Goal: Task Accomplishment & Management: Use online tool/utility

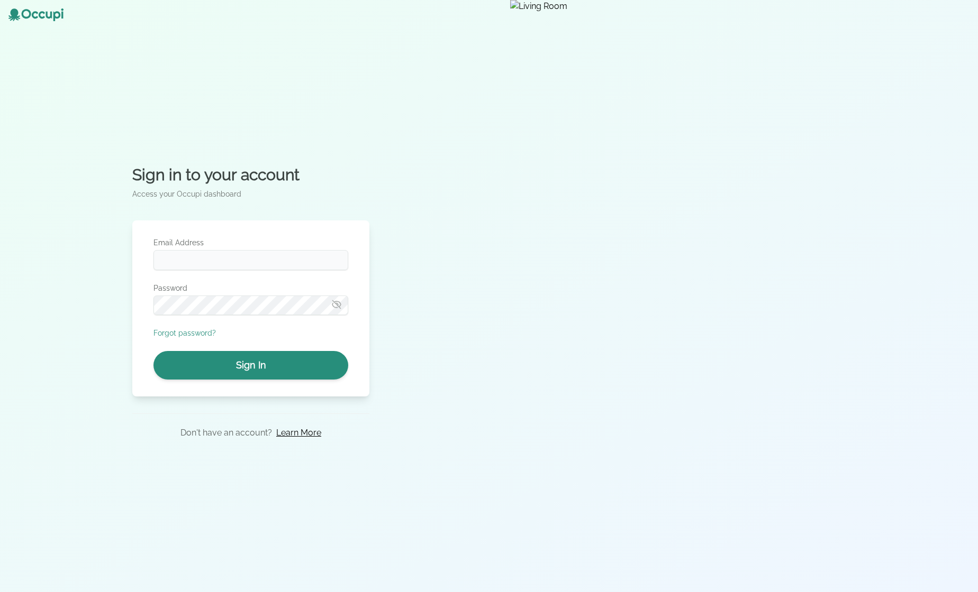
type input "**********"
click at [315, 379] on div "**********" at bounding box center [250, 309] width 237 height 176
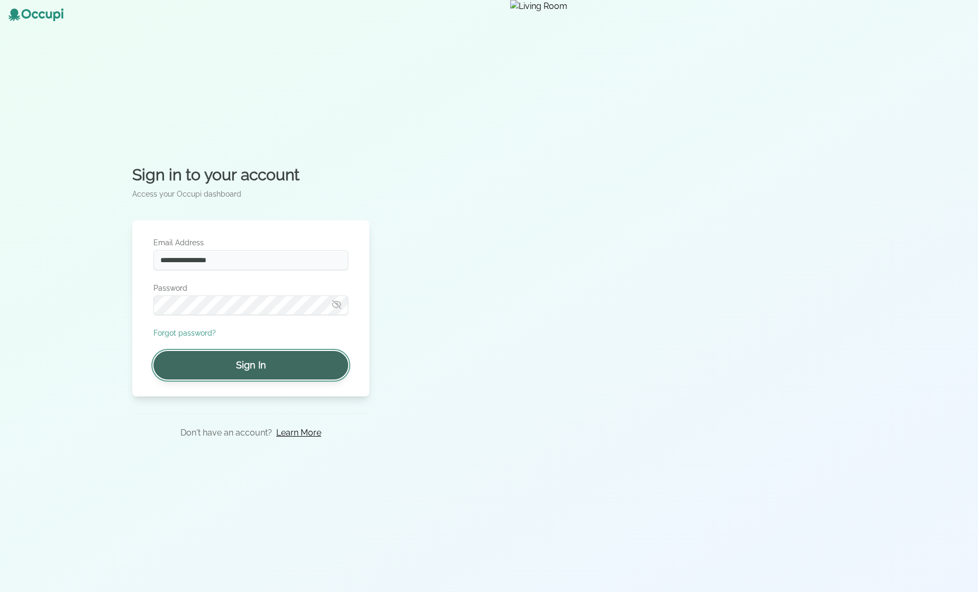
click at [317, 372] on button "Sign In" at bounding box center [250, 365] width 195 height 29
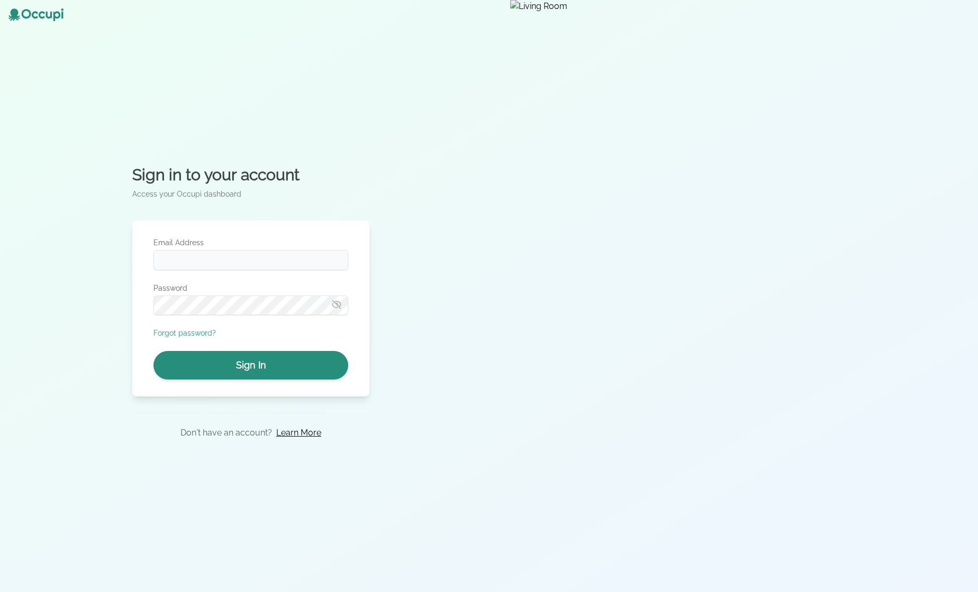
type input "**********"
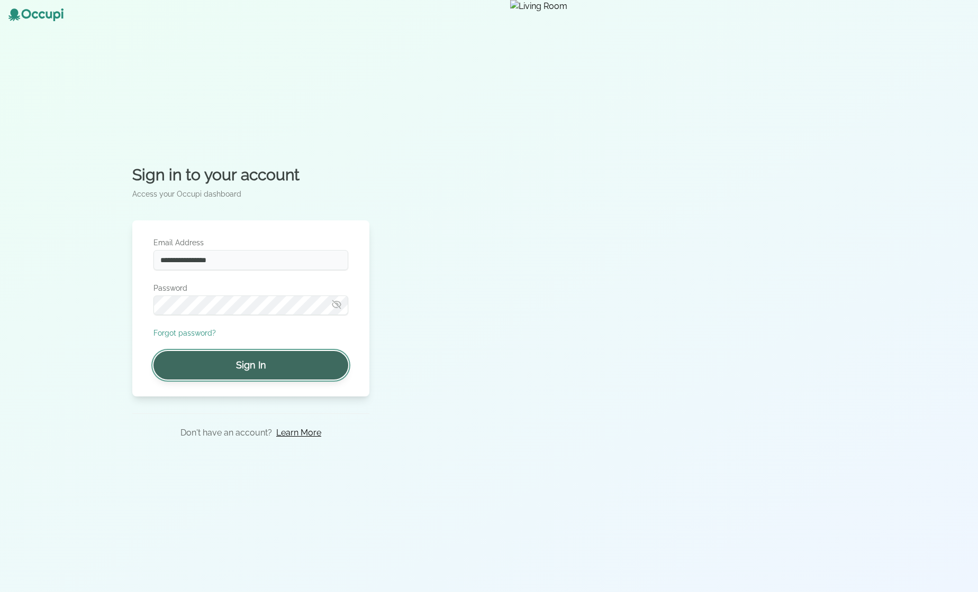
click at [256, 362] on button "Sign In" at bounding box center [250, 365] width 195 height 29
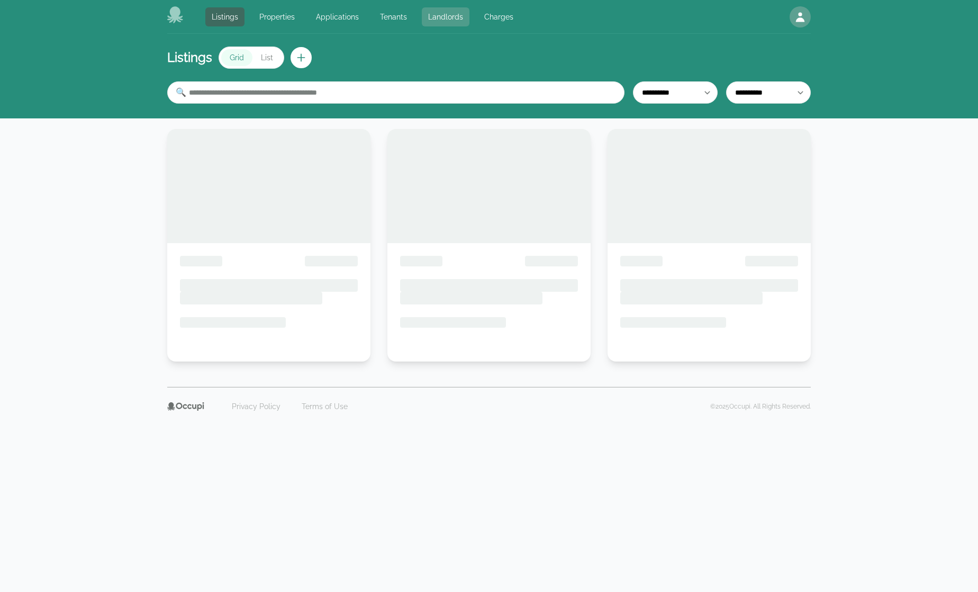
click at [426, 23] on link "Landlords" at bounding box center [446, 16] width 48 height 19
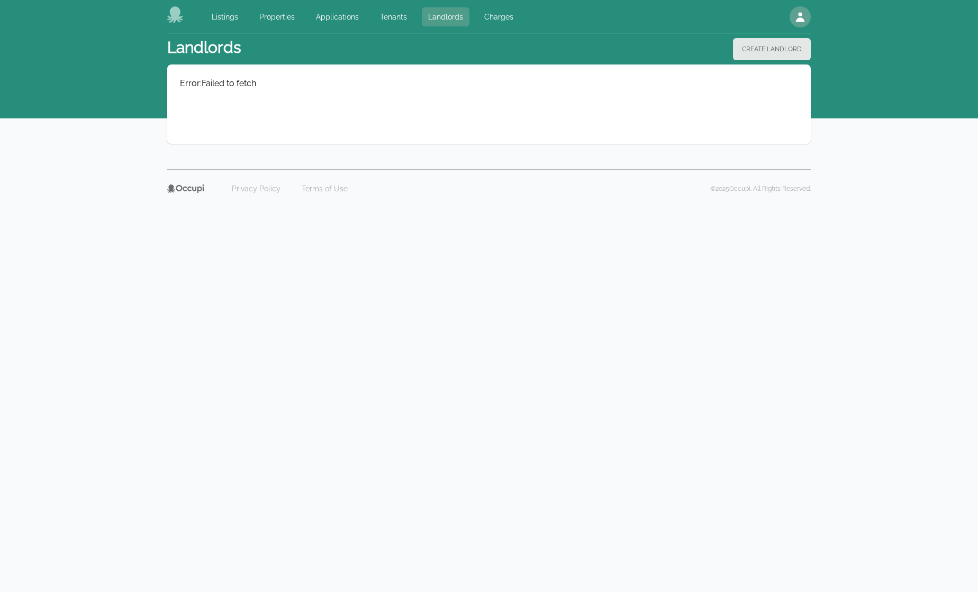
click at [428, 17] on link "Landlords" at bounding box center [446, 16] width 48 height 19
click at [324, 20] on link "Applications" at bounding box center [337, 16] width 56 height 19
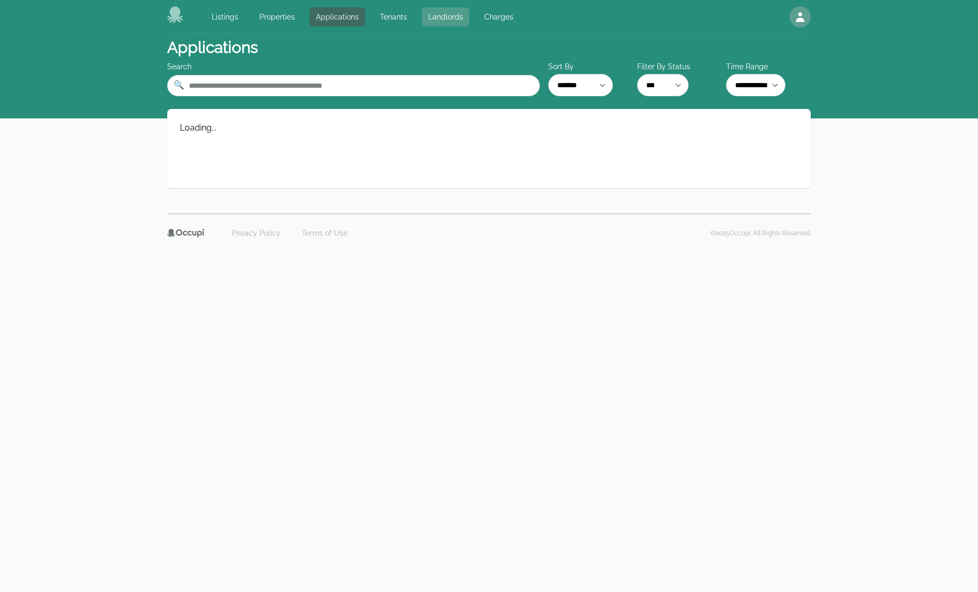
click at [423, 15] on link "Landlords" at bounding box center [446, 16] width 48 height 19
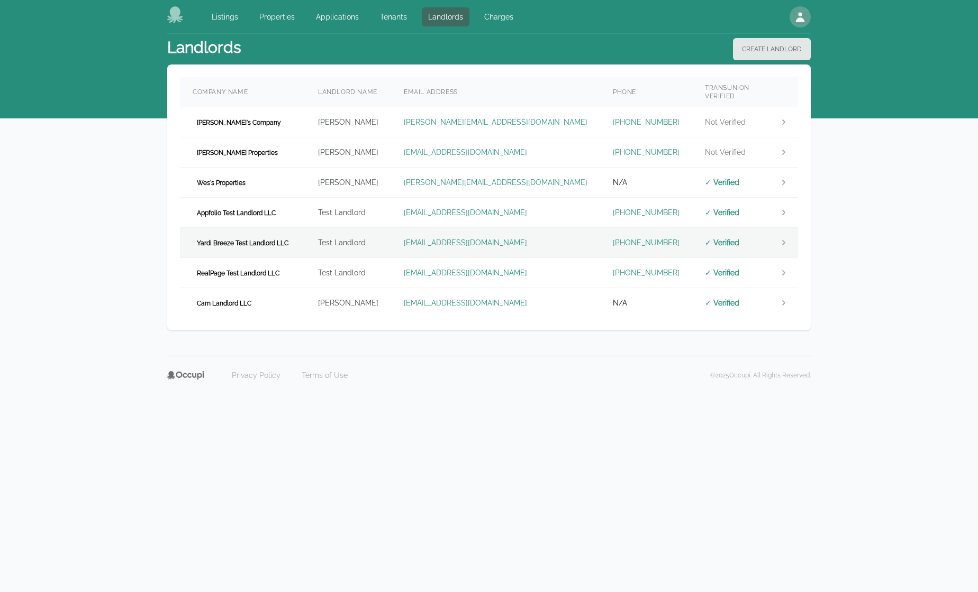
click at [305, 246] on td "Yardi Breeze Test Landlord LLC" at bounding box center [242, 243] width 125 height 30
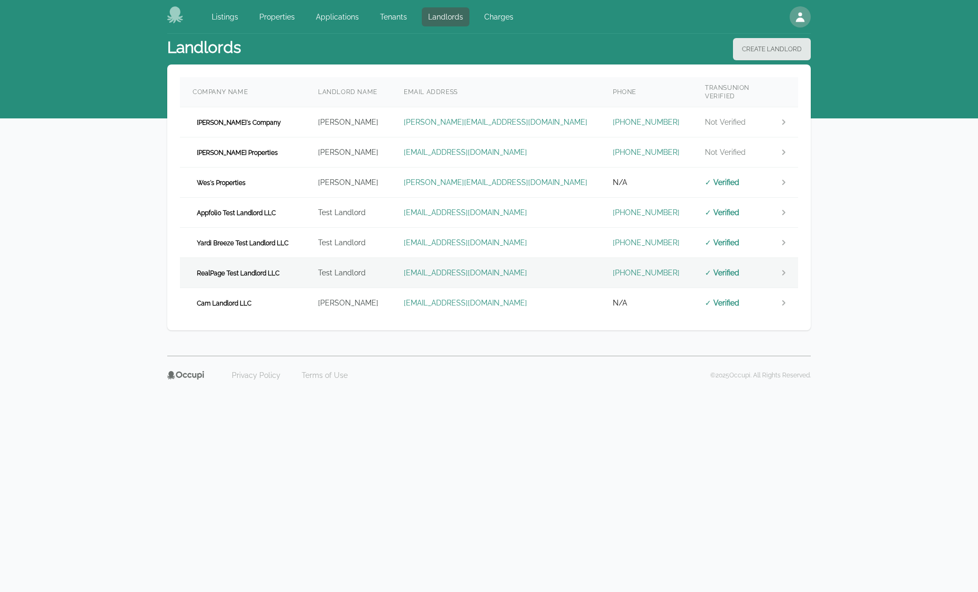
click at [295, 265] on td "RealPage Test Landlord LLC" at bounding box center [242, 273] width 125 height 30
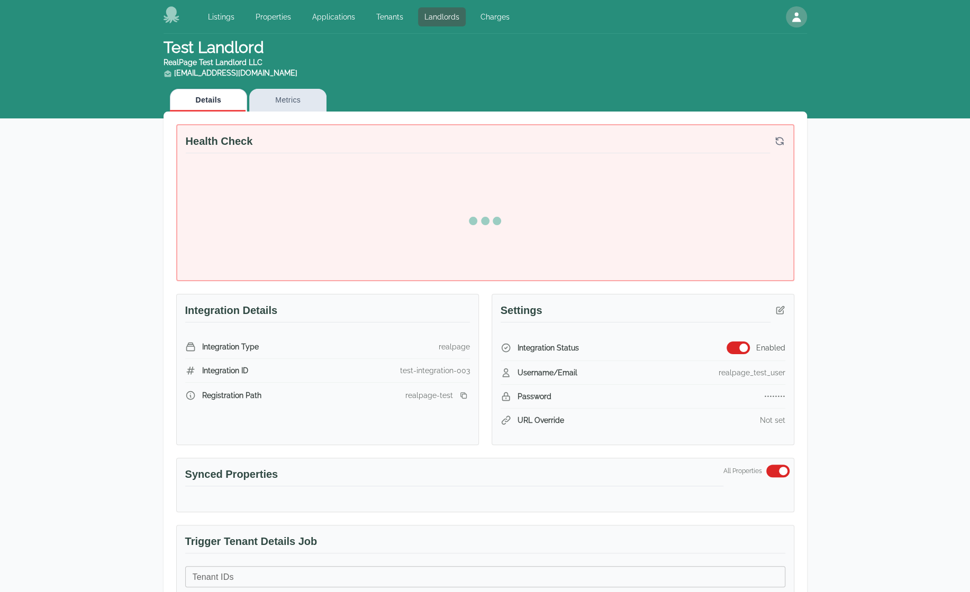
drag, startPoint x: 935, startPoint y: 337, endPoint x: 910, endPoint y: 331, distance: 25.7
click at [742, 344] on span "button" at bounding box center [743, 348] width 8 height 8
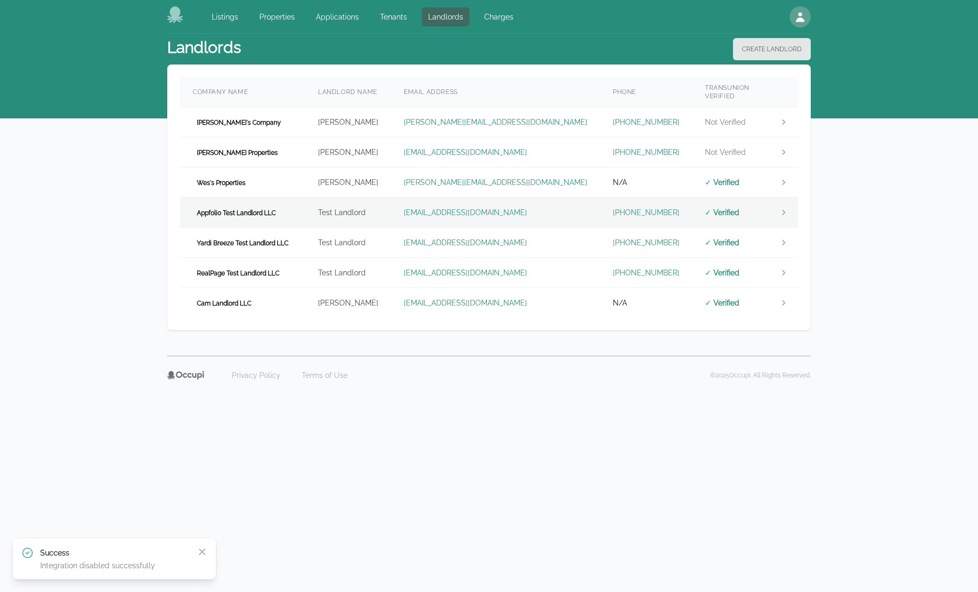
click at [289, 207] on td "Appfolio Test Landlord LLC" at bounding box center [242, 213] width 125 height 30
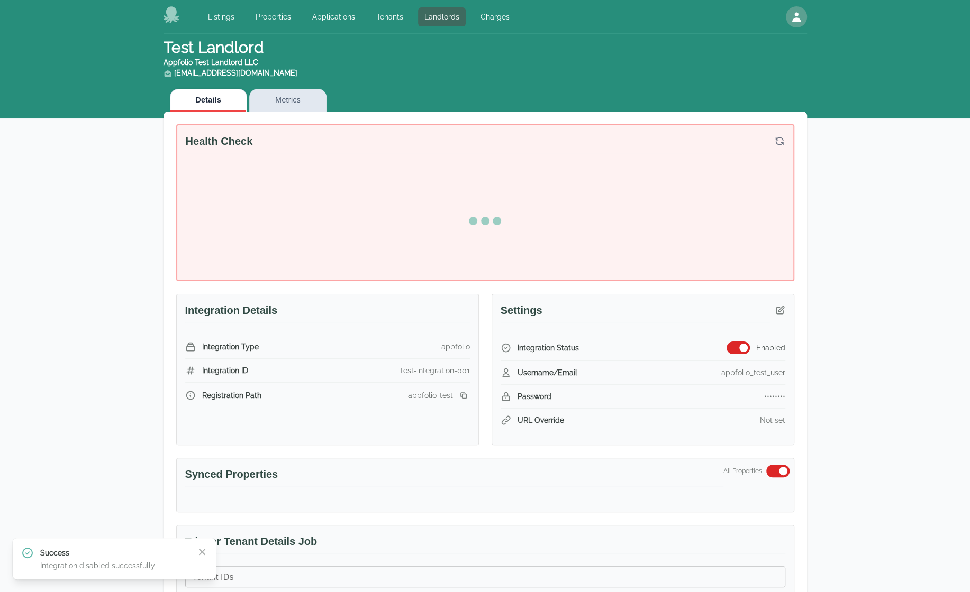
drag, startPoint x: 911, startPoint y: 356, endPoint x: 816, endPoint y: 350, distance: 96.0
click at [734, 349] on button "button" at bounding box center [737, 348] width 23 height 13
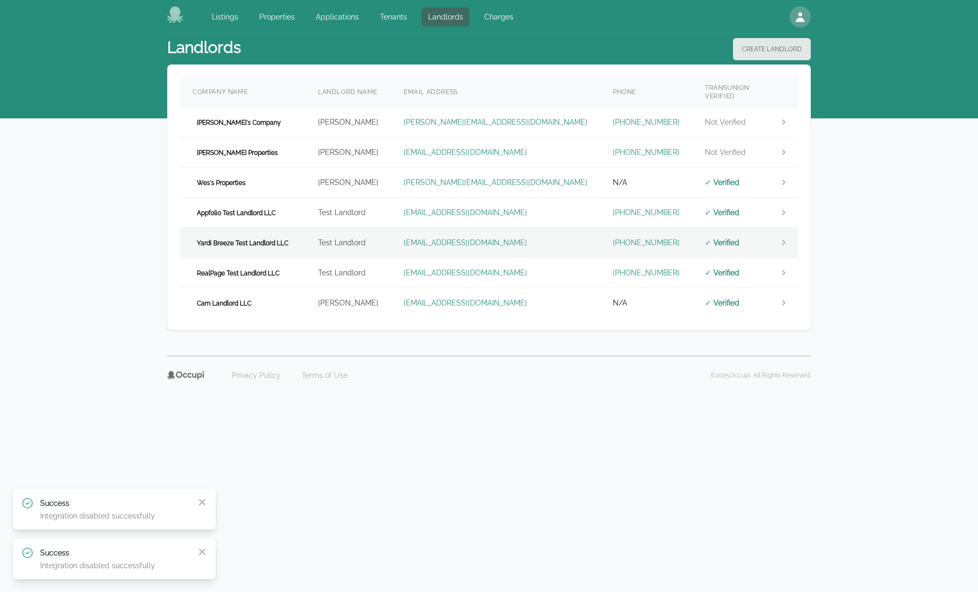
click at [289, 238] on span "Yardi Breeze Test Landlord LLC" at bounding box center [243, 243] width 100 height 11
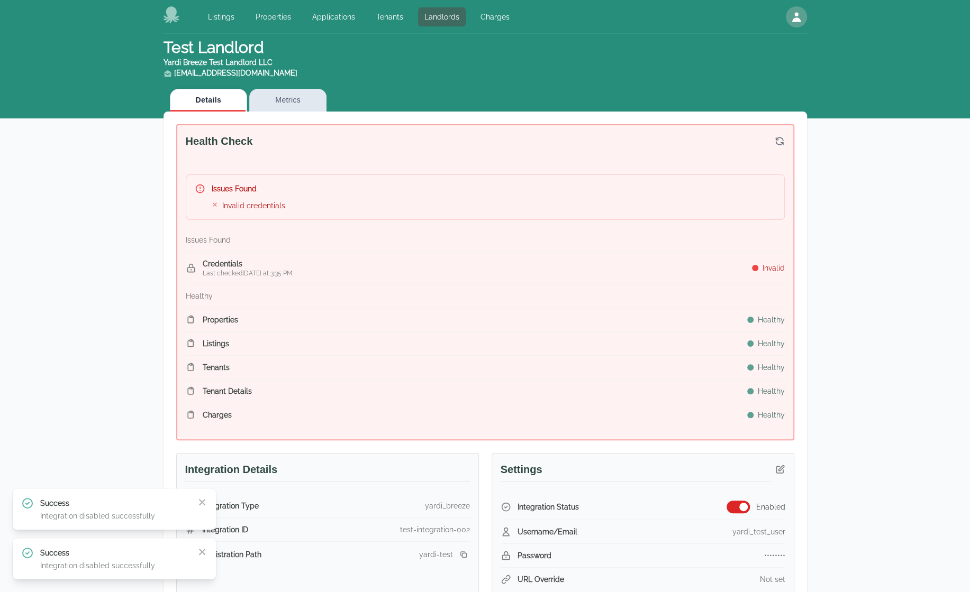
drag, startPoint x: 875, startPoint y: 509, endPoint x: 838, endPoint y: 525, distance: 39.8
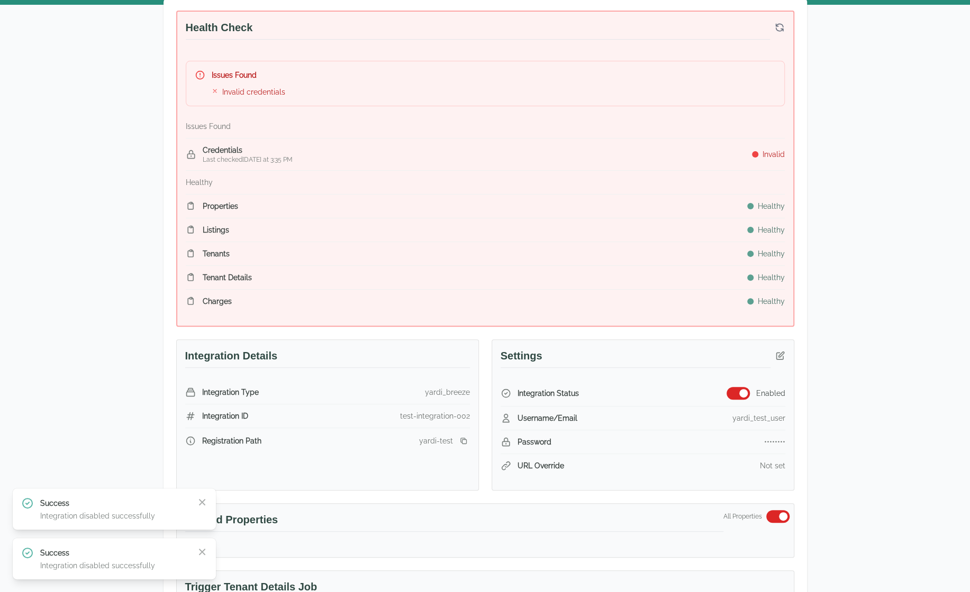
scroll to position [113, 0]
click at [201, 554] on icon "button" at bounding box center [202, 552] width 11 height 11
click at [198, 549] on icon "button" at bounding box center [202, 552] width 11 height 11
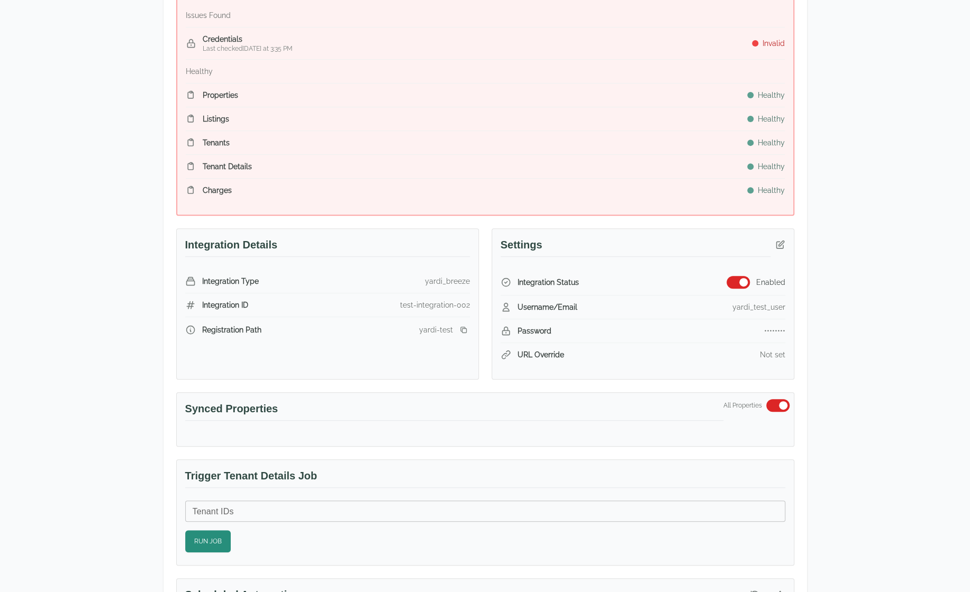
scroll to position [265, 0]
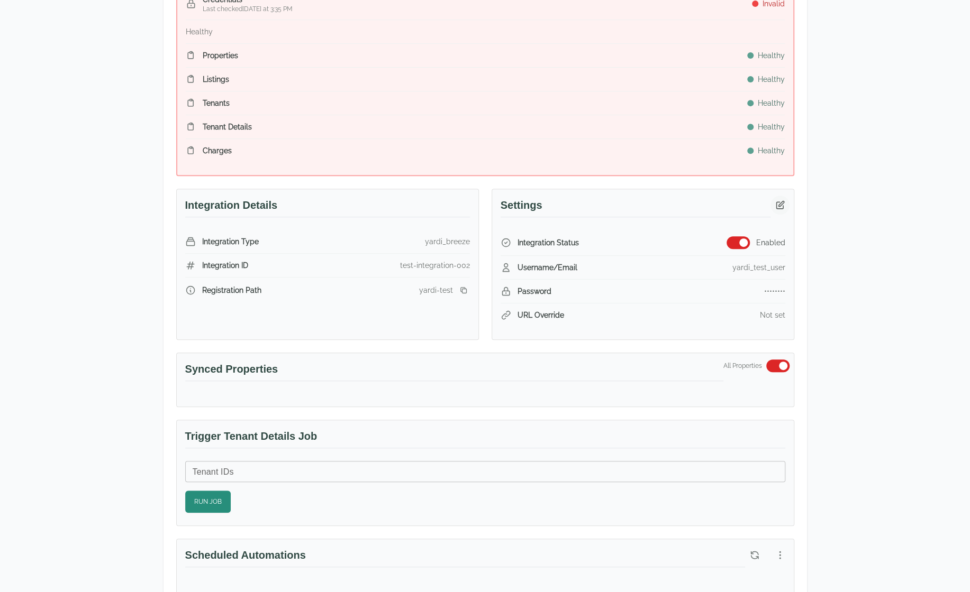
click at [777, 200] on icon "button" at bounding box center [779, 205] width 11 height 11
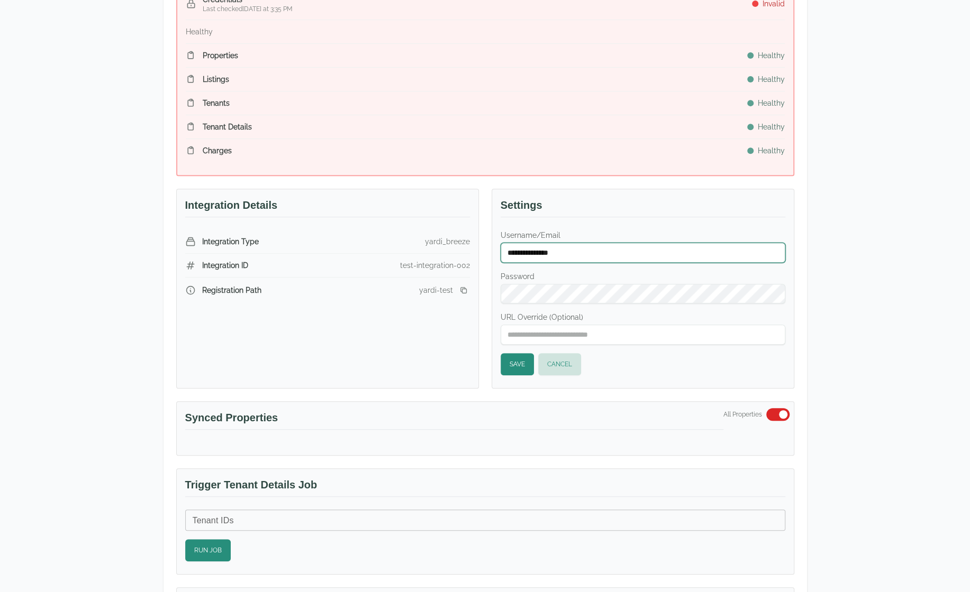
click at [667, 246] on input "**********" at bounding box center [642, 253] width 285 height 20
click at [560, 249] on input "**********" at bounding box center [642, 253] width 285 height 20
type input "**********"
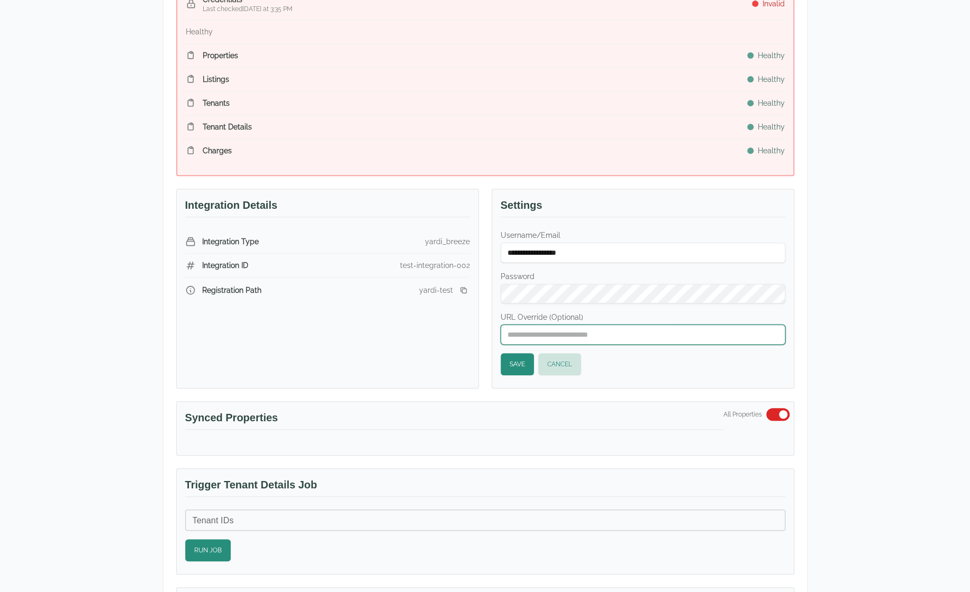
click at [600, 326] on input "URL Override (Optional)" at bounding box center [642, 335] width 285 height 20
paste input "**********"
type input "**********"
drag, startPoint x: 907, startPoint y: 395, endPoint x: 899, endPoint y: 396, distance: 7.5
click at [907, 395] on div "**********" at bounding box center [485, 578] width 970 height 1619
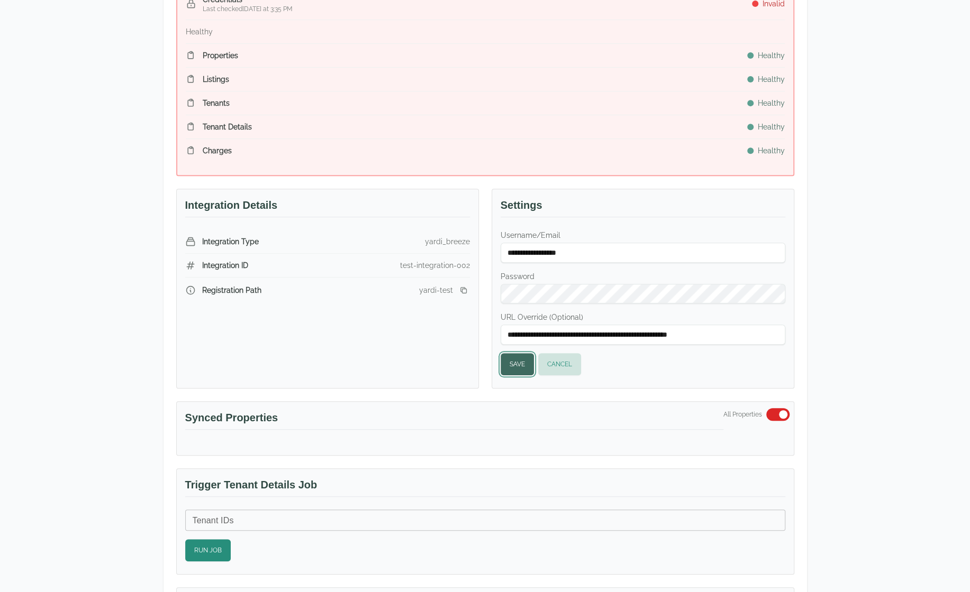
click at [510, 361] on button "Save" at bounding box center [516, 364] width 33 height 22
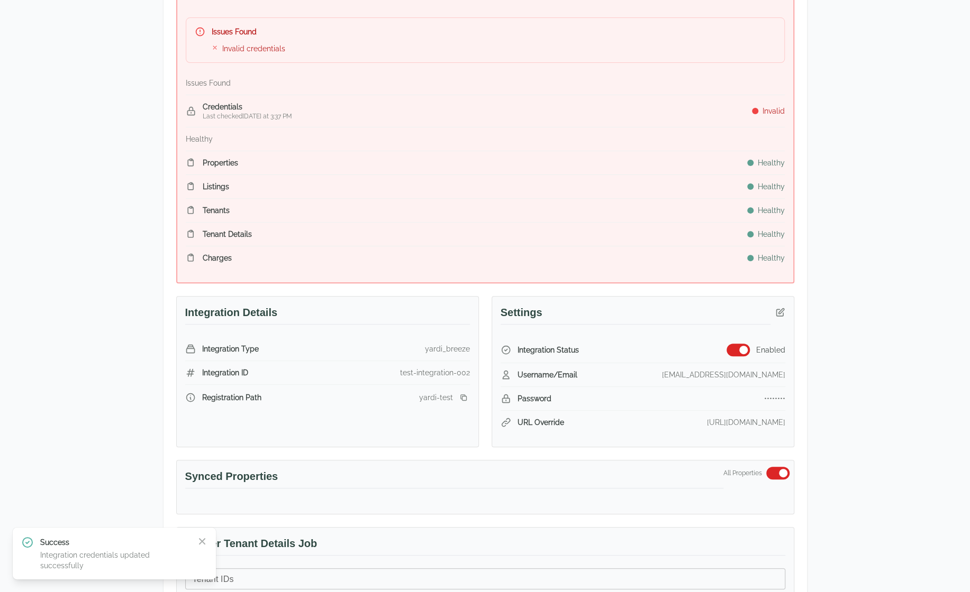
scroll to position [159, 0]
click at [778, 312] on icon "button" at bounding box center [779, 310] width 7 height 7
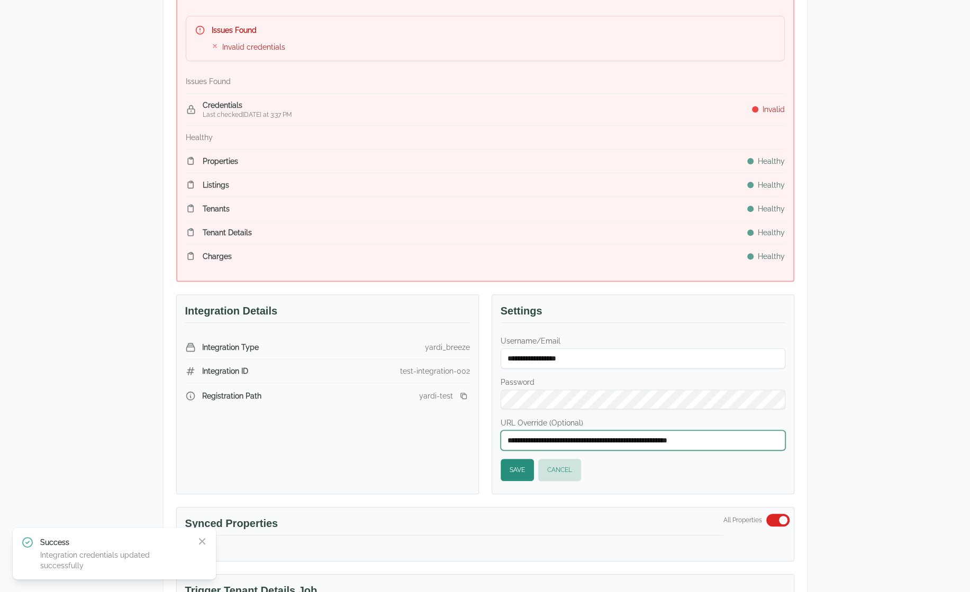
click at [740, 431] on input "**********" at bounding box center [642, 441] width 285 height 20
click at [517, 469] on button "Save" at bounding box center [516, 470] width 33 height 22
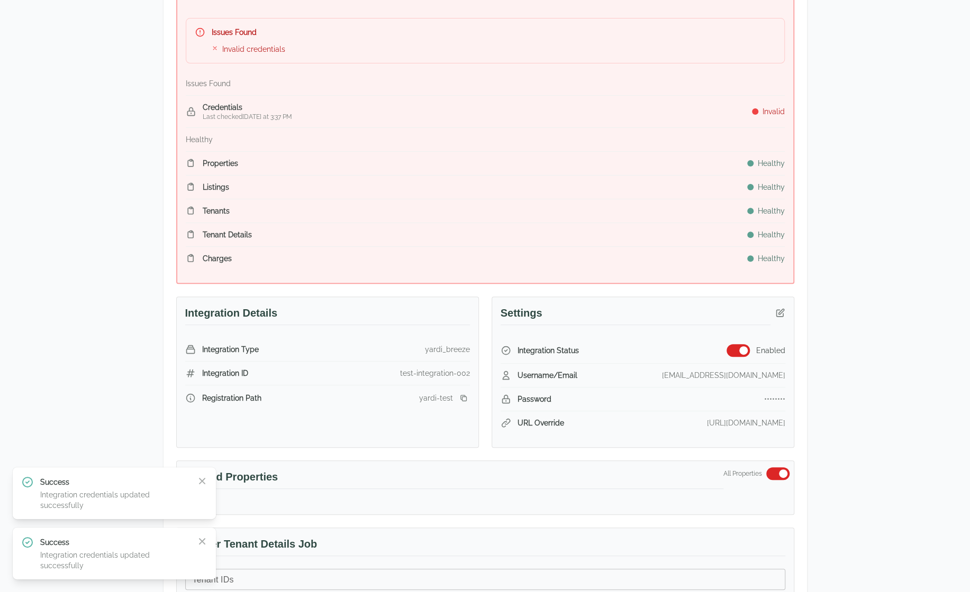
scroll to position [212, 0]
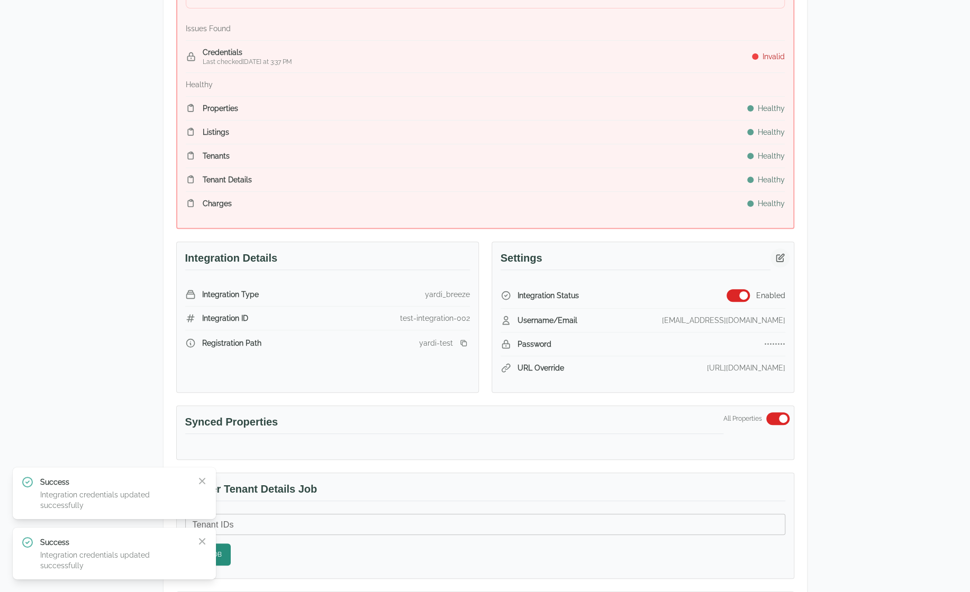
click at [782, 257] on icon "button" at bounding box center [779, 258] width 11 height 11
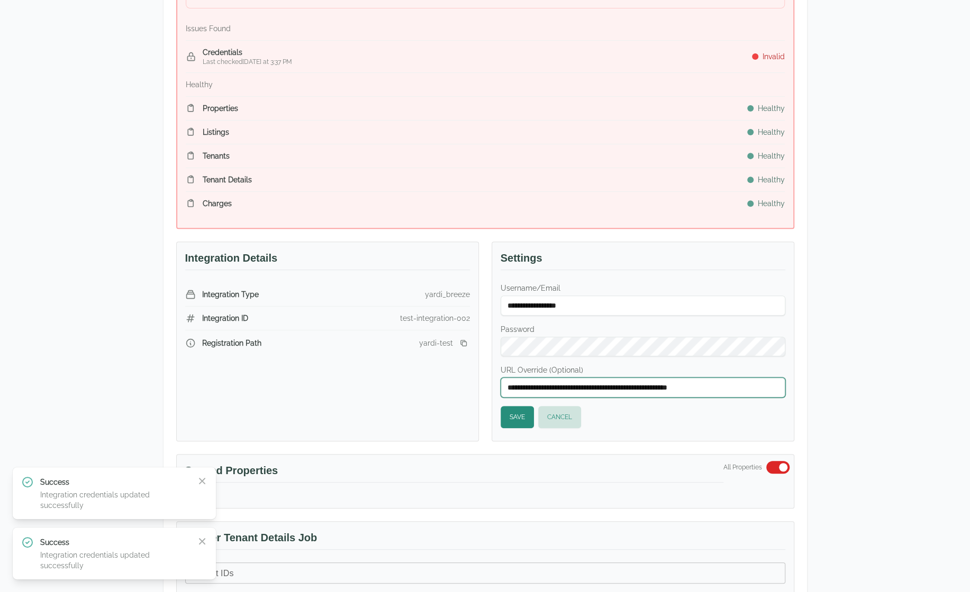
drag, startPoint x: 611, startPoint y: 387, endPoint x: 767, endPoint y: 387, distance: 156.1
click at [767, 387] on input "**********" at bounding box center [642, 388] width 285 height 20
type input "**********"
click at [514, 416] on button "Save" at bounding box center [516, 417] width 33 height 22
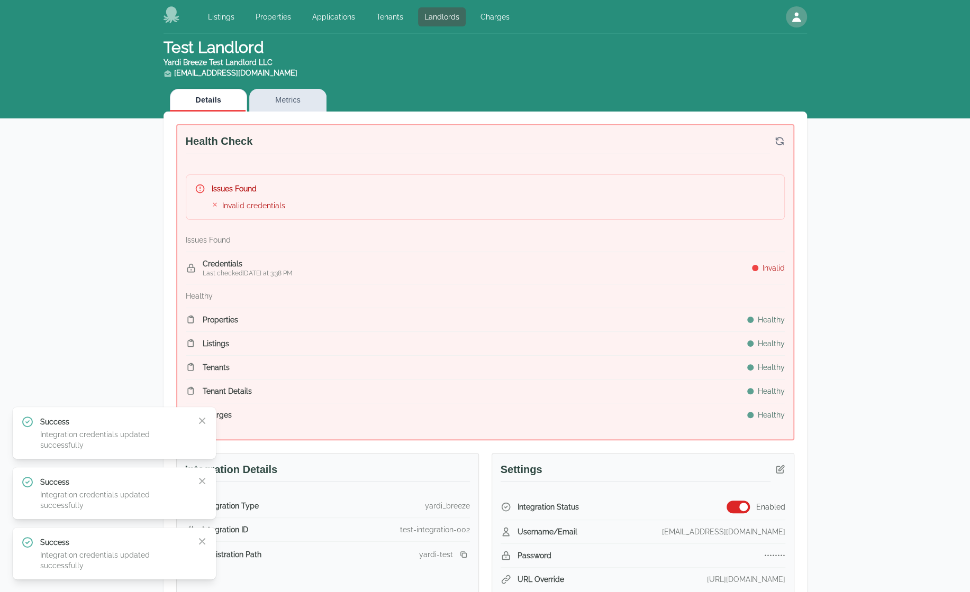
scroll to position [106, 0]
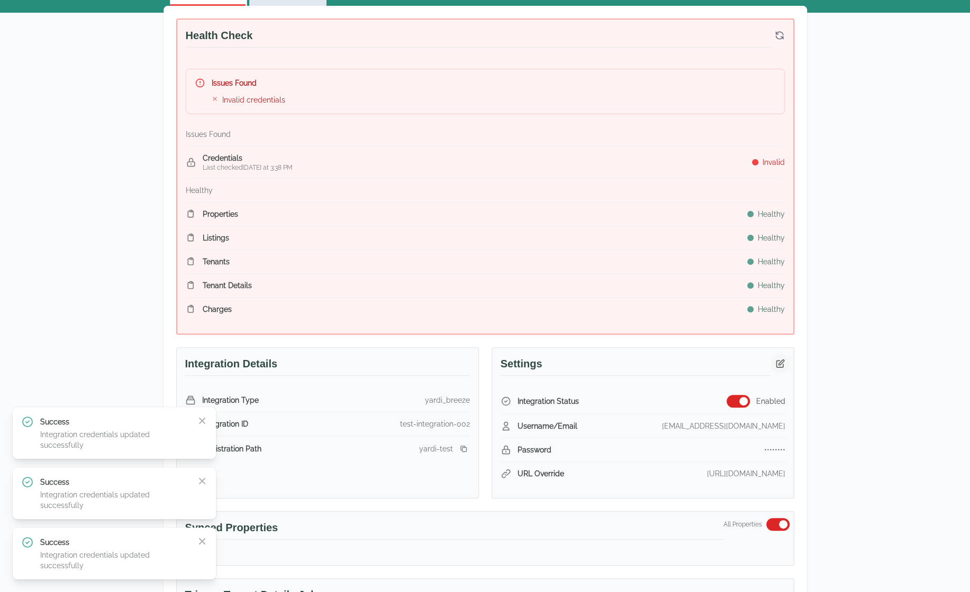
click at [783, 364] on icon "button" at bounding box center [779, 364] width 11 height 11
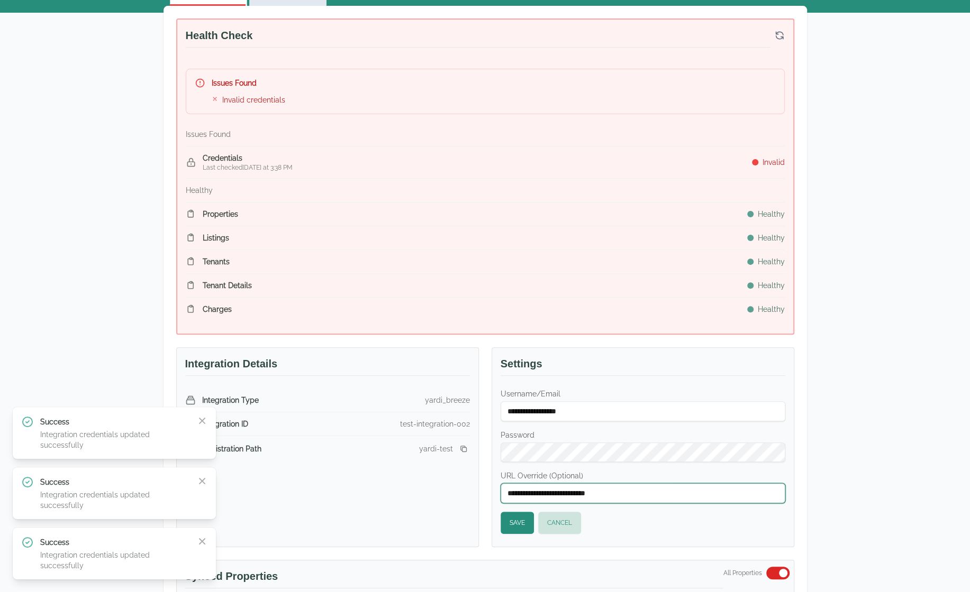
click at [619, 491] on input "**********" at bounding box center [642, 494] width 285 height 20
paste input "**********"
type input "**********"
click at [575, 519] on button "Cancel" at bounding box center [559, 523] width 43 height 22
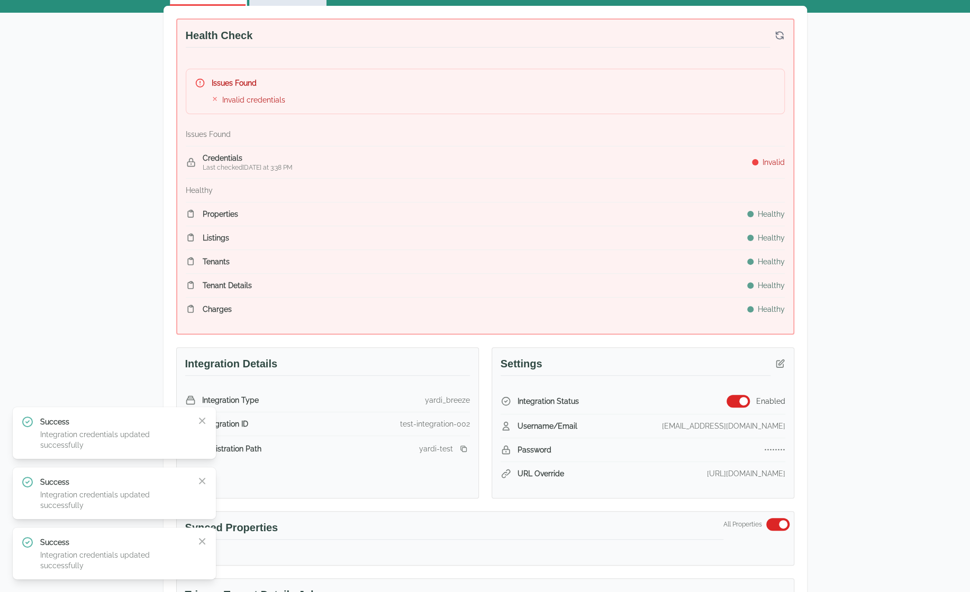
click at [204, 548] on div "Success Integration credentials updated successfully Close" at bounding box center [114, 553] width 186 height 35
click at [204, 541] on icon "button" at bounding box center [202, 541] width 11 height 11
click at [205, 541] on icon "button" at bounding box center [202, 541] width 11 height 11
drag, startPoint x: 116, startPoint y: 481, endPoint x: 113, endPoint y: 487, distance: 6.6
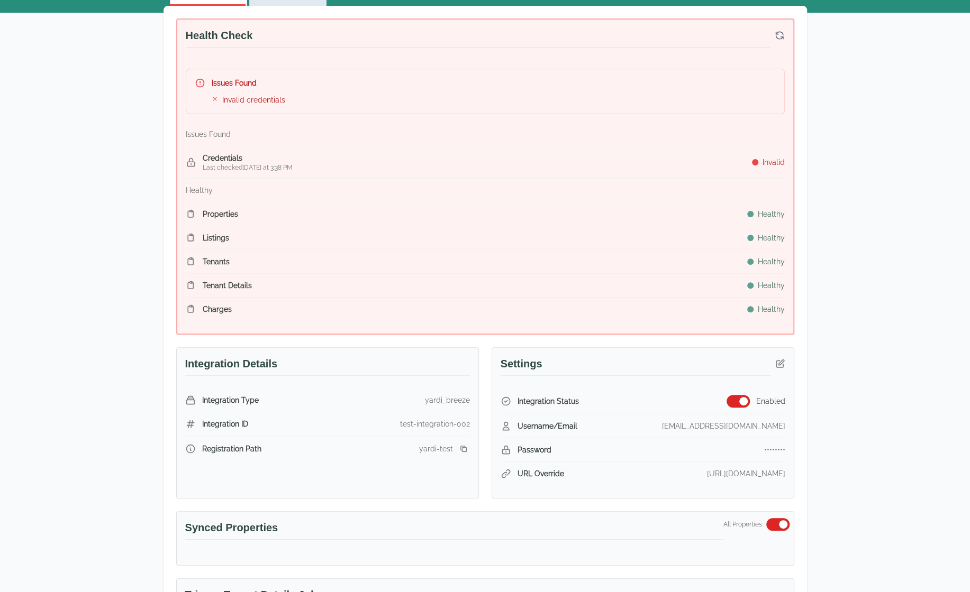
click at [785, 368] on button "button" at bounding box center [779, 363] width 19 height 19
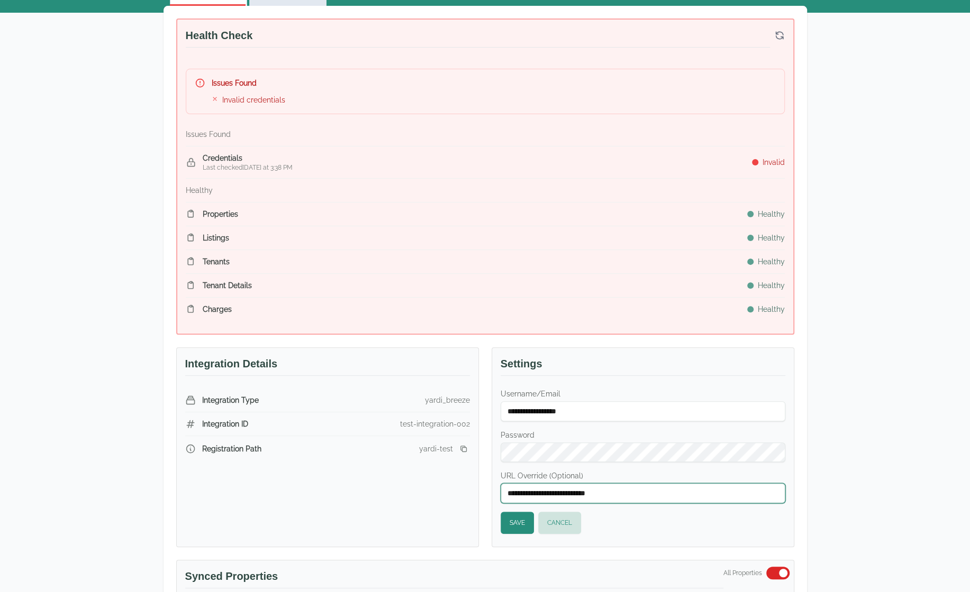
click at [683, 489] on input "**********" at bounding box center [642, 494] width 285 height 20
type input "**********"
click at [522, 519] on button "Save" at bounding box center [516, 523] width 33 height 22
click at [514, 517] on button "Save" at bounding box center [516, 523] width 33 height 22
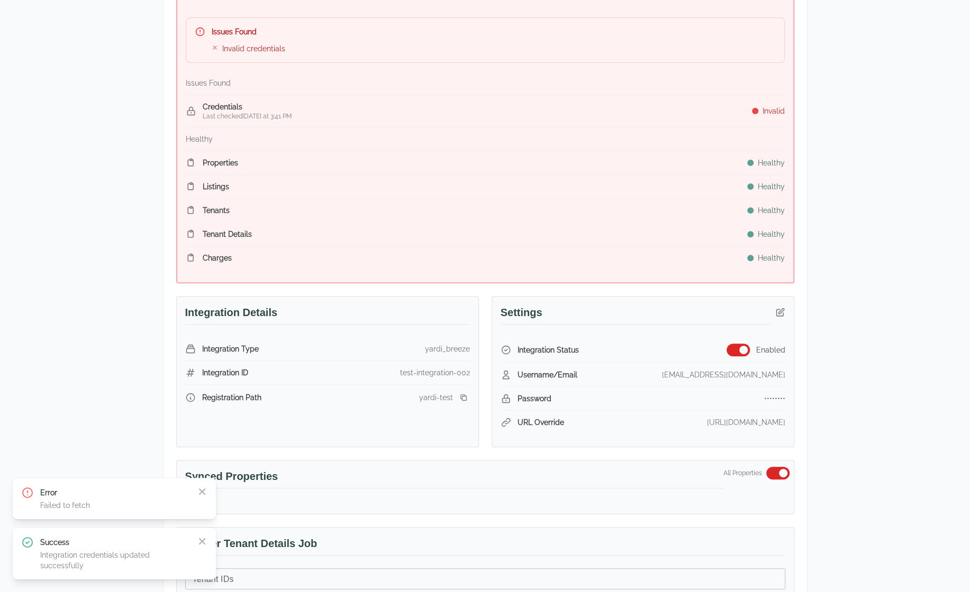
scroll to position [159, 0]
click at [204, 490] on icon "button" at bounding box center [202, 492] width 6 height 6
click at [203, 544] on icon "button" at bounding box center [202, 541] width 11 height 11
click at [781, 307] on icon "button" at bounding box center [779, 311] width 11 height 11
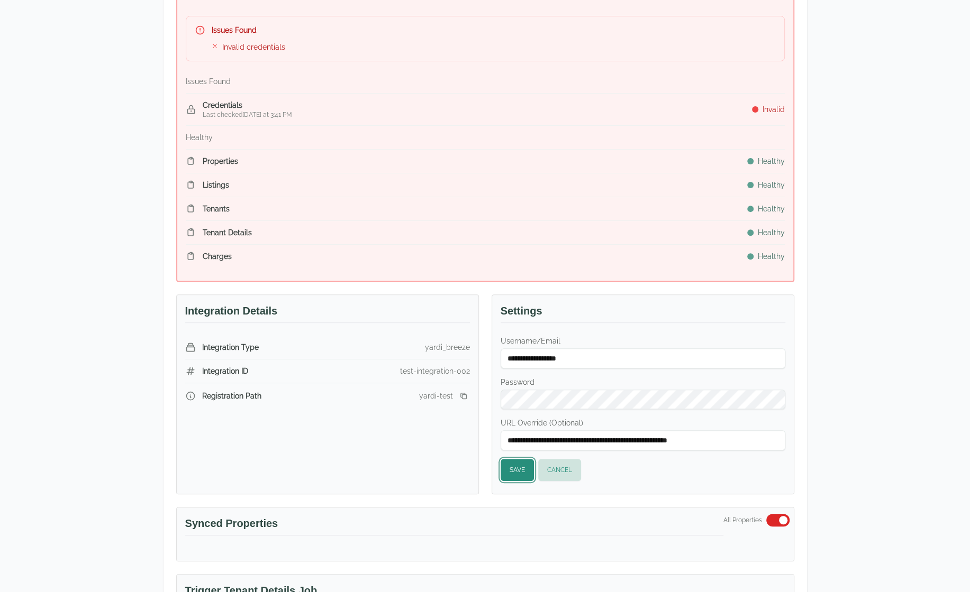
click at [521, 460] on button "Save" at bounding box center [516, 470] width 33 height 22
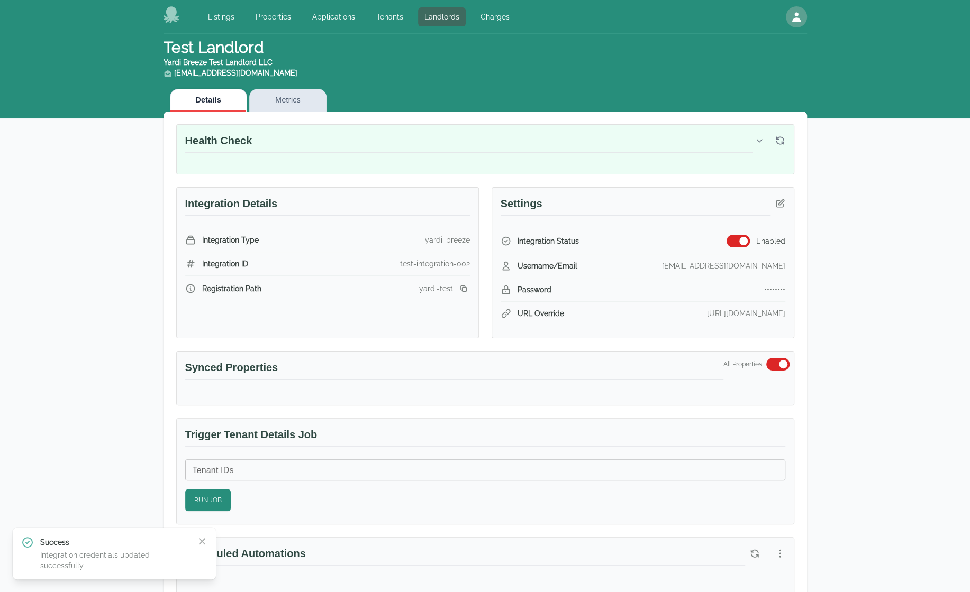
click at [792, 521] on div "Trigger Tenant Details Job Tenant IDs Tenant IDs Run Job" at bounding box center [485, 471] width 618 height 106
click at [203, 544] on icon "button" at bounding box center [202, 541] width 11 height 11
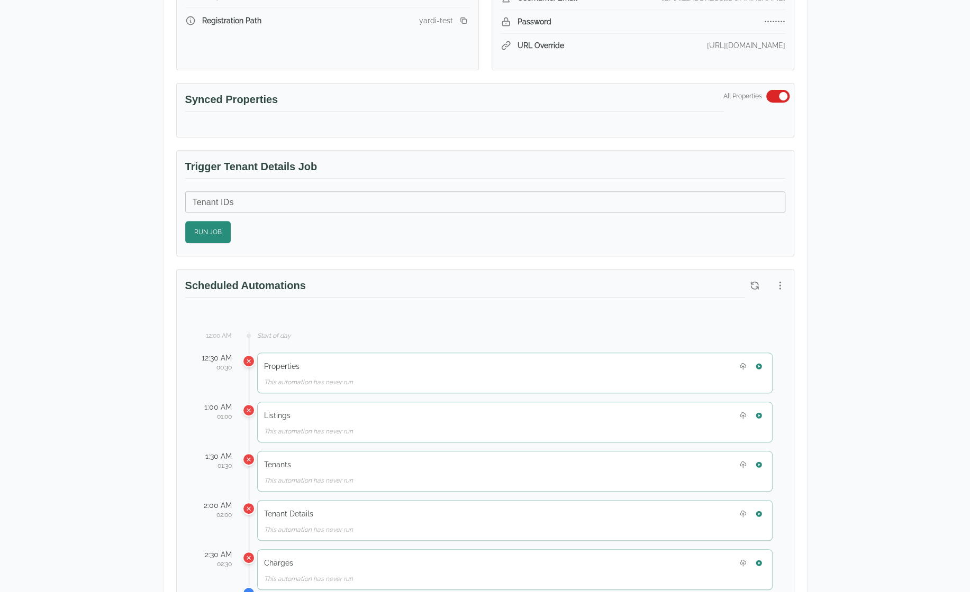
scroll to position [265, 0]
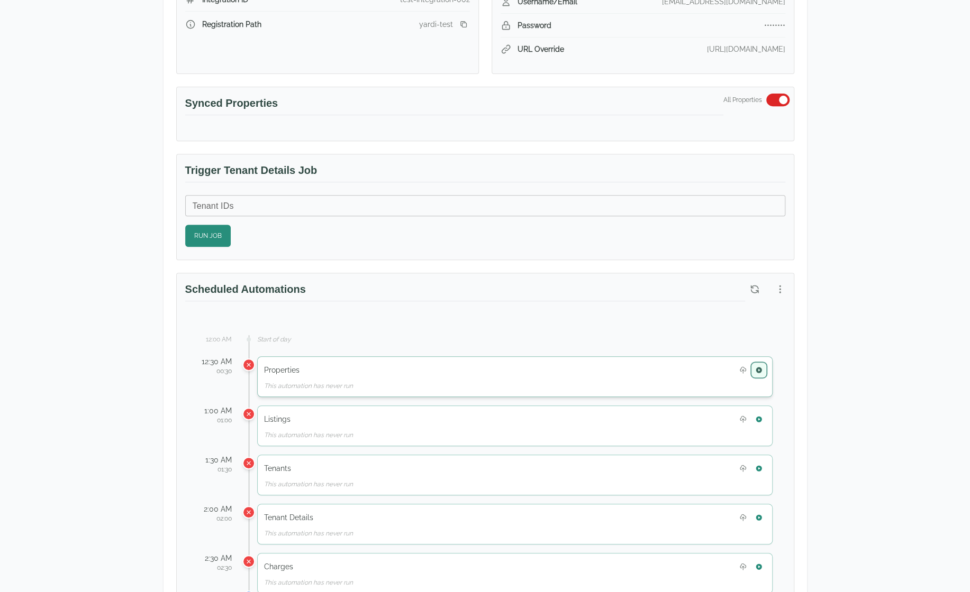
click at [756, 368] on icon "button" at bounding box center [758, 370] width 6 height 6
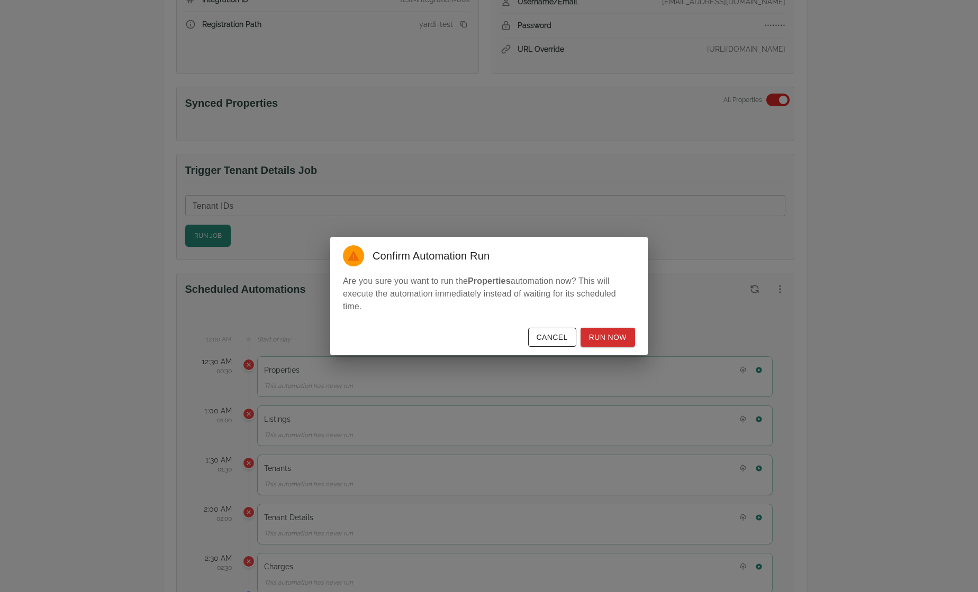
click at [564, 338] on button "Cancel" at bounding box center [552, 338] width 48 height 20
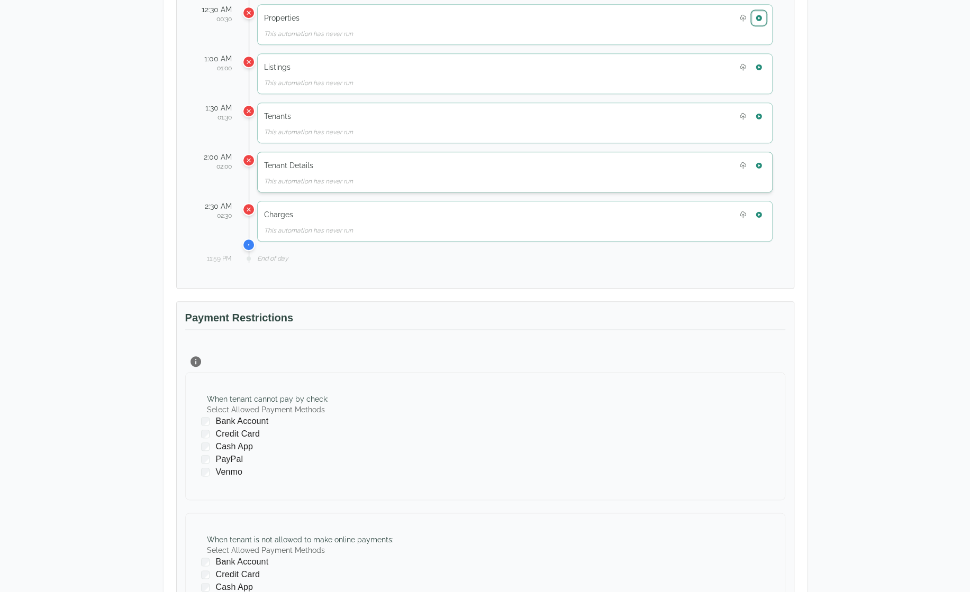
scroll to position [635, 0]
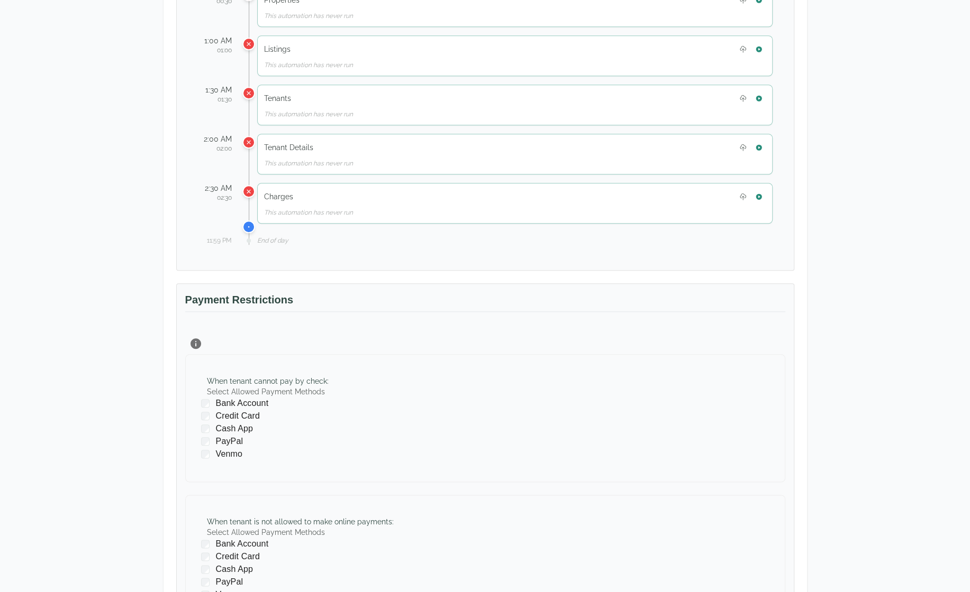
click at [851, 402] on div "Test Landlord Yardi Breeze Test Landlord LLC landlord.yardi@occupi.app Details …" at bounding box center [485, 51] width 970 height 1304
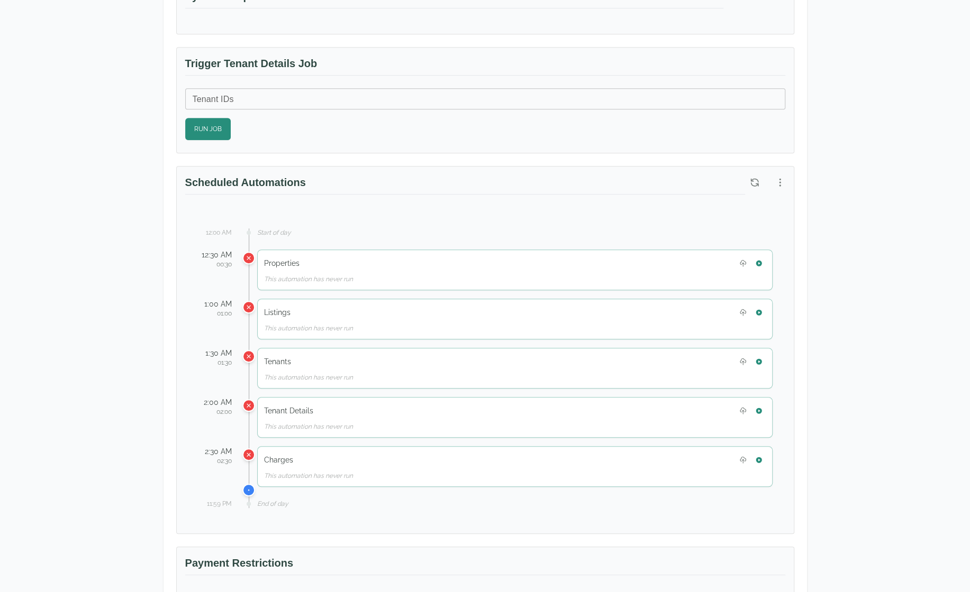
scroll to position [370, 0]
click at [45, 161] on div "Test Landlord Yardi Breeze Test Landlord LLC landlord.yardi@occupi.app Details …" at bounding box center [485, 316] width 970 height 1304
click at [757, 261] on icon "button" at bounding box center [758, 264] width 6 height 6
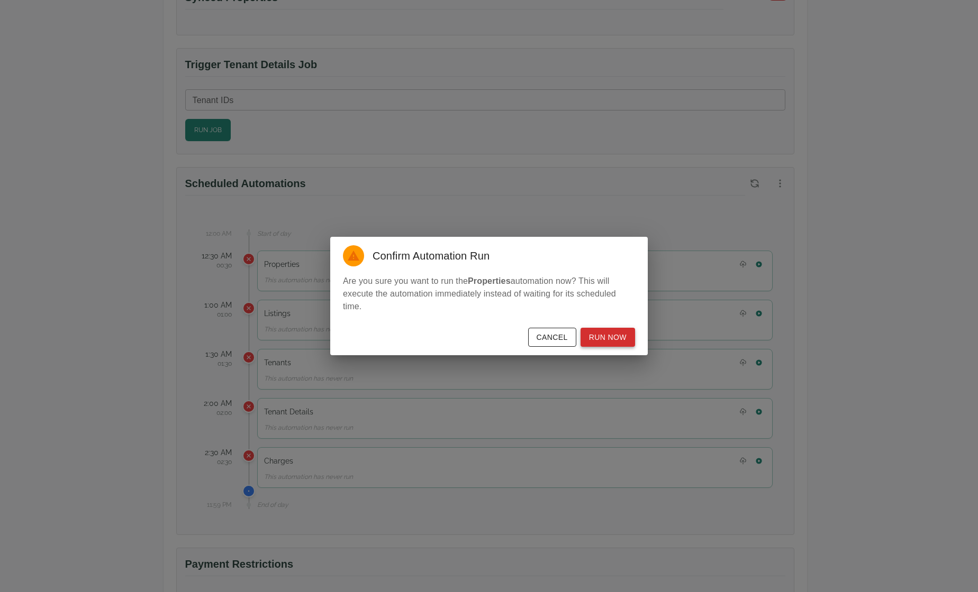
click at [610, 340] on button "Run Now" at bounding box center [607, 338] width 54 height 20
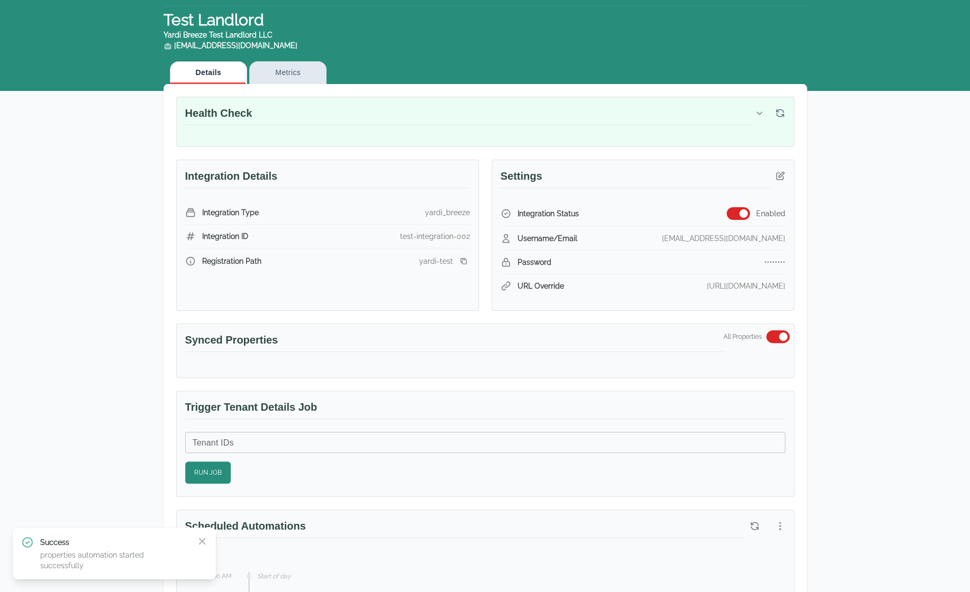
scroll to position [0, 0]
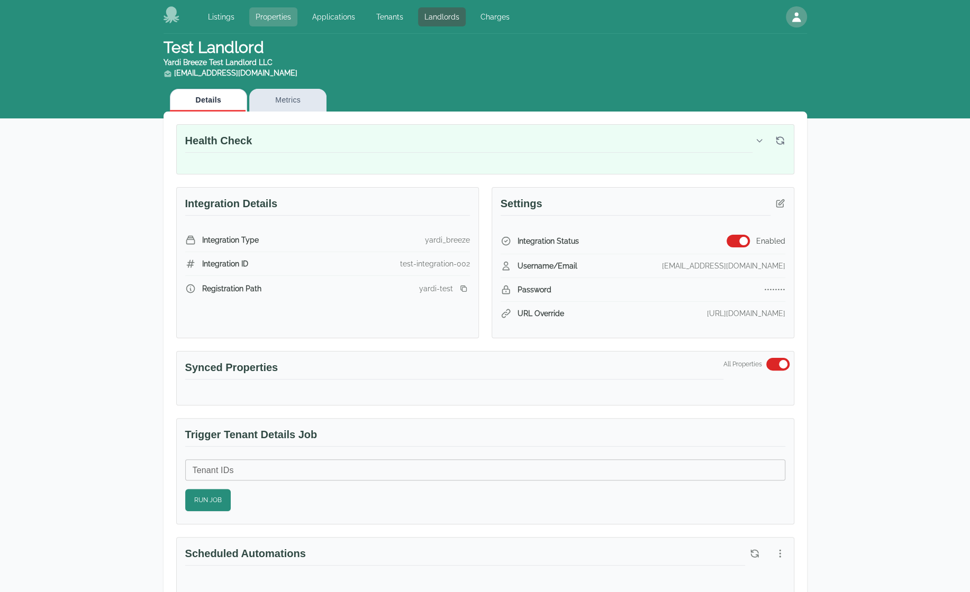
click at [288, 22] on link "Properties" at bounding box center [273, 16] width 48 height 19
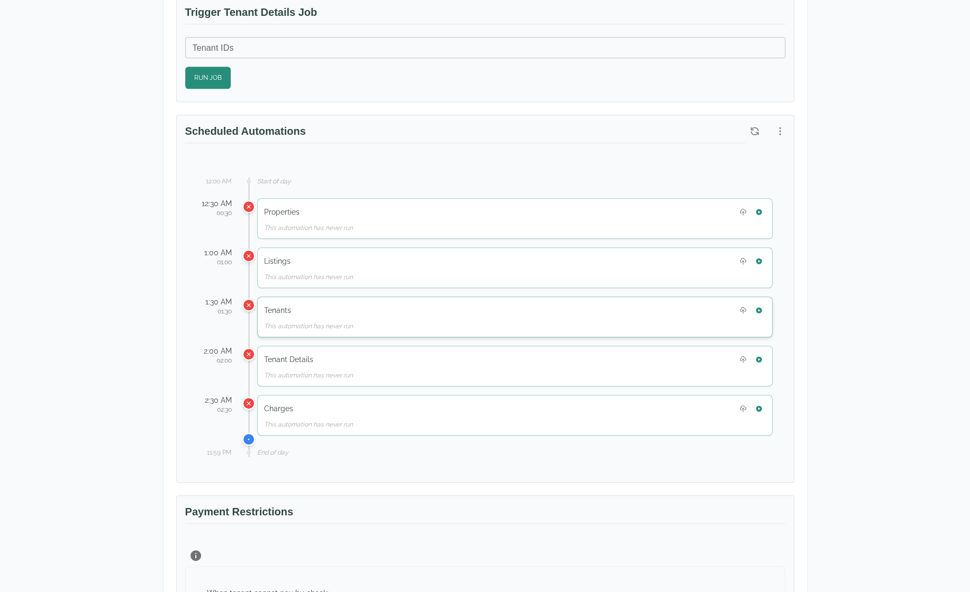
scroll to position [423, 0]
click at [764, 207] on button "button" at bounding box center [759, 212] width 14 height 14
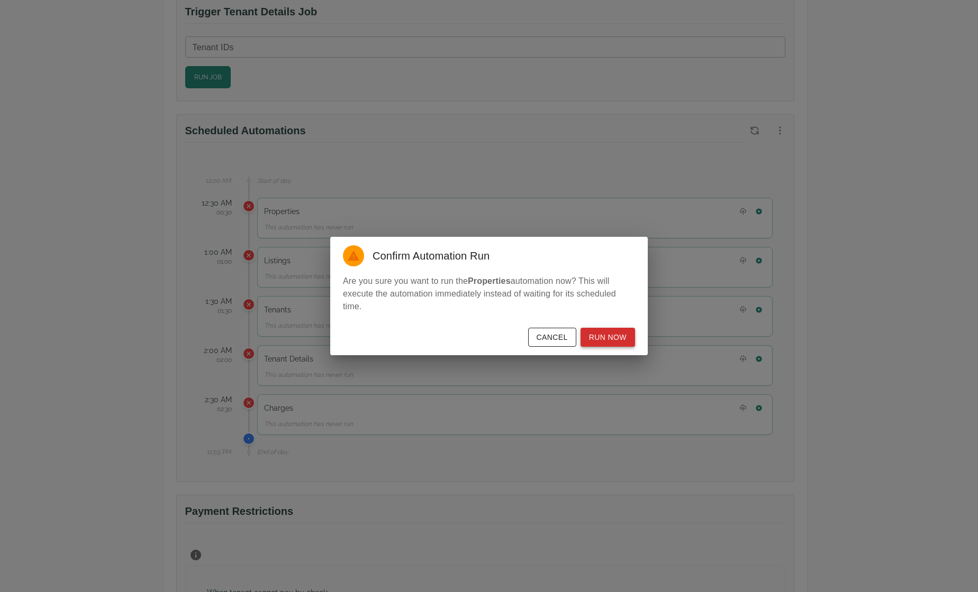
click at [610, 338] on button "Run Now" at bounding box center [607, 338] width 54 height 20
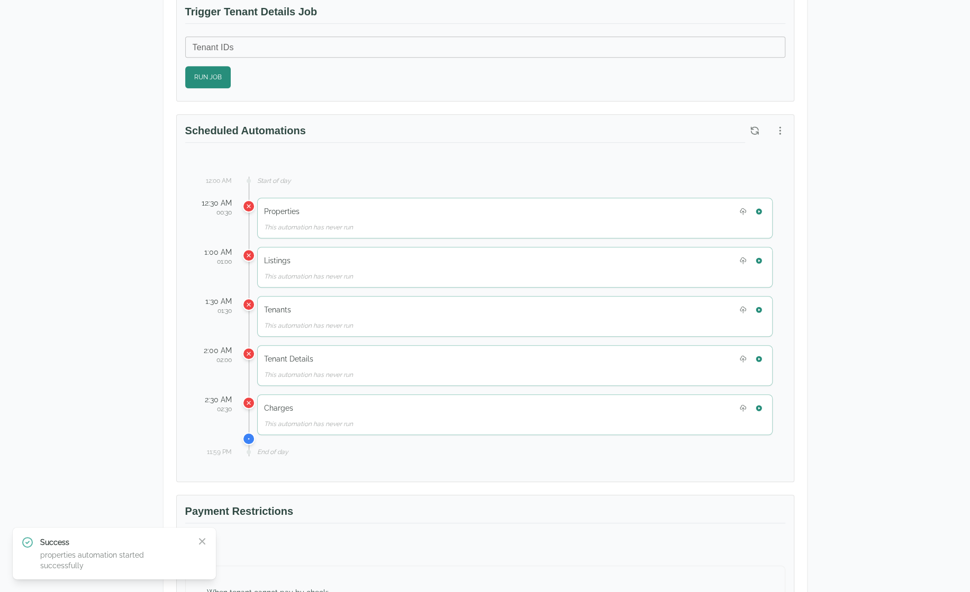
drag, startPoint x: 925, startPoint y: 553, endPoint x: 946, endPoint y: 449, distance: 106.2
click at [925, 553] on div "Test Landlord Yardi Breeze Test Landlord LLC landlord.yardi@occupi.app Details …" at bounding box center [485, 263] width 970 height 1304
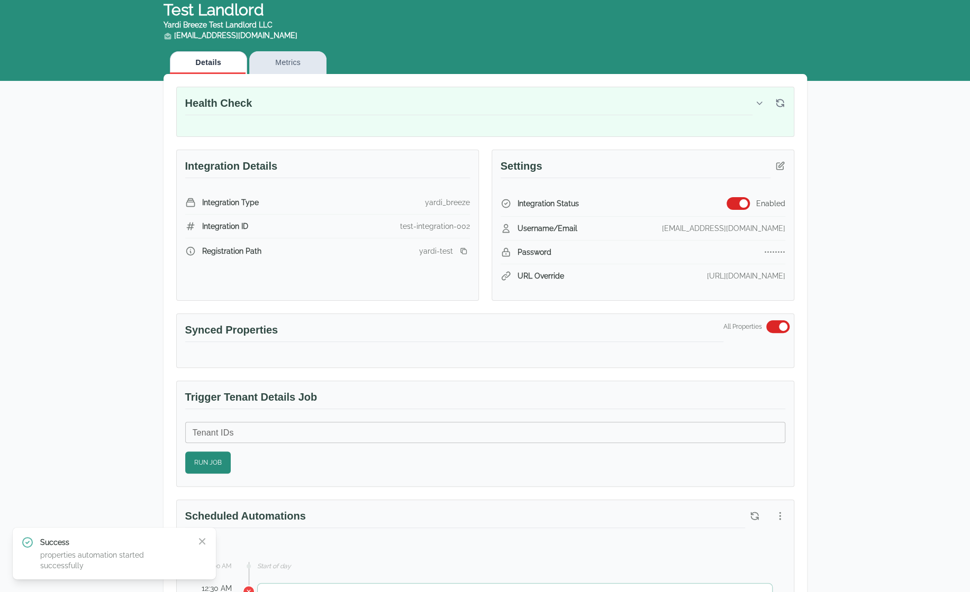
scroll to position [0, 0]
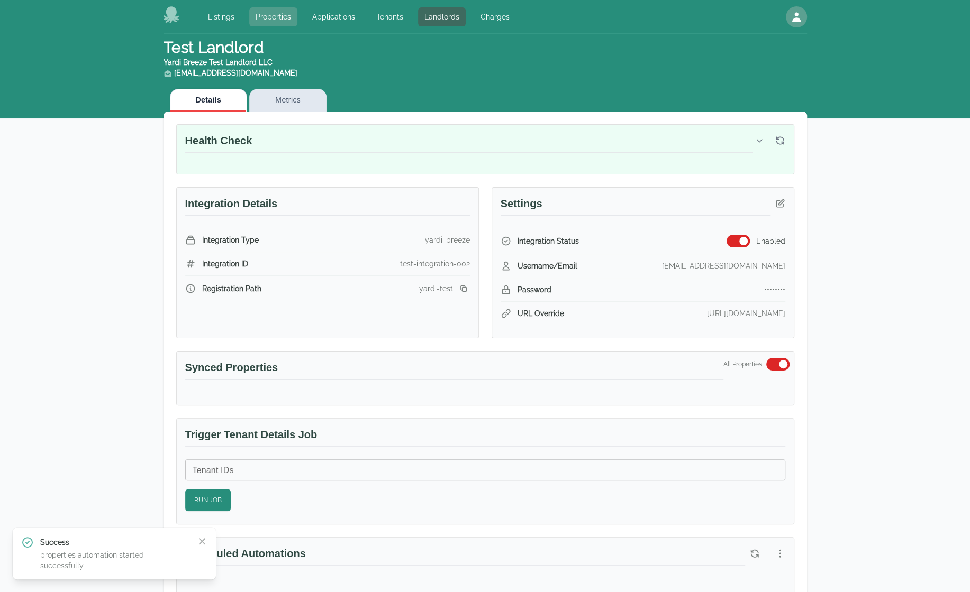
click at [281, 18] on link "Properties" at bounding box center [273, 16] width 48 height 19
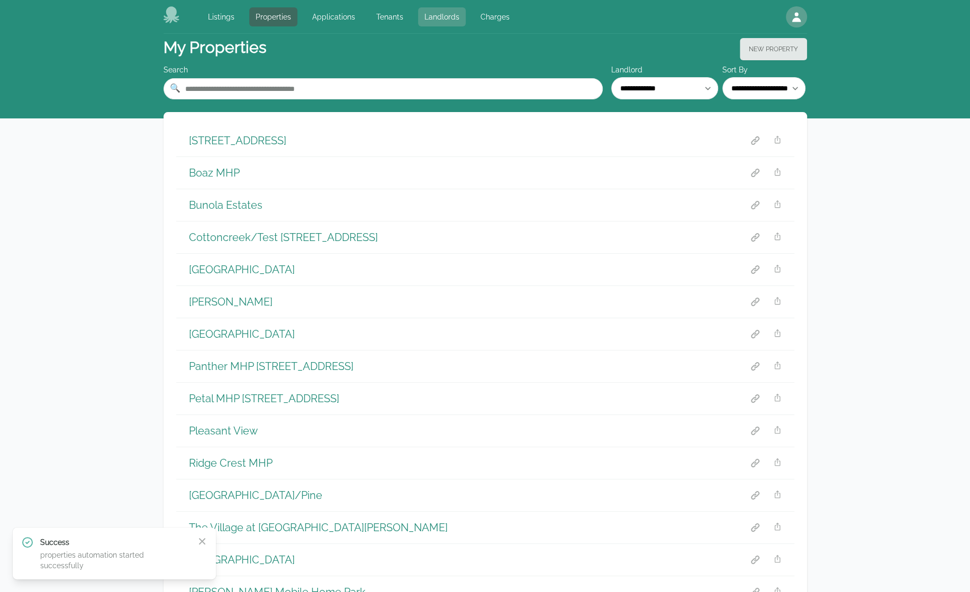
click at [434, 20] on link "Landlords" at bounding box center [442, 16] width 48 height 19
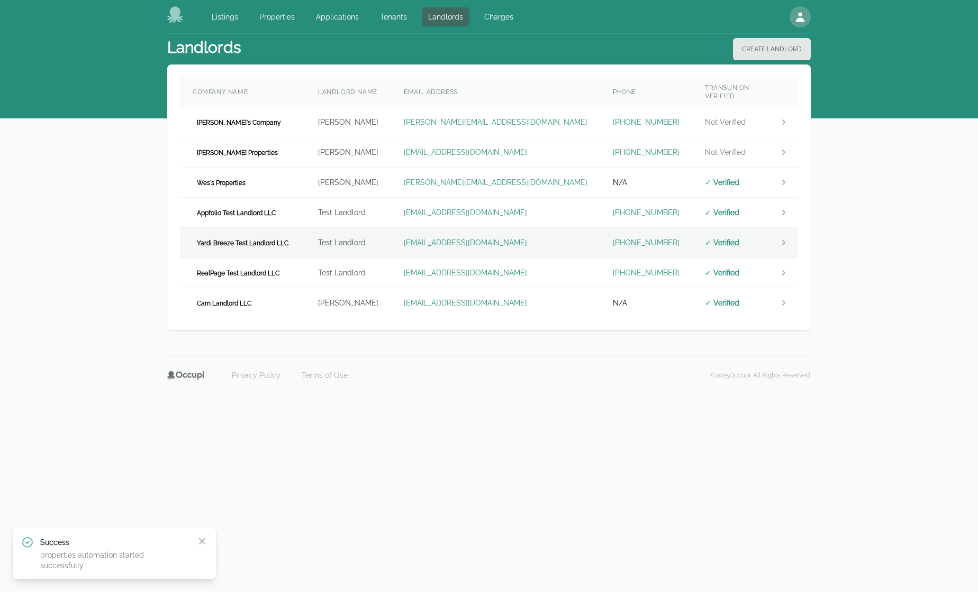
click at [305, 233] on td "Yardi Breeze Test Landlord LLC" at bounding box center [242, 243] width 125 height 30
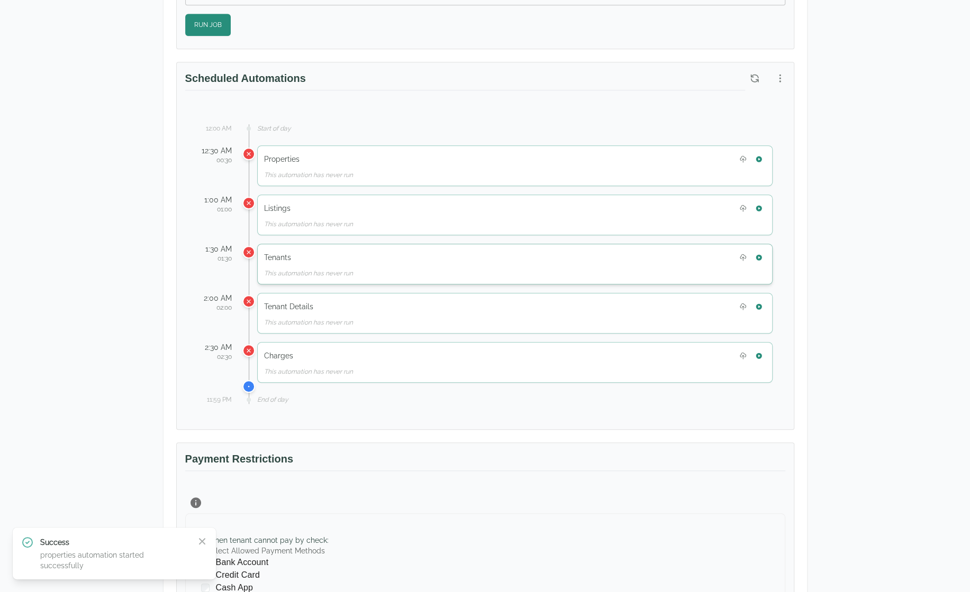
scroll to position [476, 0]
click at [765, 202] on button "button" at bounding box center [759, 208] width 14 height 14
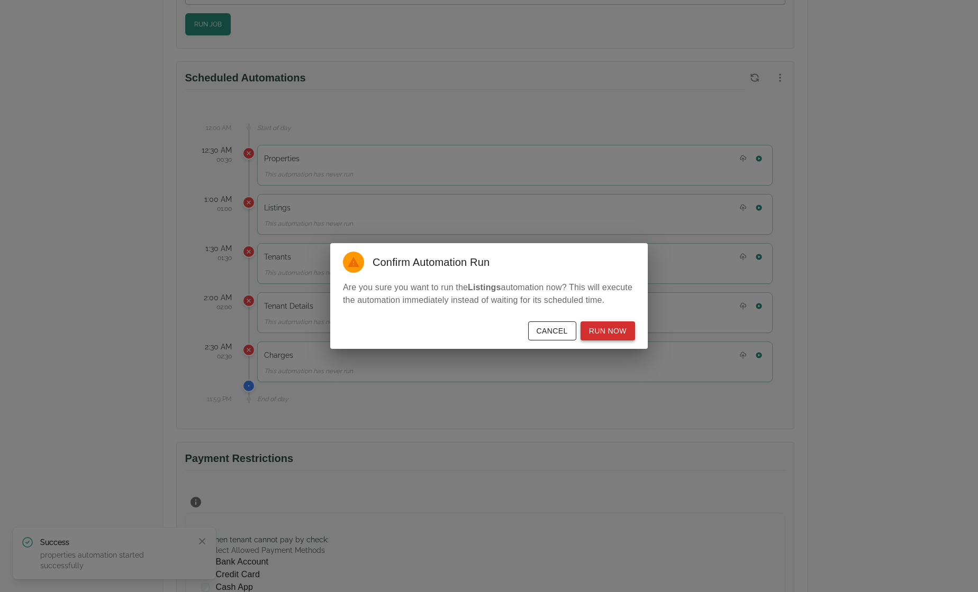
click at [622, 332] on button "Run Now" at bounding box center [607, 332] width 54 height 20
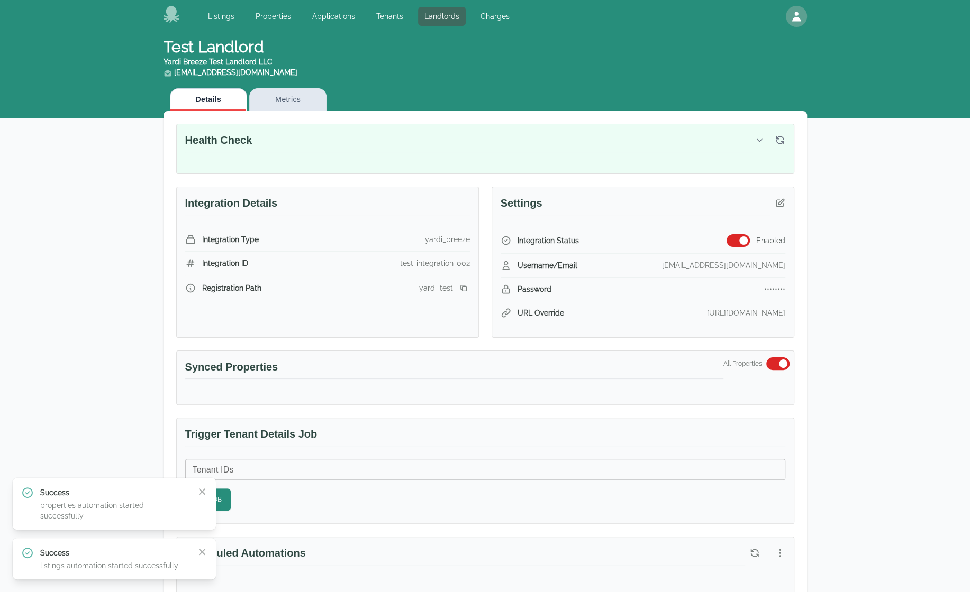
scroll to position [0, 0]
click at [269, 14] on link "Properties" at bounding box center [273, 16] width 48 height 19
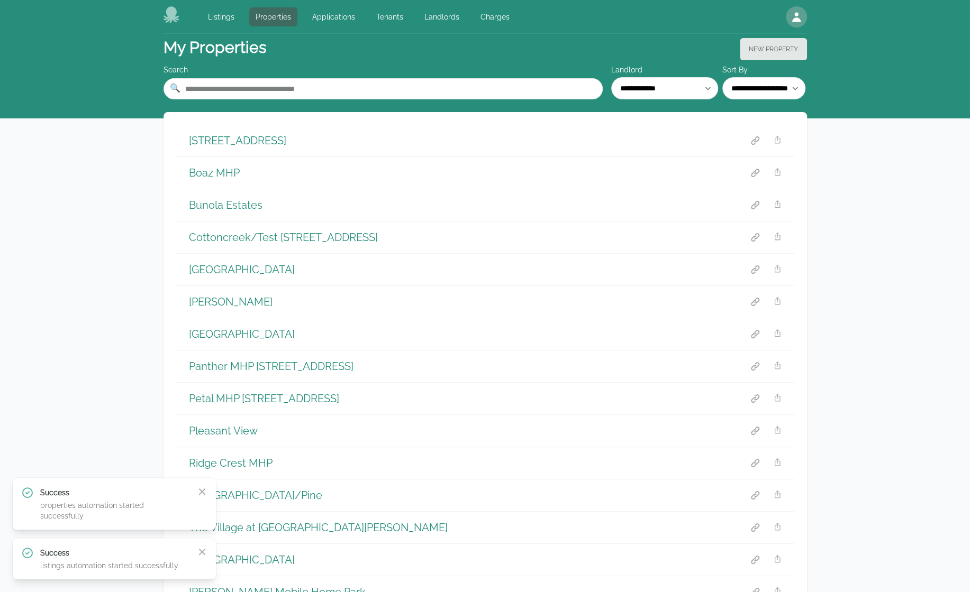
click at [260, 140] on h1 "1806 Lakehill St NW" at bounding box center [237, 140] width 97 height 15
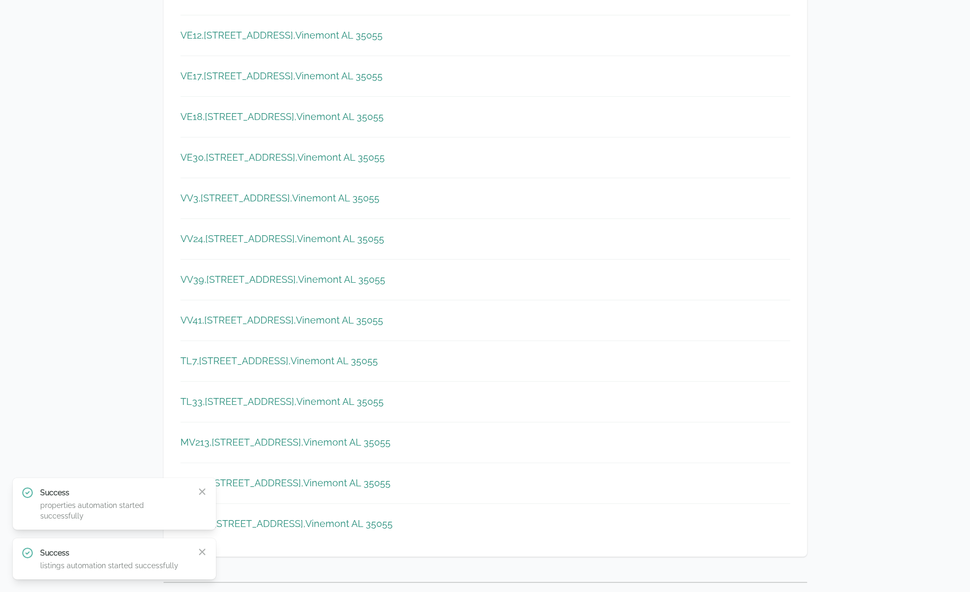
scroll to position [370, 0]
click at [338, 525] on span "Vinemont AL 35055" at bounding box center [348, 522] width 87 height 15
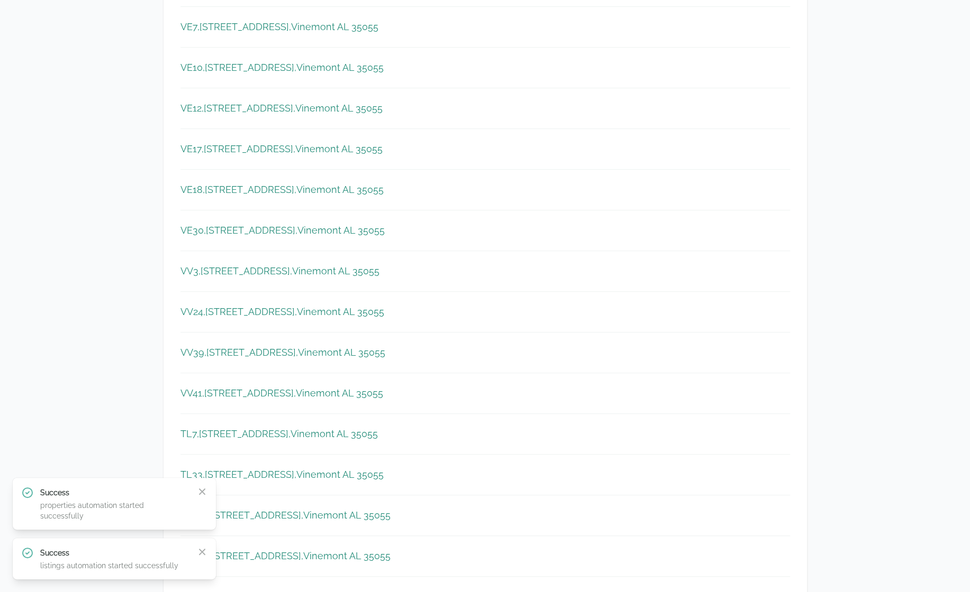
scroll to position [0, 0]
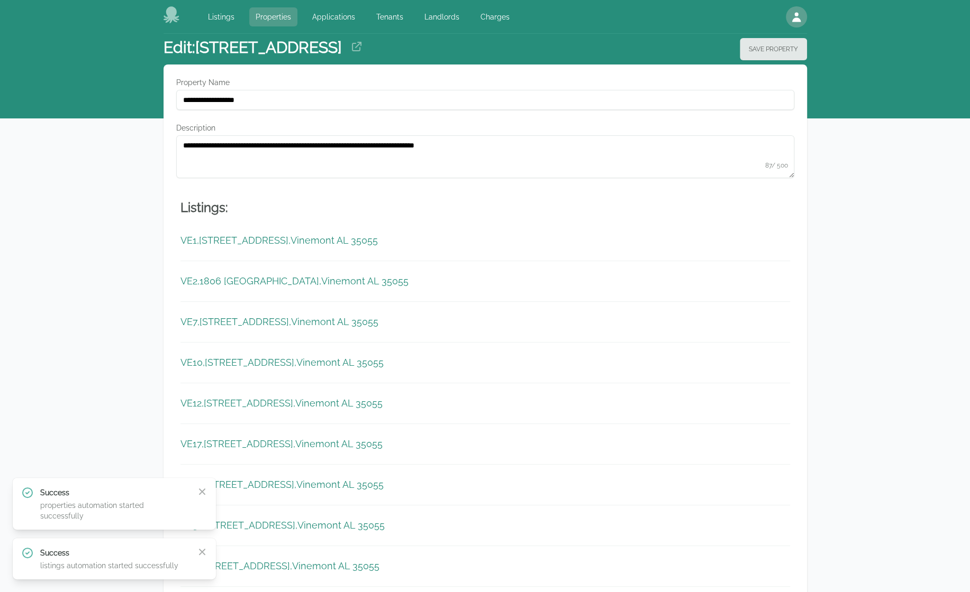
click at [268, 14] on link "Properties" at bounding box center [273, 16] width 48 height 19
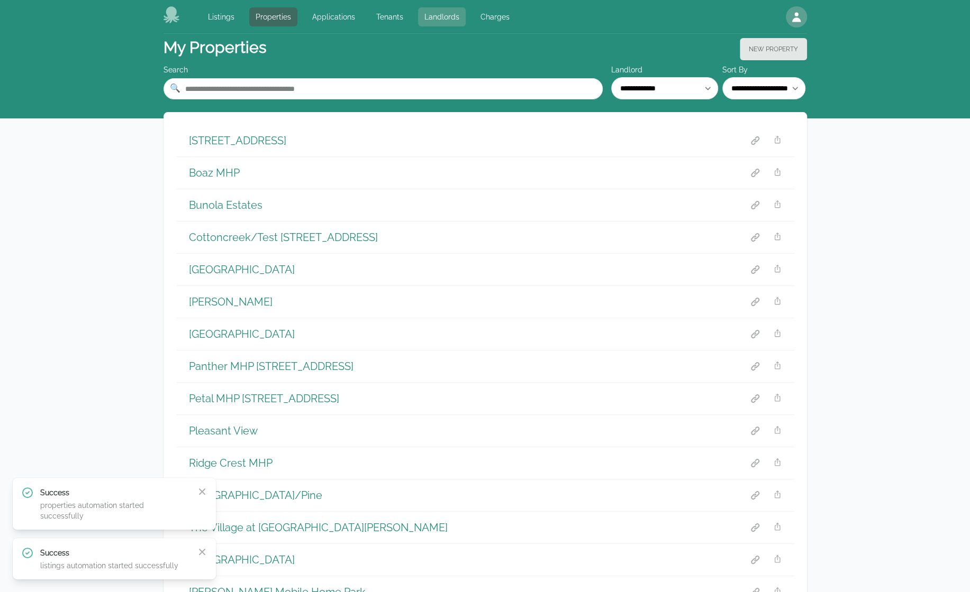
click at [428, 10] on link "Landlords" at bounding box center [442, 16] width 48 height 19
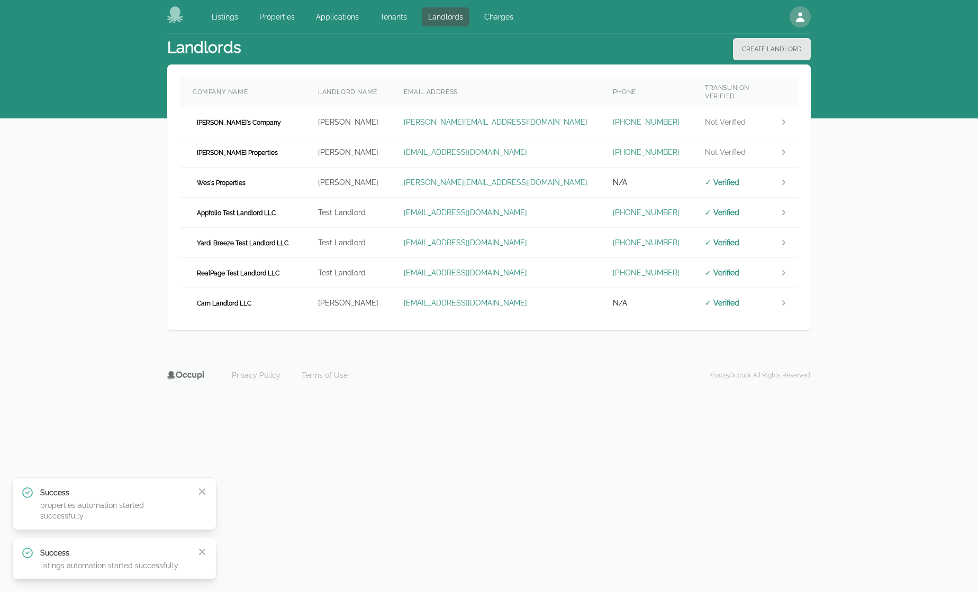
click at [77, 318] on div "Landlords Create Landlord Company Name Landlord Name Email Address Phone TransU…" at bounding box center [489, 195] width 978 height 322
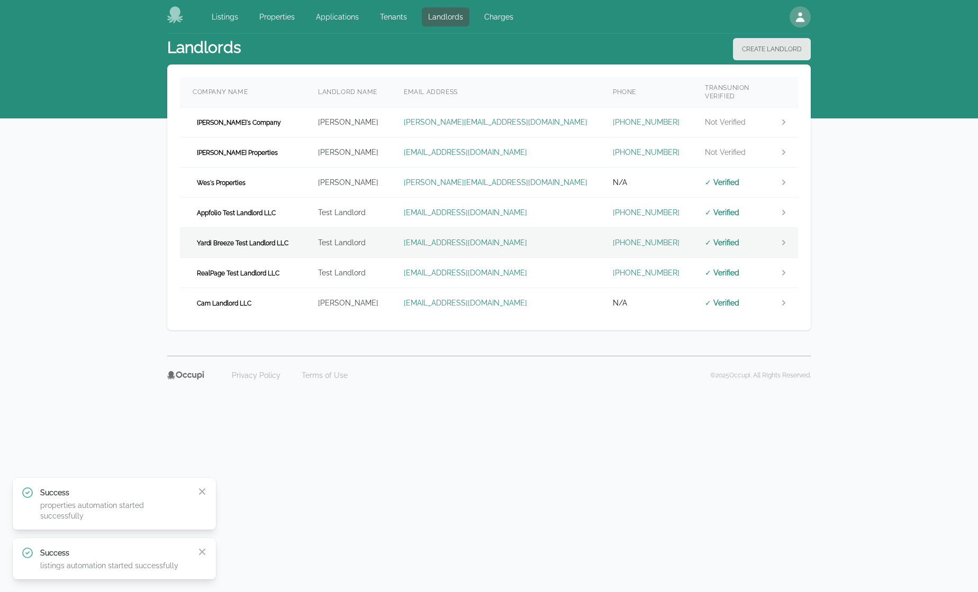
click at [282, 238] on span "Yardi Breeze Test Landlord LLC" at bounding box center [243, 243] width 100 height 11
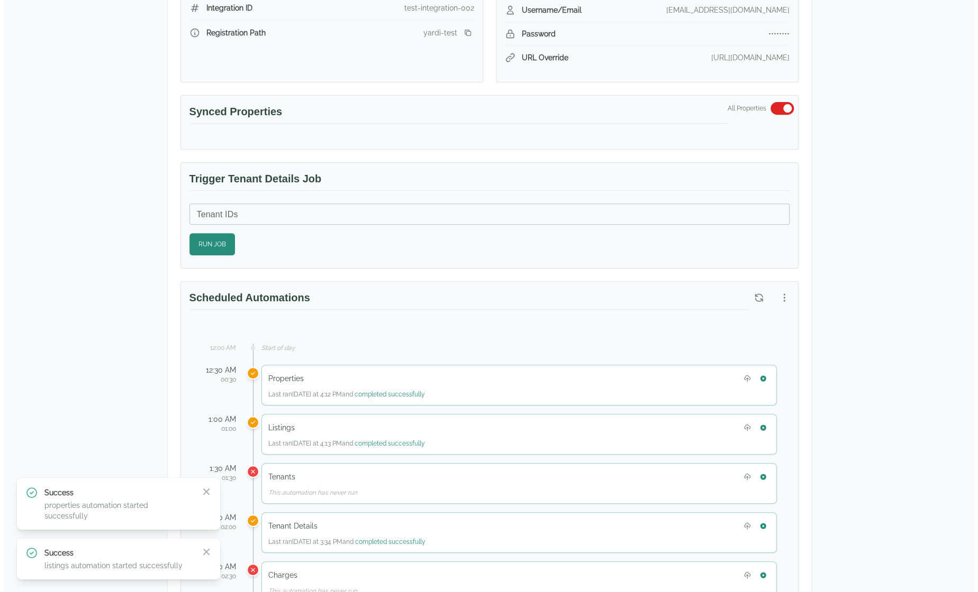
scroll to position [423, 0]
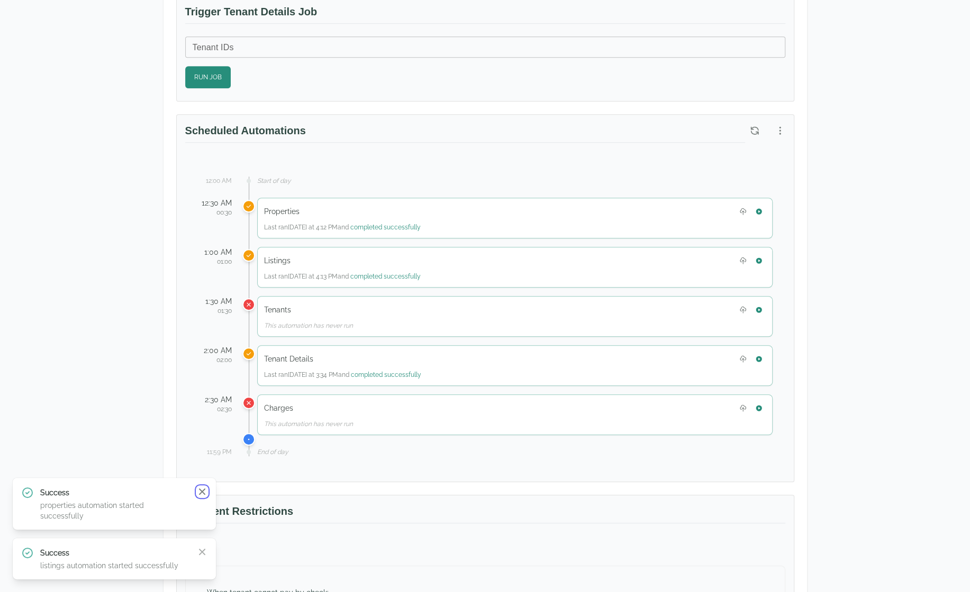
click at [201, 497] on icon "button" at bounding box center [202, 492] width 11 height 11
click at [197, 549] on div "Success listings automation started successfully Close" at bounding box center [114, 559] width 186 height 24
click at [200, 552] on icon "button" at bounding box center [202, 552] width 11 height 11
click at [102, 529] on div "Test Landlord Yardi Breeze Test Landlord LLC landlord.yardi@occupi.app Details …" at bounding box center [485, 263] width 970 height 1304
click at [58, 422] on div "Test Landlord Yardi Breeze Test Landlord LLC landlord.yardi@occupi.app Details …" at bounding box center [485, 263] width 970 height 1304
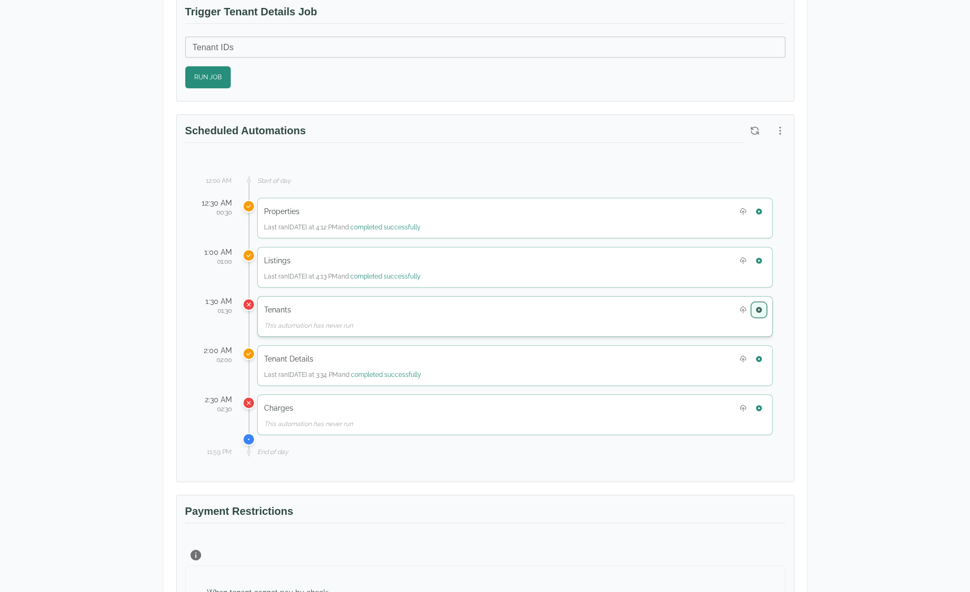
click at [759, 308] on icon "button" at bounding box center [758, 310] width 6 height 6
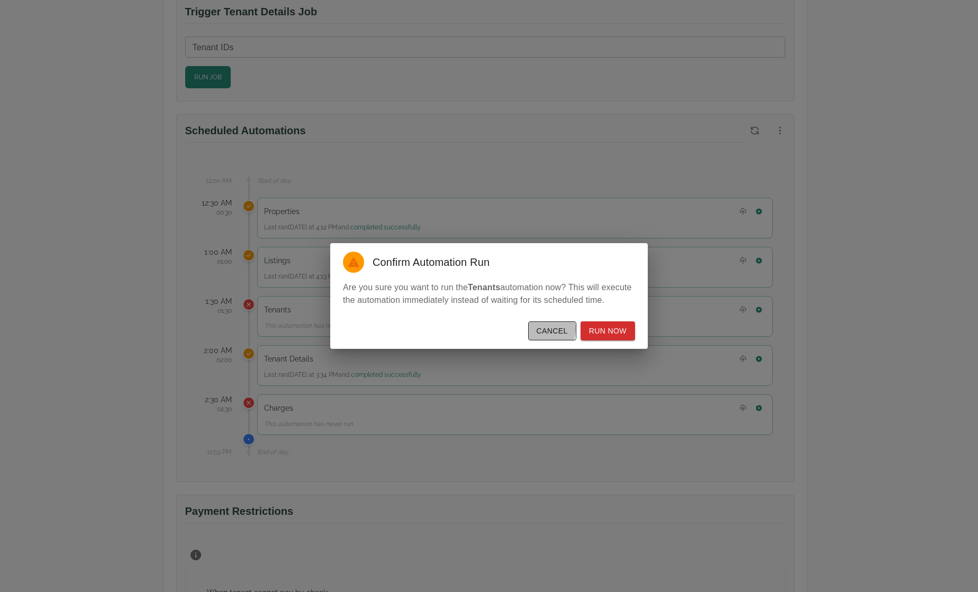
click at [544, 329] on button "Cancel" at bounding box center [552, 332] width 48 height 20
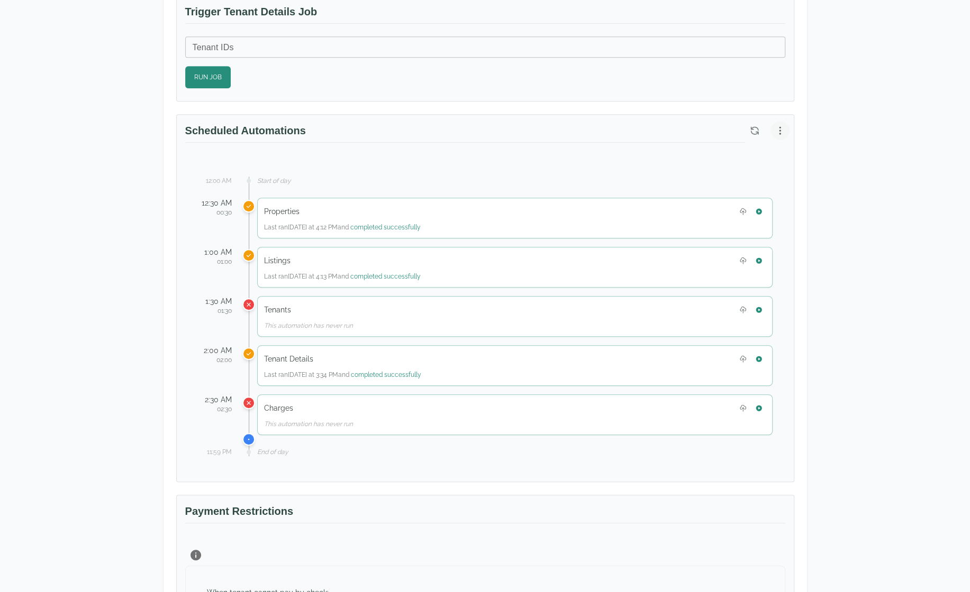
click at [773, 123] on button "button" at bounding box center [779, 130] width 19 height 19
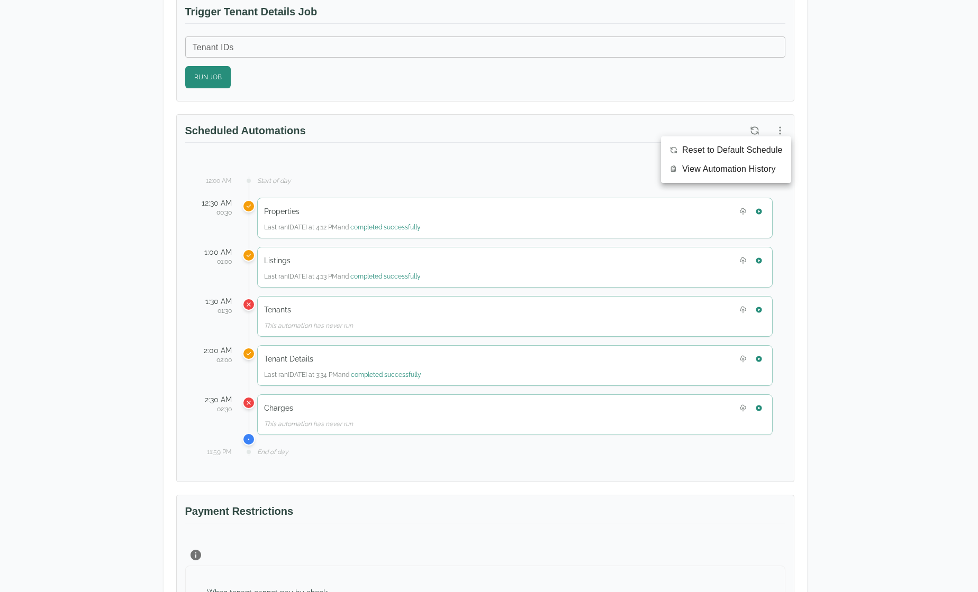
click at [745, 172] on span "View Automation History" at bounding box center [729, 169] width 94 height 13
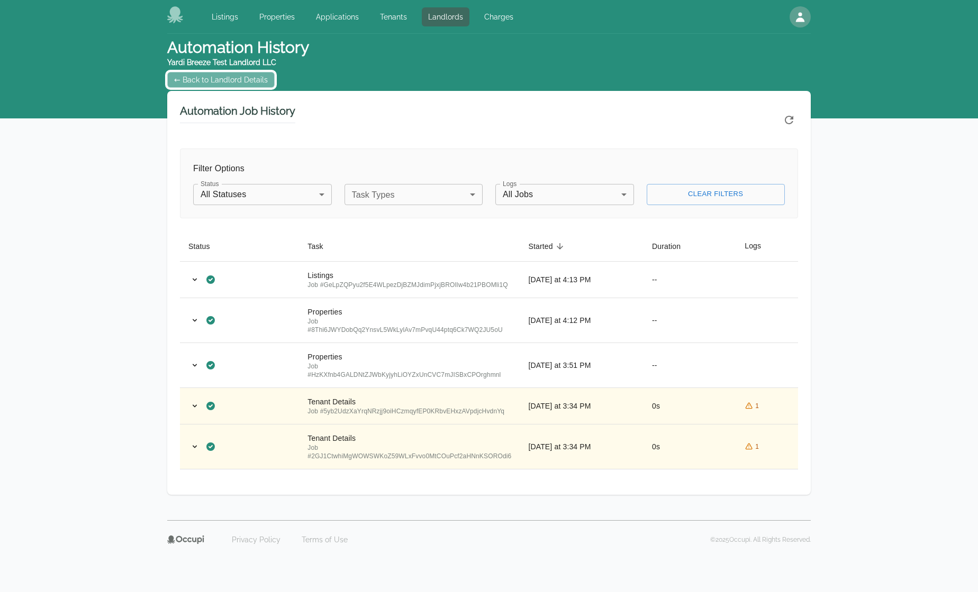
click at [225, 75] on link "← Back to Landlord Details" at bounding box center [220, 80] width 107 height 16
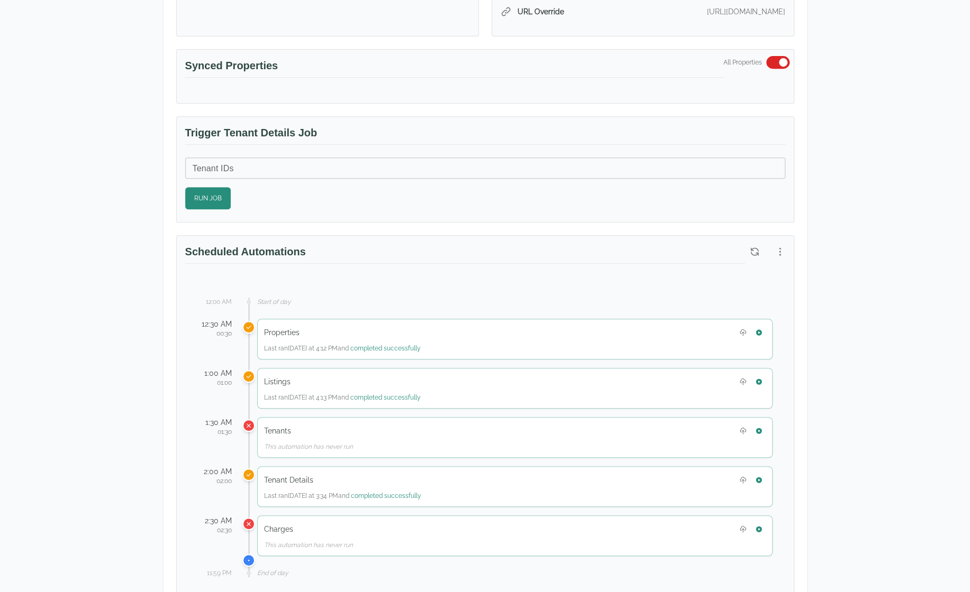
scroll to position [317, 0]
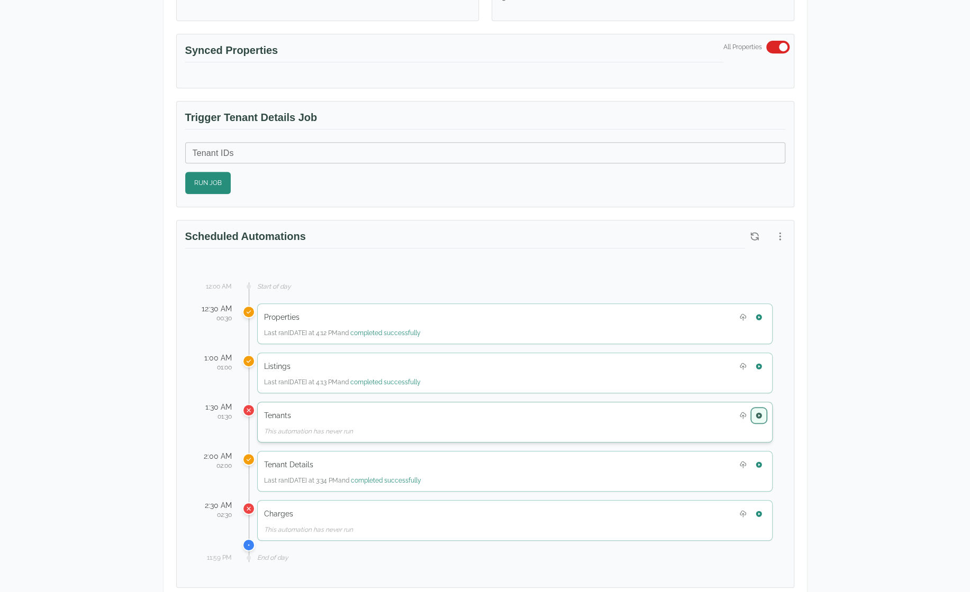
click at [759, 417] on button "button" at bounding box center [759, 416] width 14 height 14
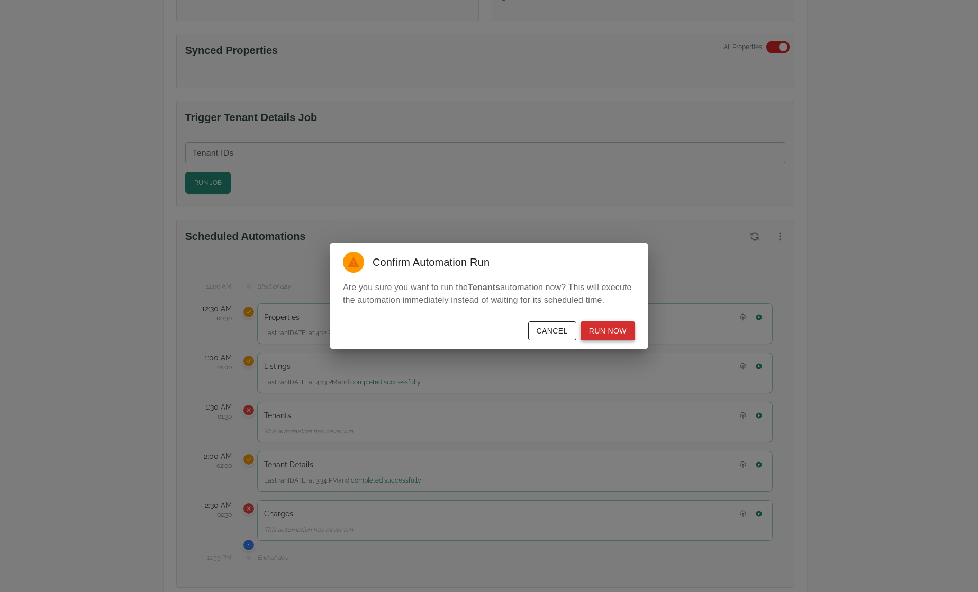
click at [597, 330] on button "Run Now" at bounding box center [607, 332] width 54 height 20
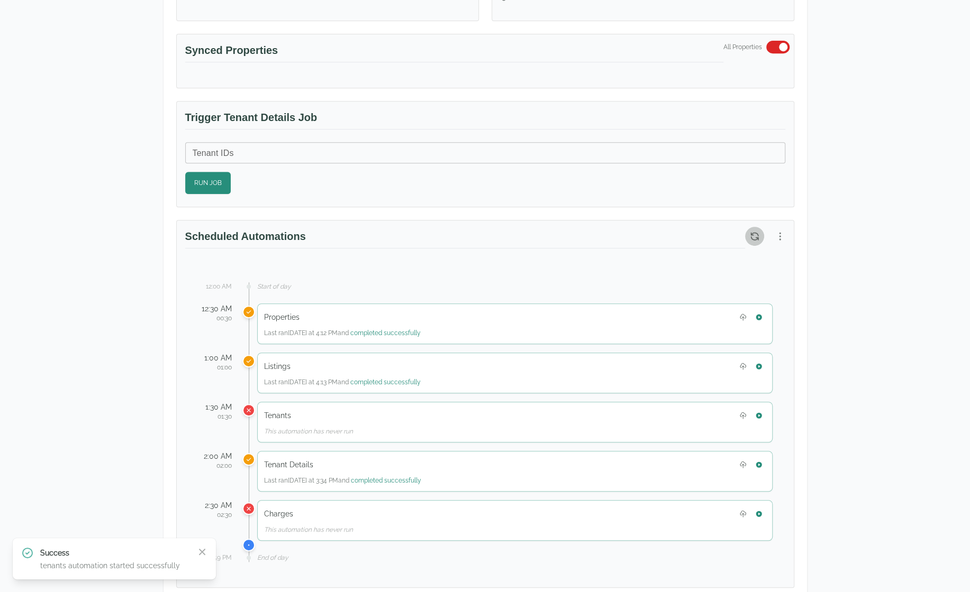
click at [749, 227] on button "button" at bounding box center [754, 236] width 19 height 19
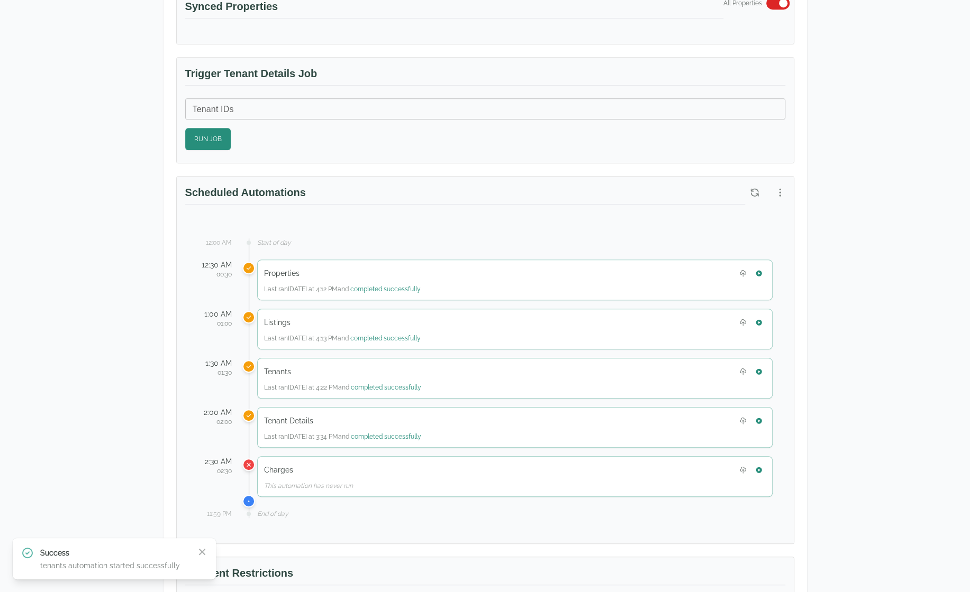
scroll to position [370, 0]
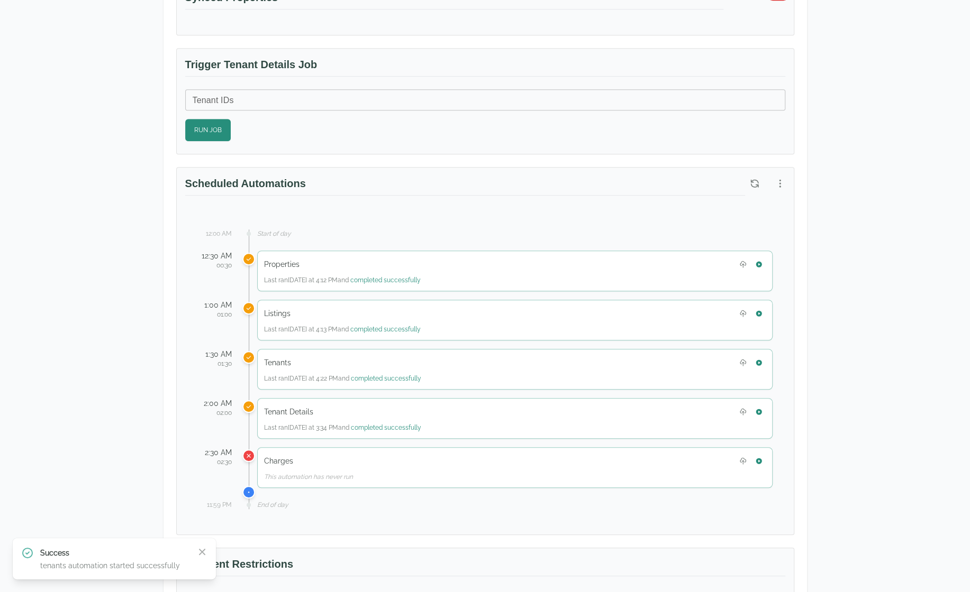
click at [911, 523] on div "Test Landlord Yardi Breeze Test Landlord LLC landlord.yardi@occupi.app Details …" at bounding box center [485, 316] width 970 height 1304
click at [202, 554] on icon "button" at bounding box center [202, 552] width 11 height 11
click at [816, 249] on div "Test Landlord Yardi Breeze Test Landlord LLC landlord.yardi@occupi.app Details …" at bounding box center [485, 316] width 677 height 1304
drag, startPoint x: 590, startPoint y: 0, endPoint x: 867, endPoint y: 72, distance: 286.5
click at [882, 85] on div "Test Landlord Yardi Breeze Test Landlord LLC landlord.yardi@occupi.app Details …" at bounding box center [485, 316] width 970 height 1304
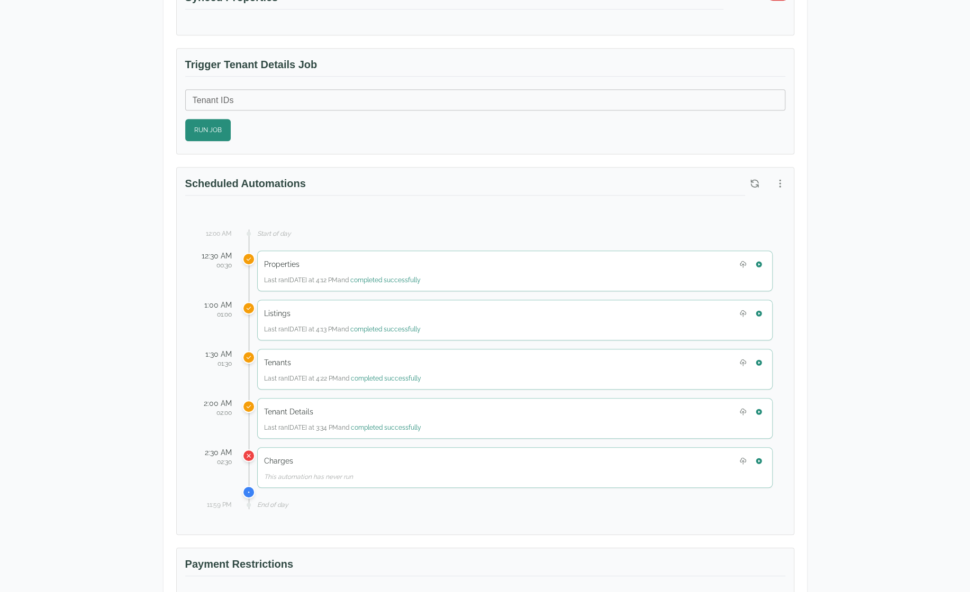
click at [860, 243] on div "Test Landlord Yardi Breeze Test Landlord LLC landlord.yardi@occupi.app Details …" at bounding box center [485, 316] width 970 height 1304
click at [760, 409] on icon "button" at bounding box center [758, 412] width 6 height 6
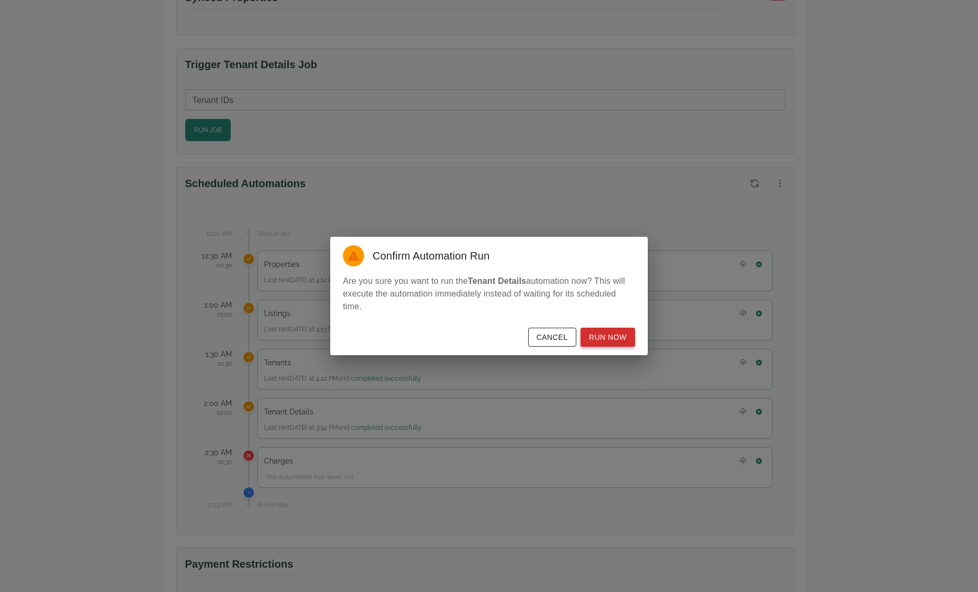
click at [622, 340] on button "Run Now" at bounding box center [607, 338] width 54 height 20
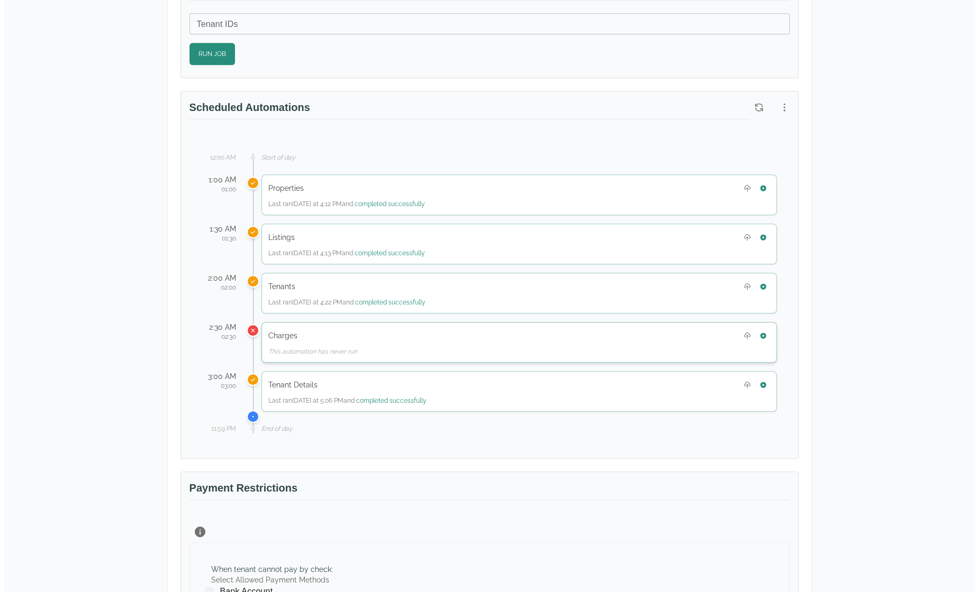
scroll to position [476, 0]
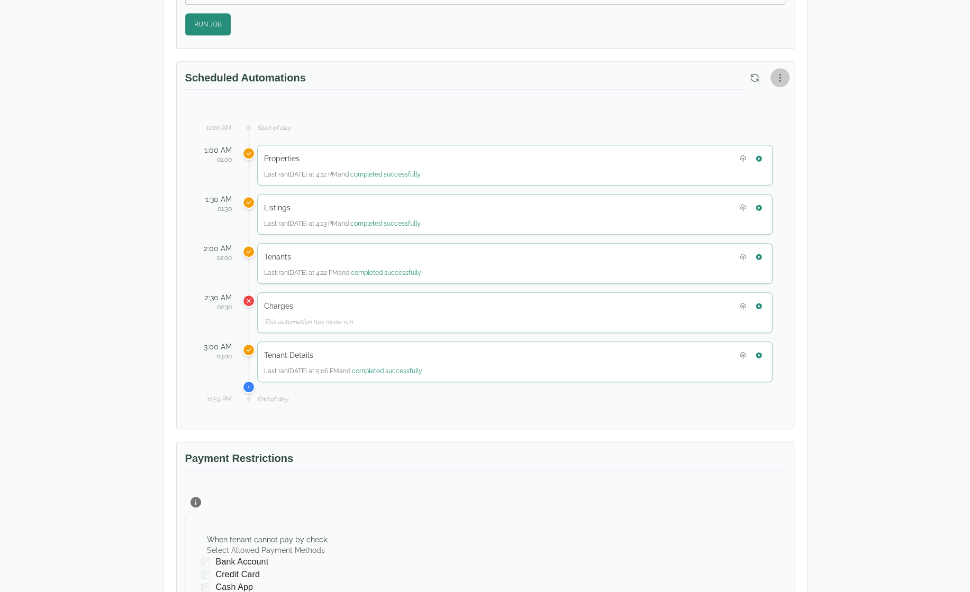
click at [773, 80] on button "button" at bounding box center [779, 77] width 19 height 19
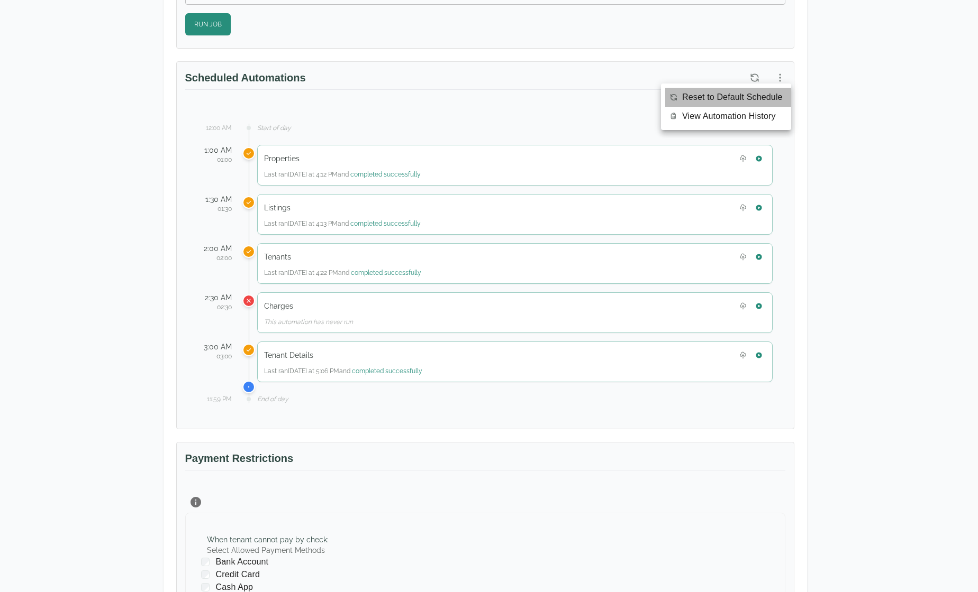
click at [770, 99] on span "Reset to Default Schedule" at bounding box center [732, 97] width 101 height 13
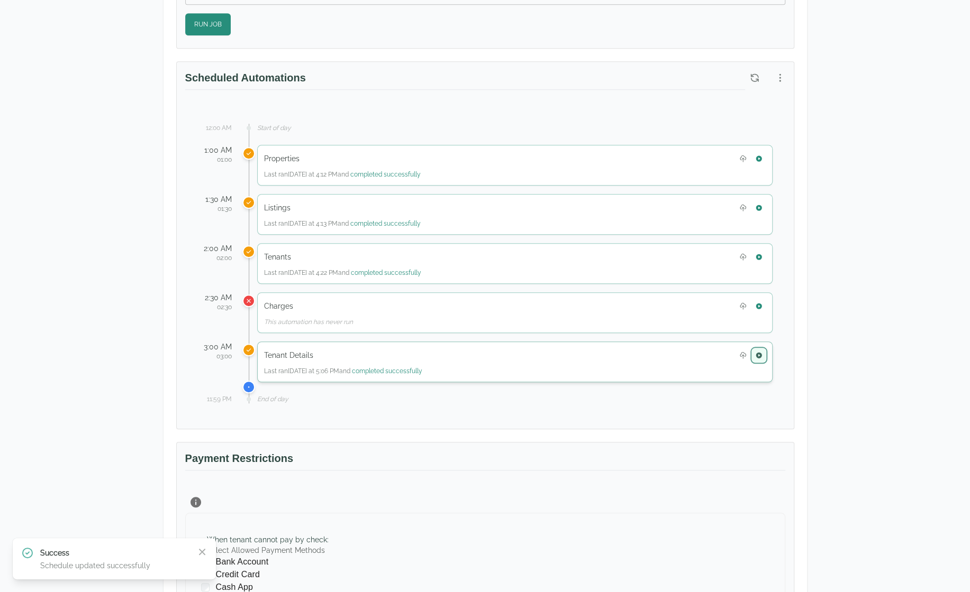
click at [762, 352] on icon "button" at bounding box center [758, 355] width 7 height 7
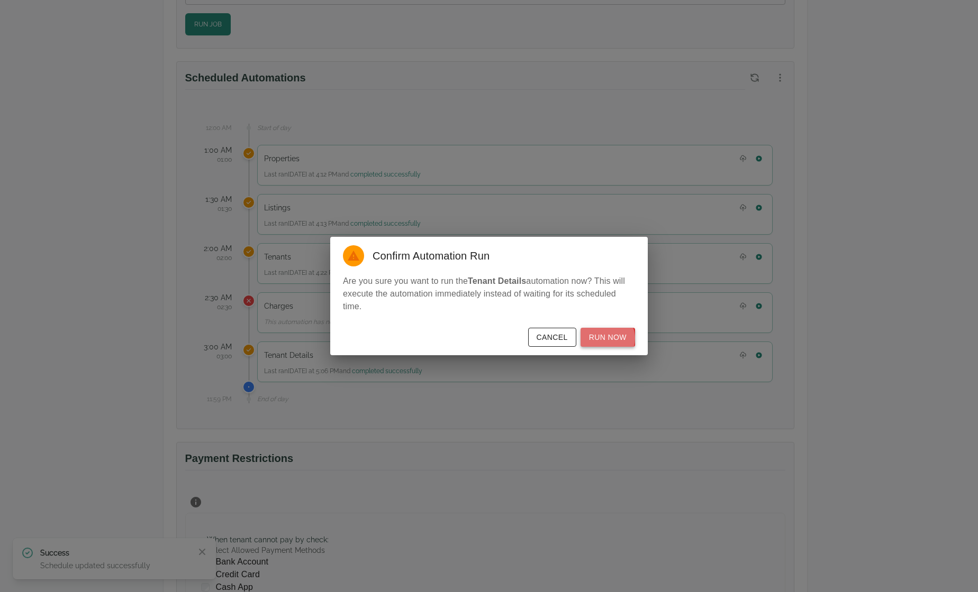
click at [607, 339] on button "Run Now" at bounding box center [607, 338] width 54 height 20
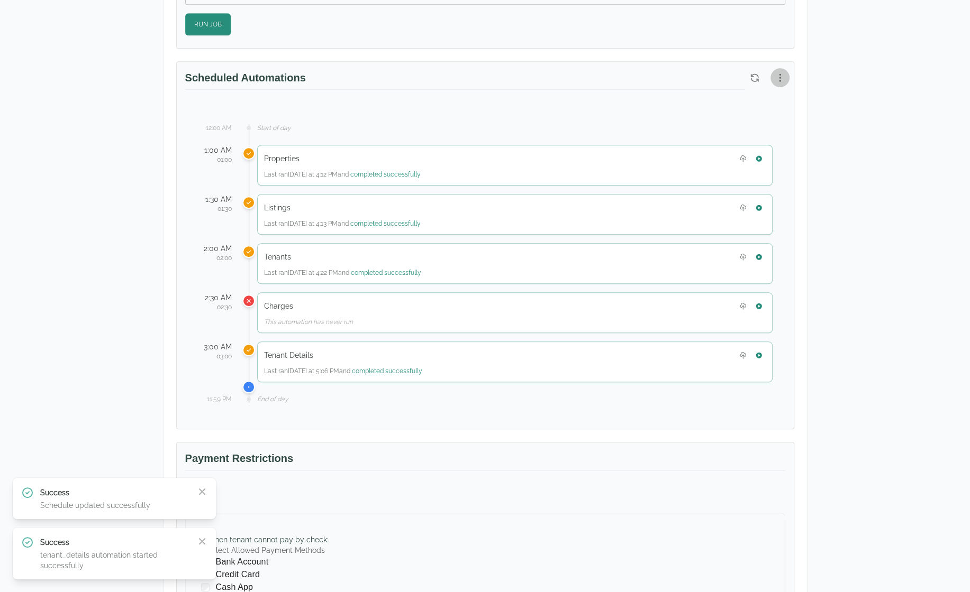
click at [782, 72] on icon "button" at bounding box center [779, 77] width 11 height 11
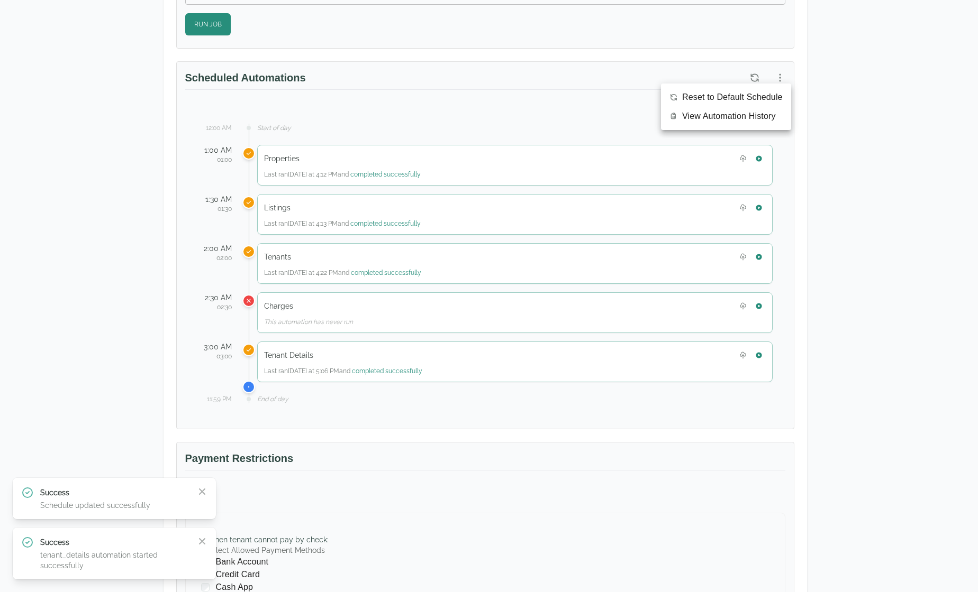
click at [755, 121] on span "View Automation History" at bounding box center [729, 116] width 94 height 13
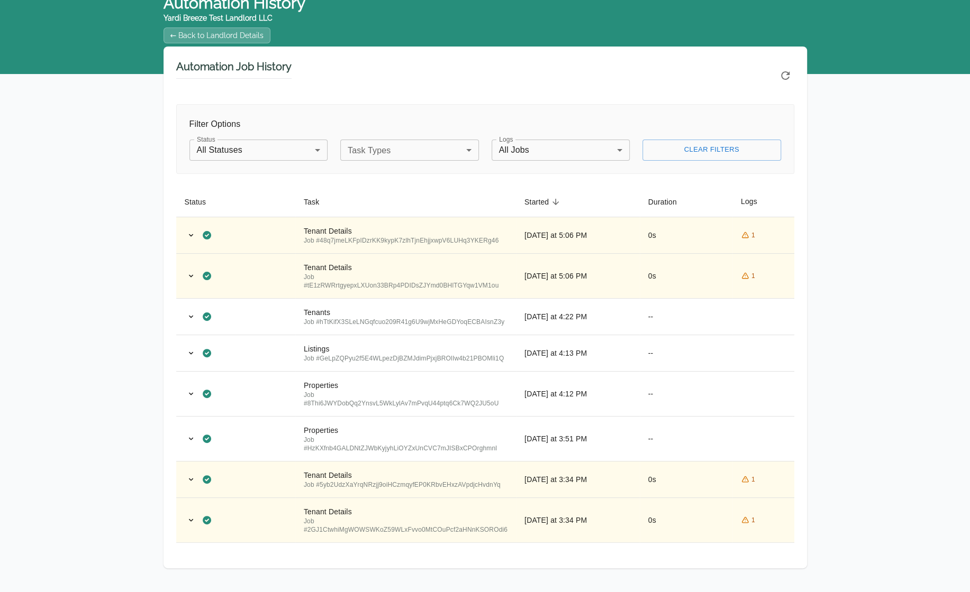
scroll to position [53, 0]
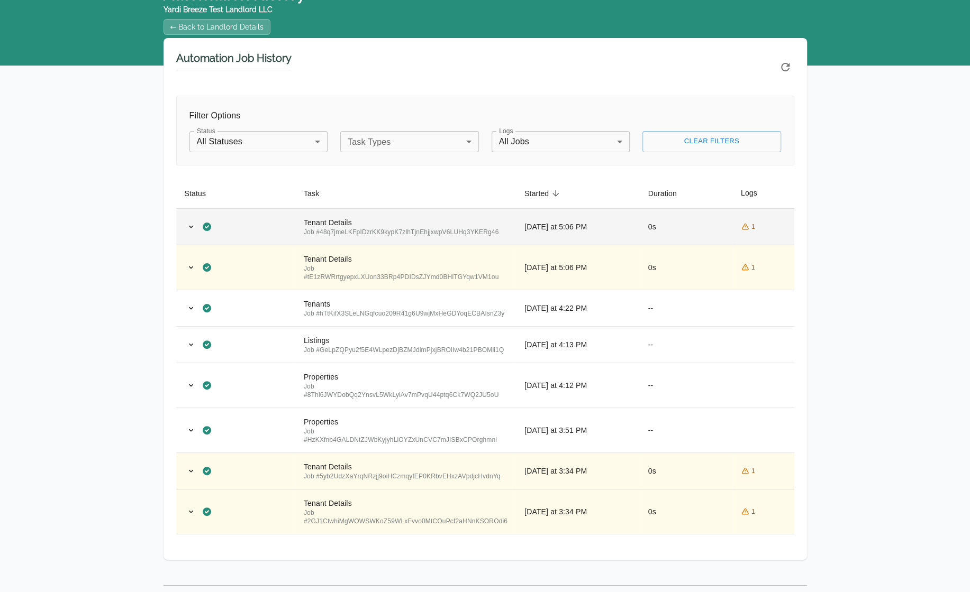
click at [467, 235] on div "Job # 48q7jmeLKFpIDzrKK9kypK7zlhTjnEhjjxwpV6LUHq3YKERg46" at bounding box center [406, 232] width 204 height 8
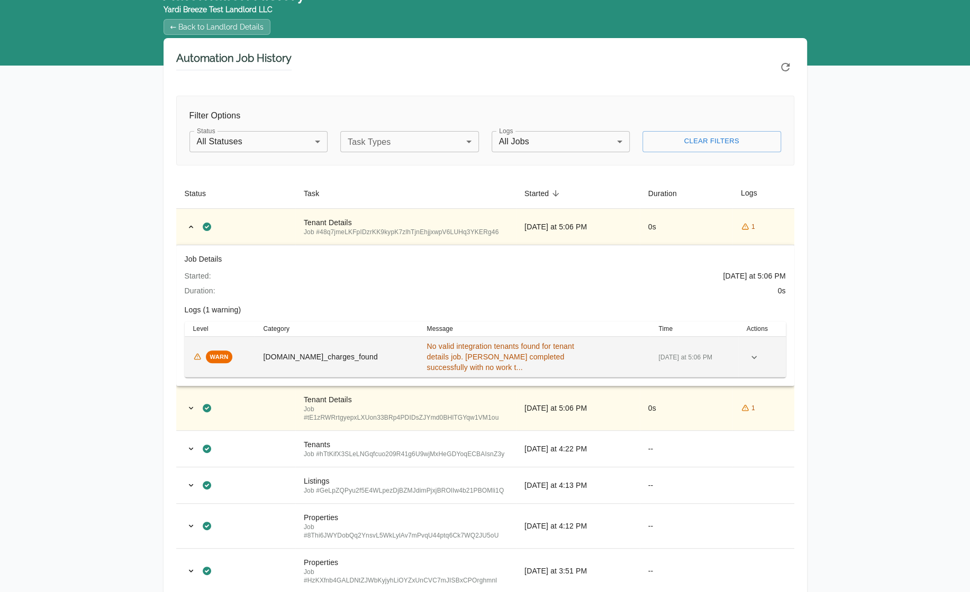
click at [469, 356] on span "No valid integration tenants found for tenant details job. [PERSON_NAME] comple…" at bounding box center [499, 357] width 147 height 30
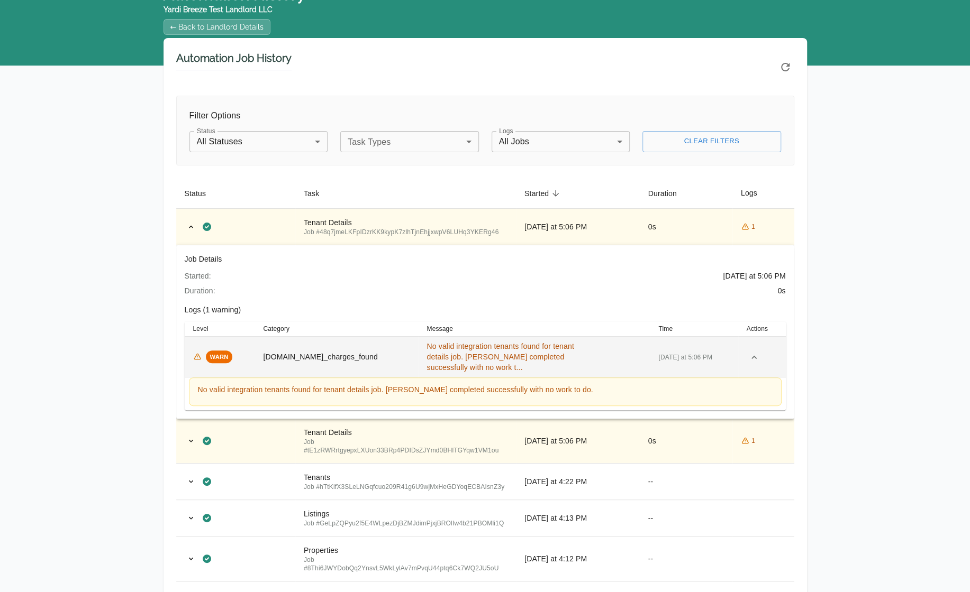
click at [492, 356] on span "No valid integration tenants found for tenant details job. [PERSON_NAME] comple…" at bounding box center [499, 357] width 147 height 30
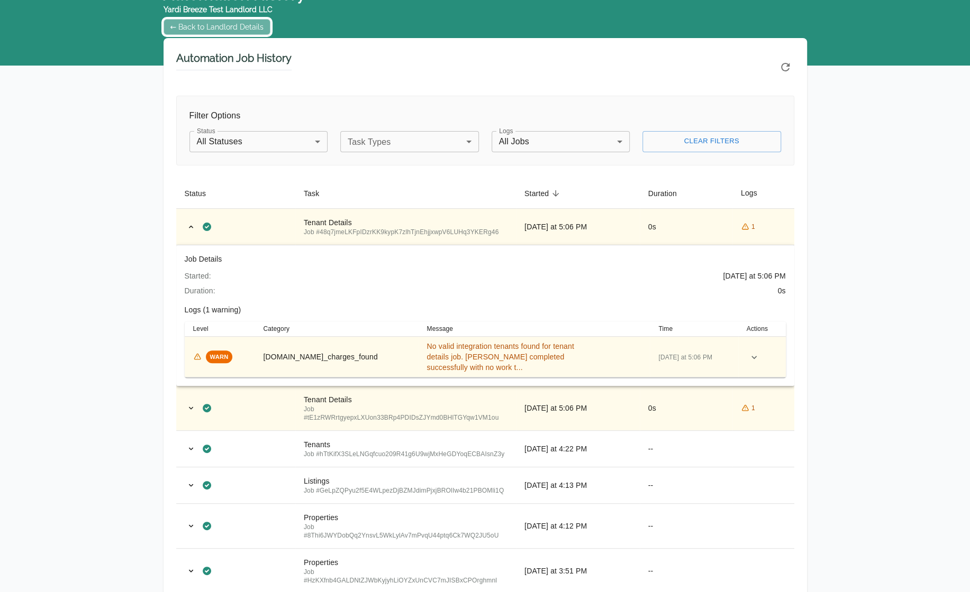
click at [222, 25] on link "← Back to Landlord Details" at bounding box center [216, 27] width 107 height 16
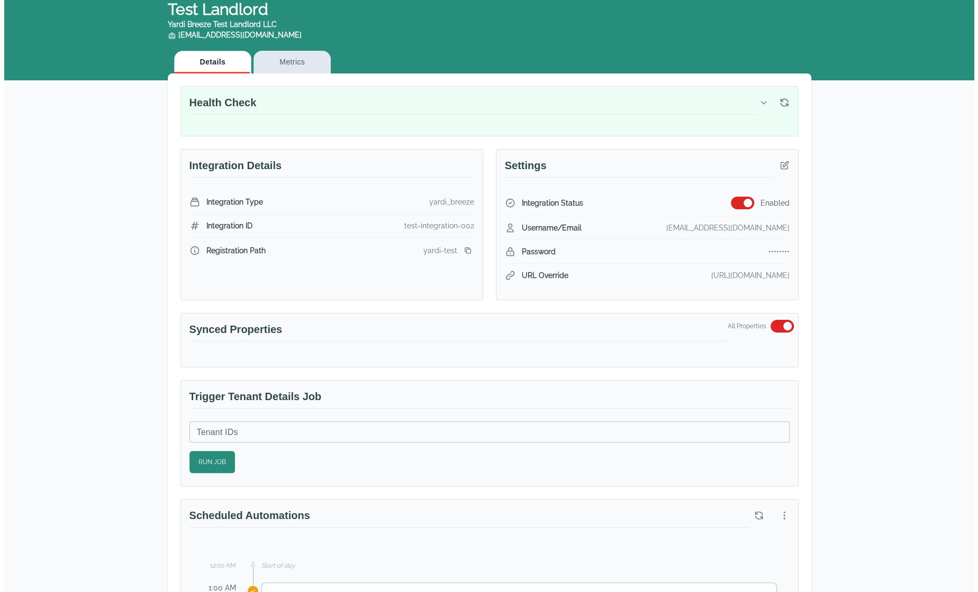
scroll to position [476, 0]
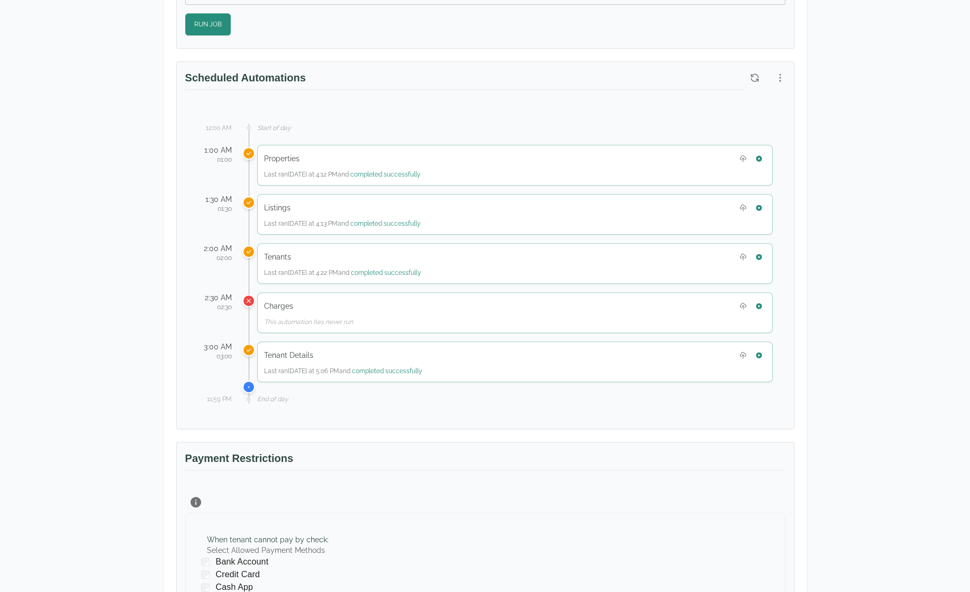
drag, startPoint x: 848, startPoint y: 400, endPoint x: 840, endPoint y: 386, distance: 16.8
click at [848, 400] on div "Test Landlord Yardi Breeze Test Landlord LLC [EMAIL_ADDRESS][DOMAIN_NAME] Detai…" at bounding box center [485, 210] width 970 height 1304
click at [759, 352] on icon "button" at bounding box center [758, 355] width 6 height 6
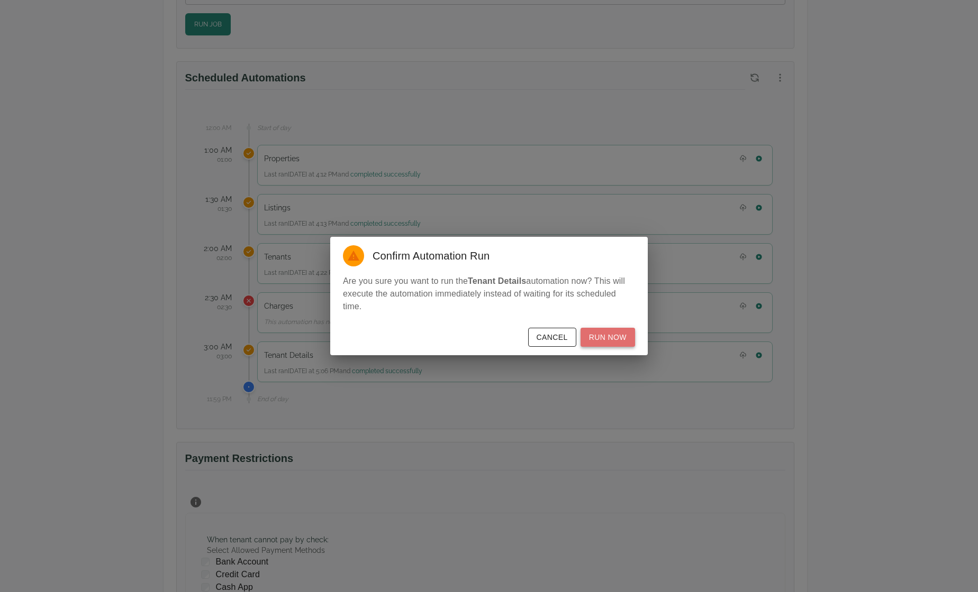
click at [617, 341] on button "Run Now" at bounding box center [607, 338] width 54 height 20
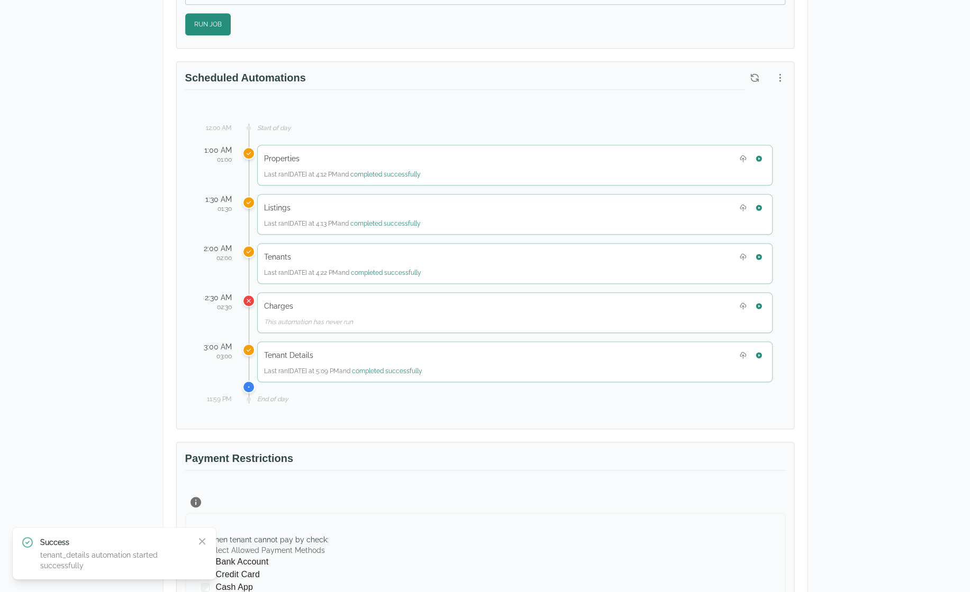
click at [842, 422] on div "Test Landlord Yardi Breeze Test Landlord LLC landlord.yardi@occupi.app Details …" at bounding box center [485, 210] width 970 height 1304
click at [776, 77] on icon "button" at bounding box center [779, 77] width 11 height 11
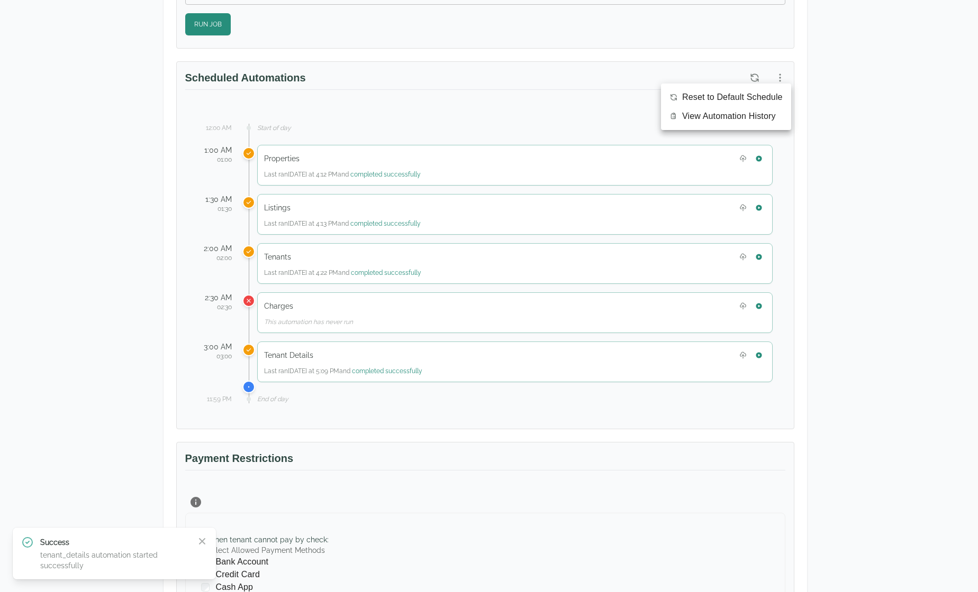
click at [751, 121] on span "View Automation History" at bounding box center [729, 116] width 94 height 13
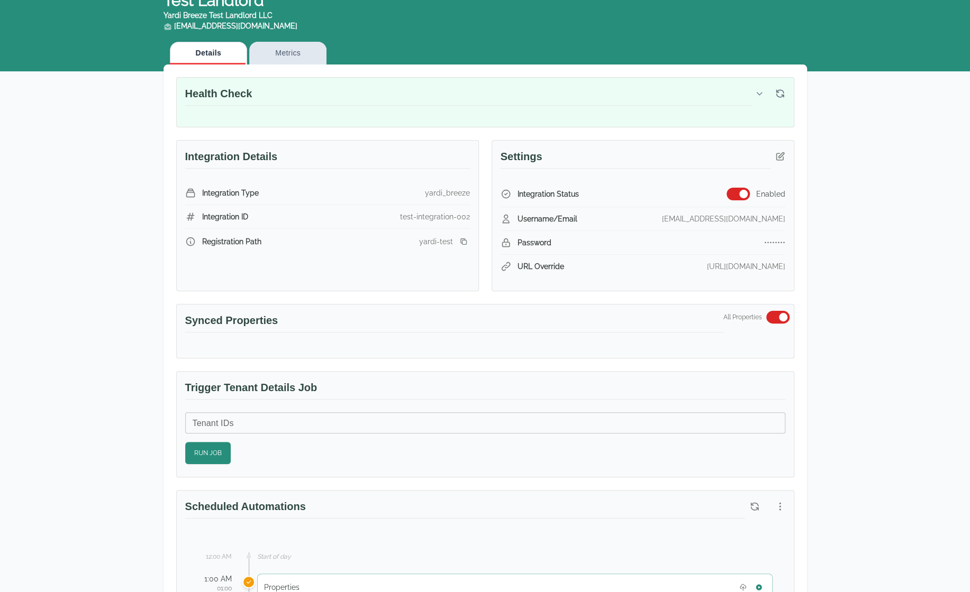
scroll to position [423, 0]
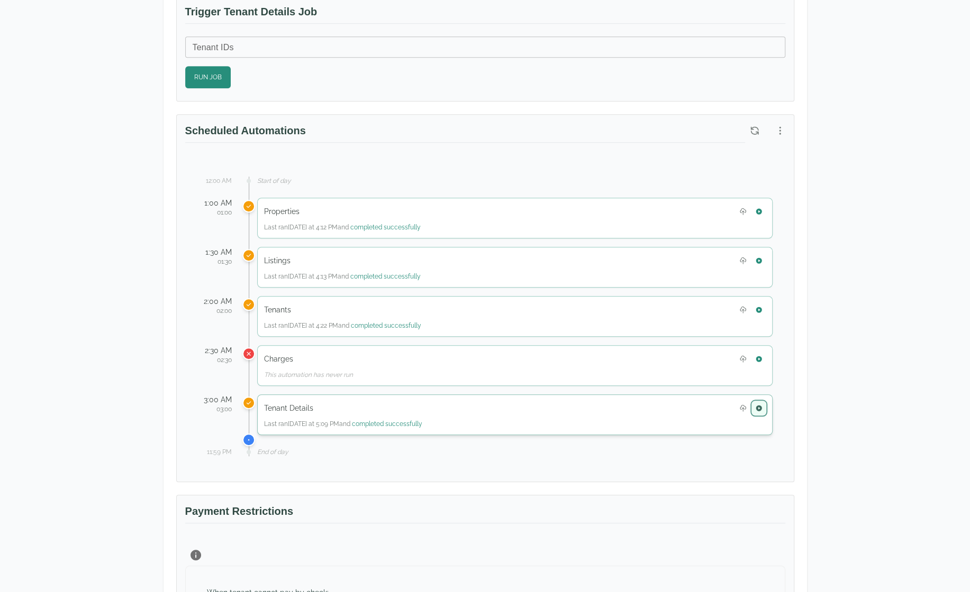
click at [761, 405] on icon "button" at bounding box center [758, 408] width 6 height 6
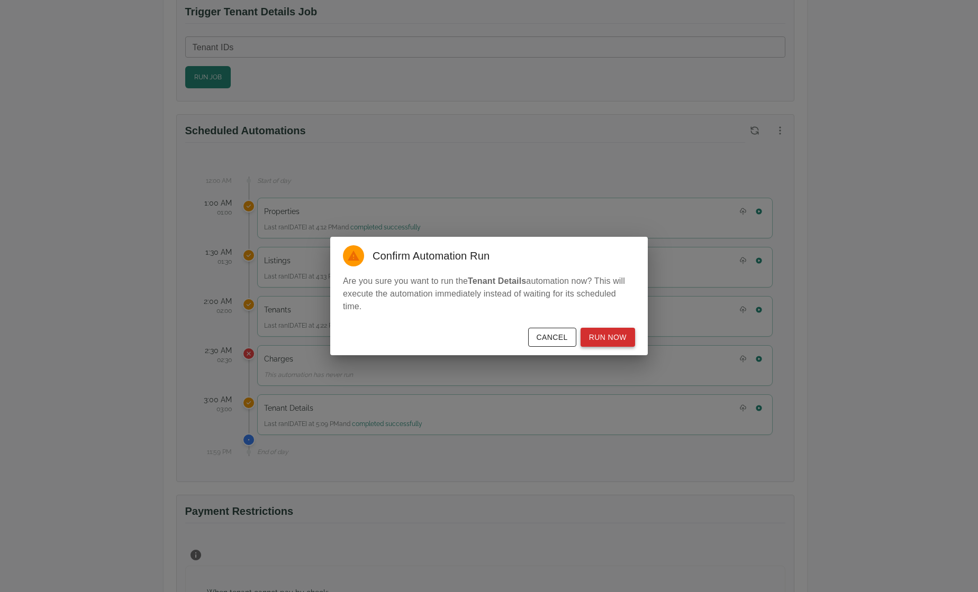
click at [609, 339] on button "Run Now" at bounding box center [607, 338] width 54 height 20
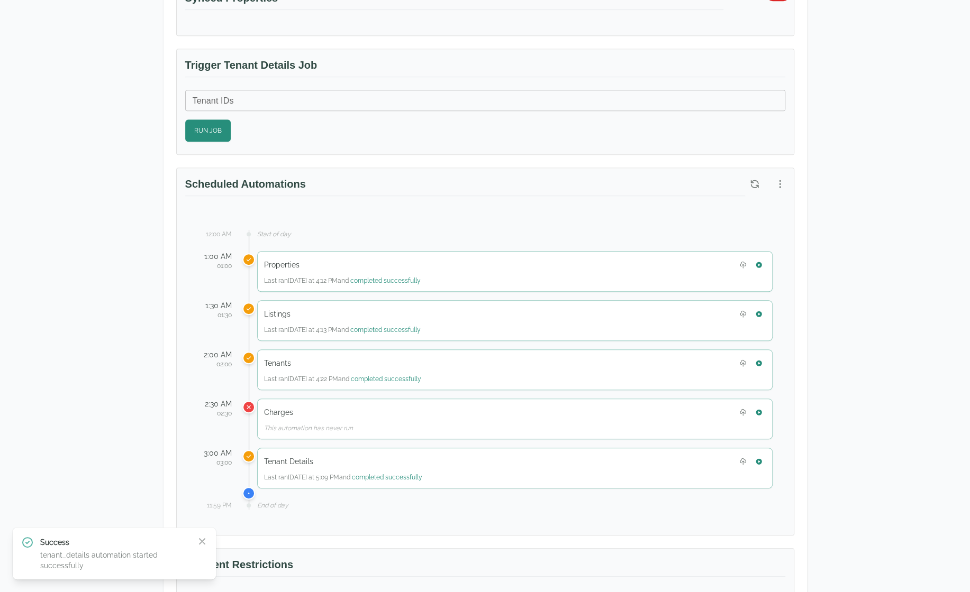
scroll to position [370, 0]
click at [201, 541] on icon "button" at bounding box center [202, 541] width 11 height 11
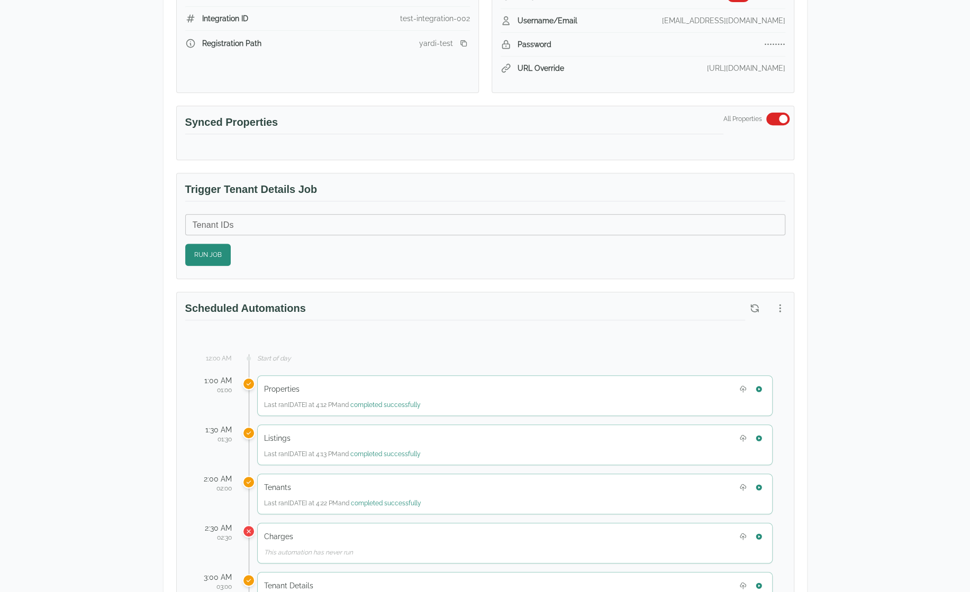
scroll to position [370, 0]
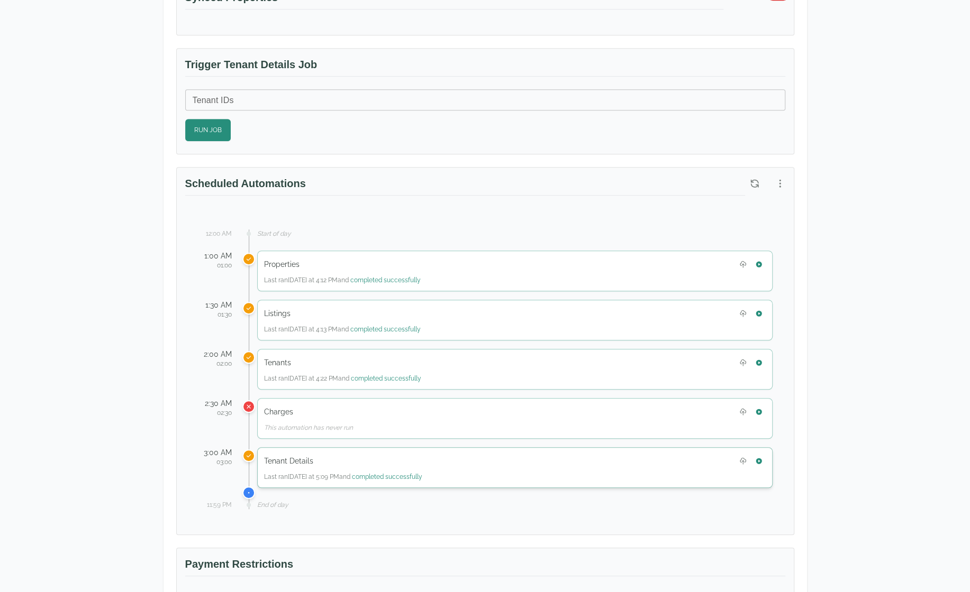
click at [759, 463] on div "Tenant Details Last ran Today at 5:09 PM and completed successfully" at bounding box center [514, 468] width 515 height 41
click at [761, 458] on icon "button" at bounding box center [758, 461] width 7 height 7
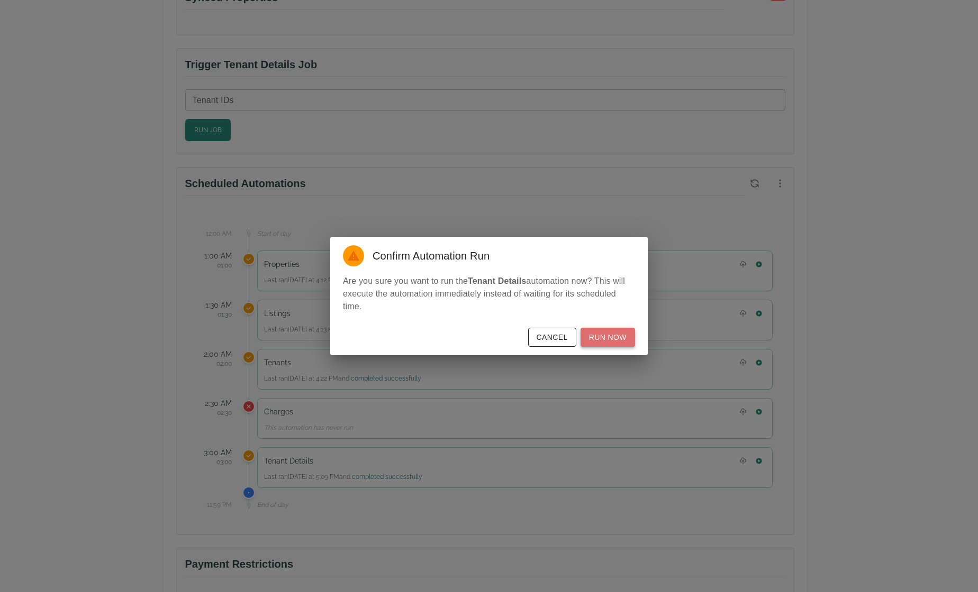
click at [615, 340] on button "Run Now" at bounding box center [607, 338] width 54 height 20
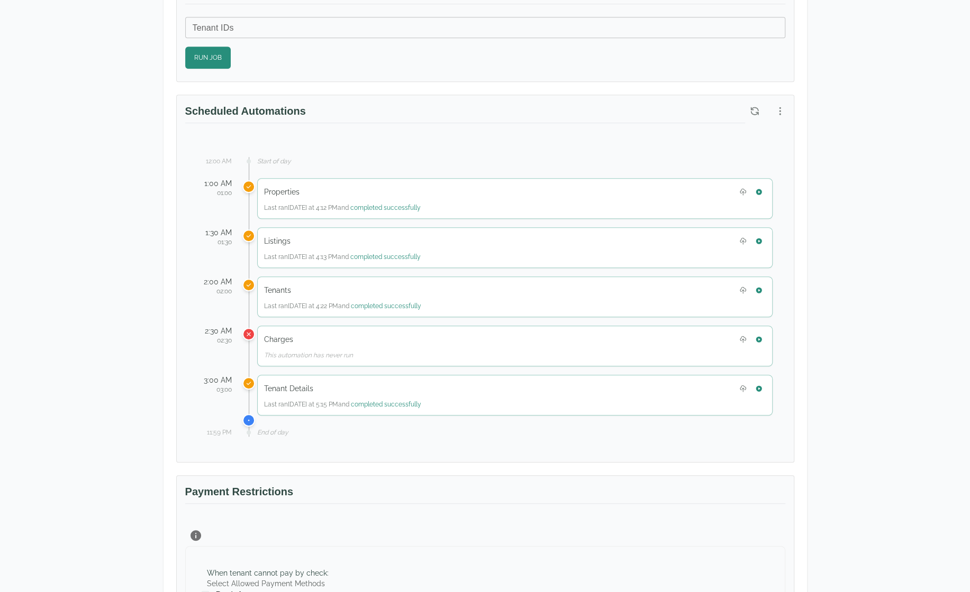
scroll to position [476, 0]
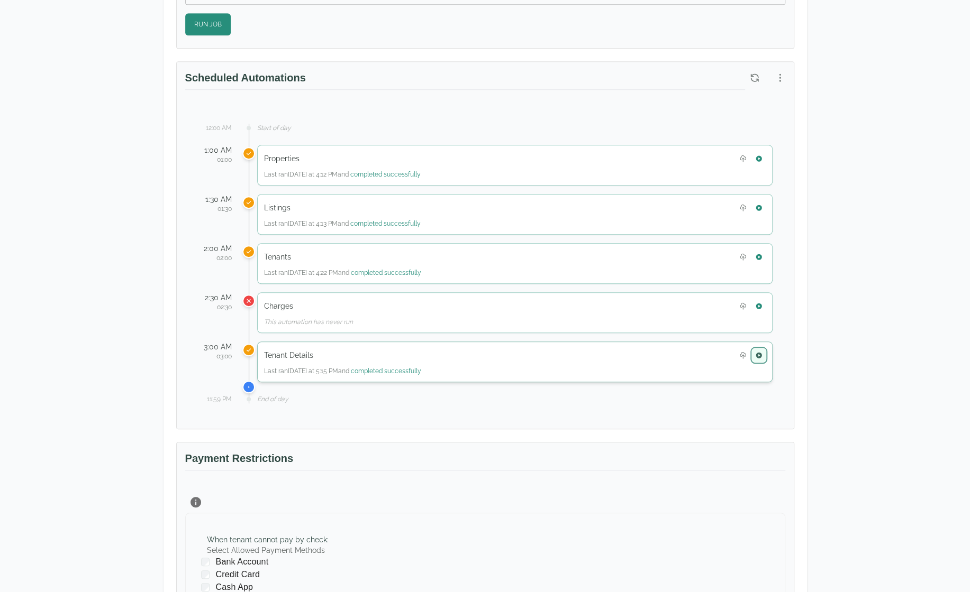
click at [756, 352] on icon "button" at bounding box center [758, 355] width 7 height 7
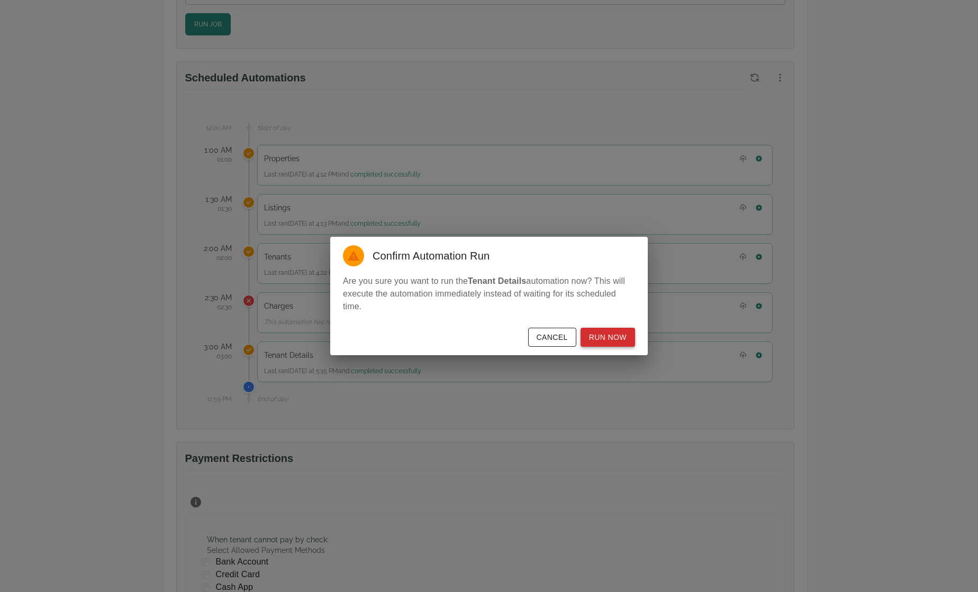
click at [621, 338] on button "Run Now" at bounding box center [607, 338] width 54 height 20
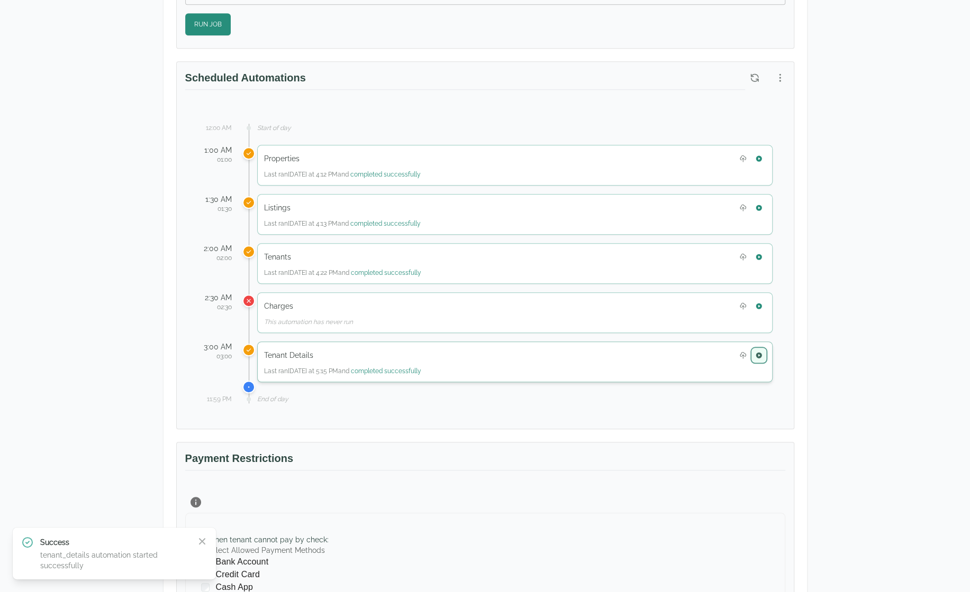
click at [758, 349] on button "button" at bounding box center [759, 356] width 14 height 14
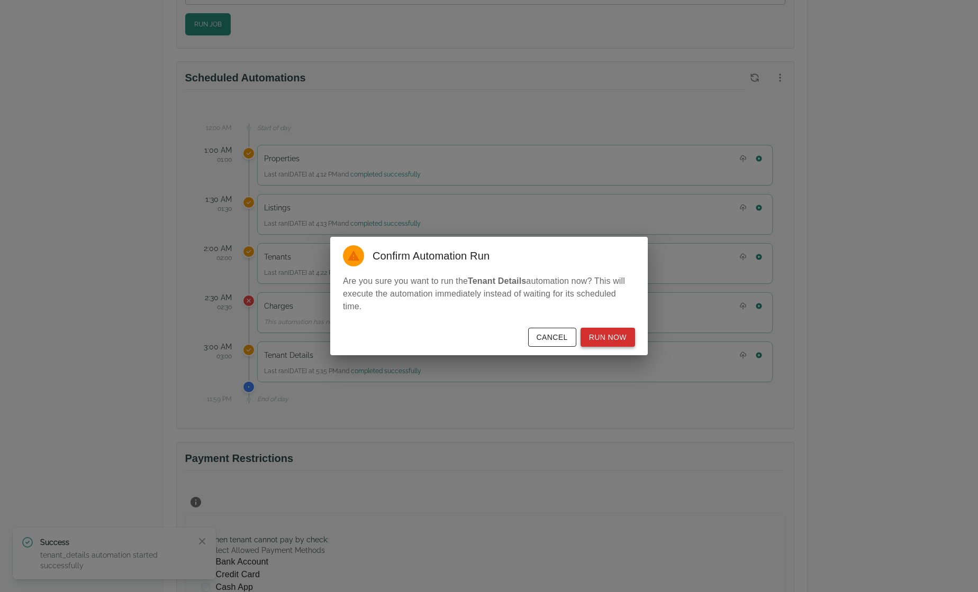
click at [610, 338] on button "Run Now" at bounding box center [607, 338] width 54 height 20
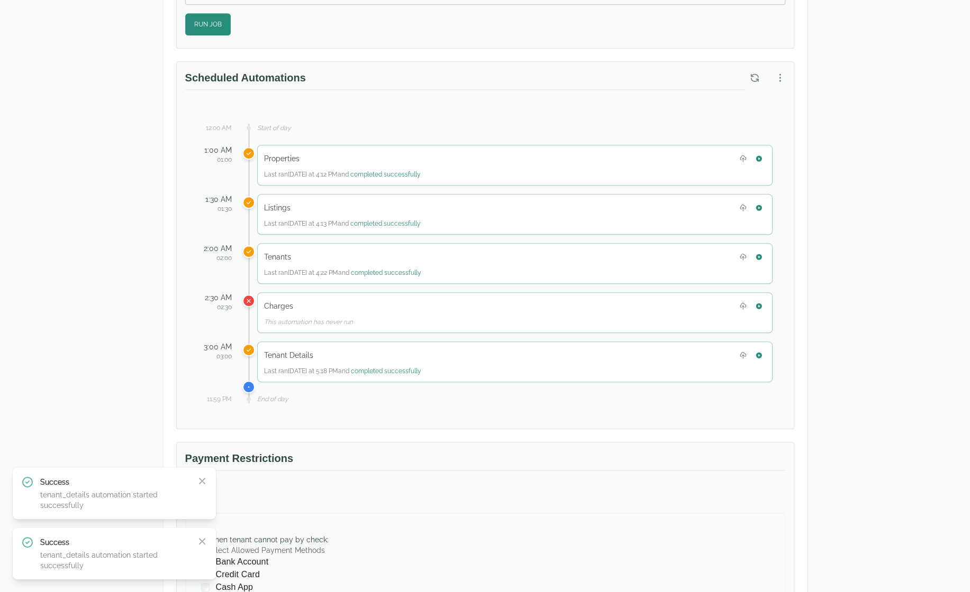
click at [906, 242] on div "Test Landlord Yardi Breeze Test Landlord LLC landlord.yardi@occupi.app Details …" at bounding box center [485, 210] width 970 height 1304
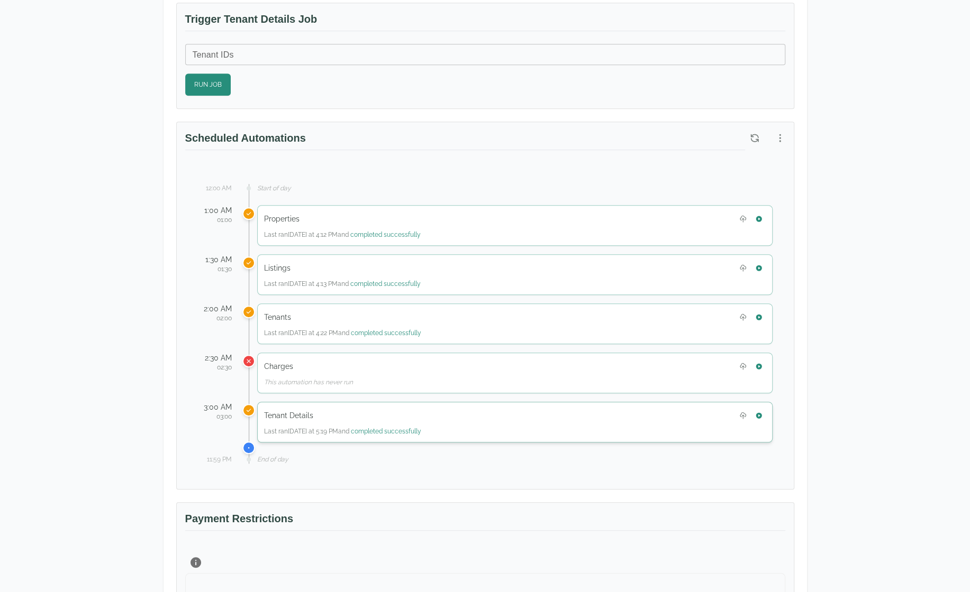
scroll to position [476, 0]
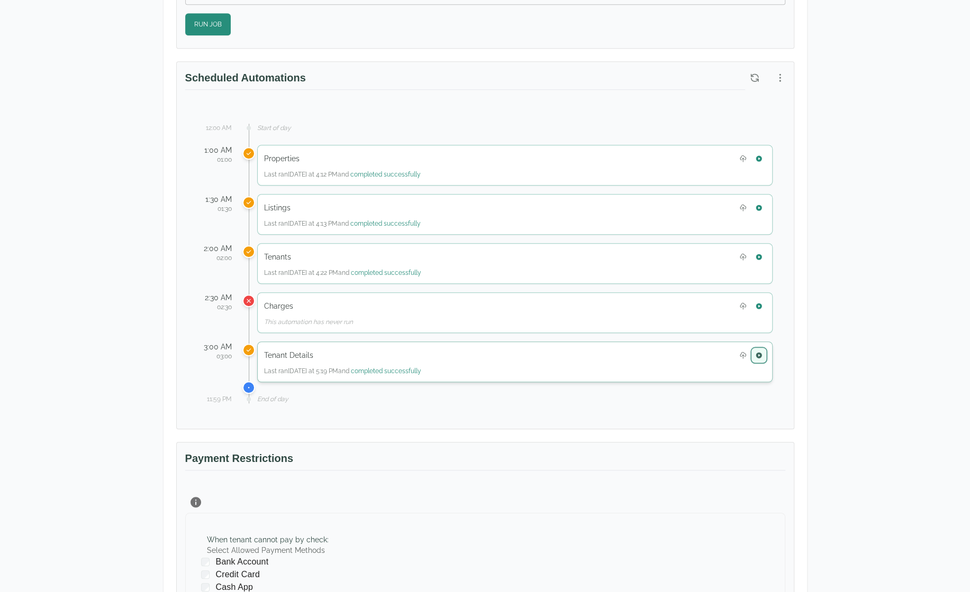
click at [761, 352] on icon "button" at bounding box center [758, 355] width 7 height 7
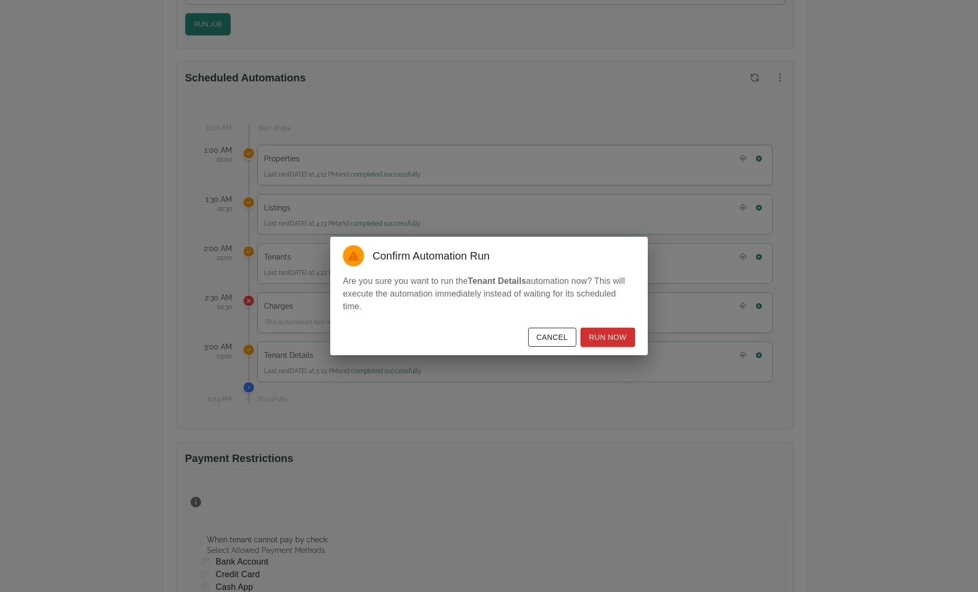
click at [568, 337] on button "Cancel" at bounding box center [552, 338] width 48 height 20
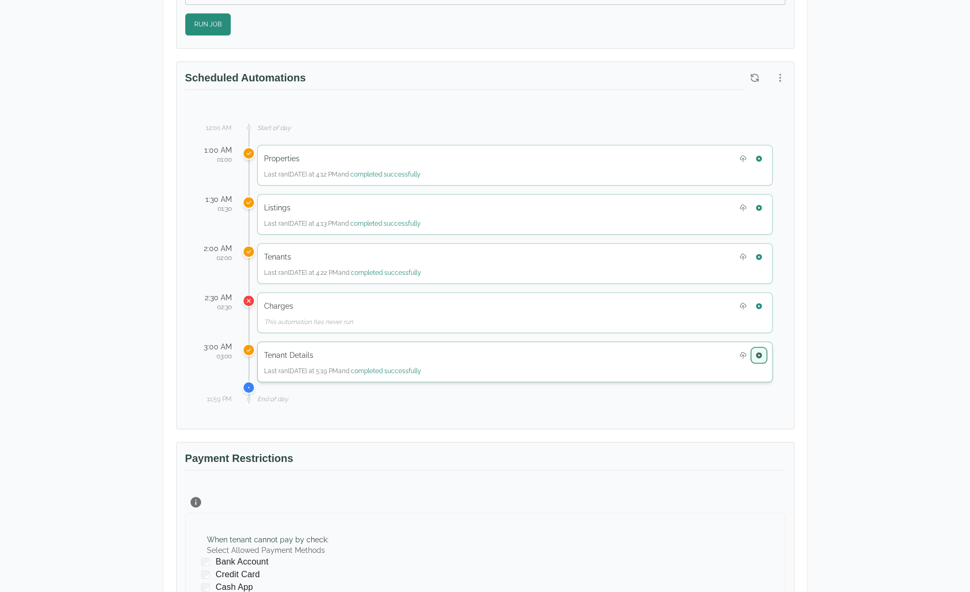
click at [763, 349] on button "button" at bounding box center [759, 356] width 14 height 14
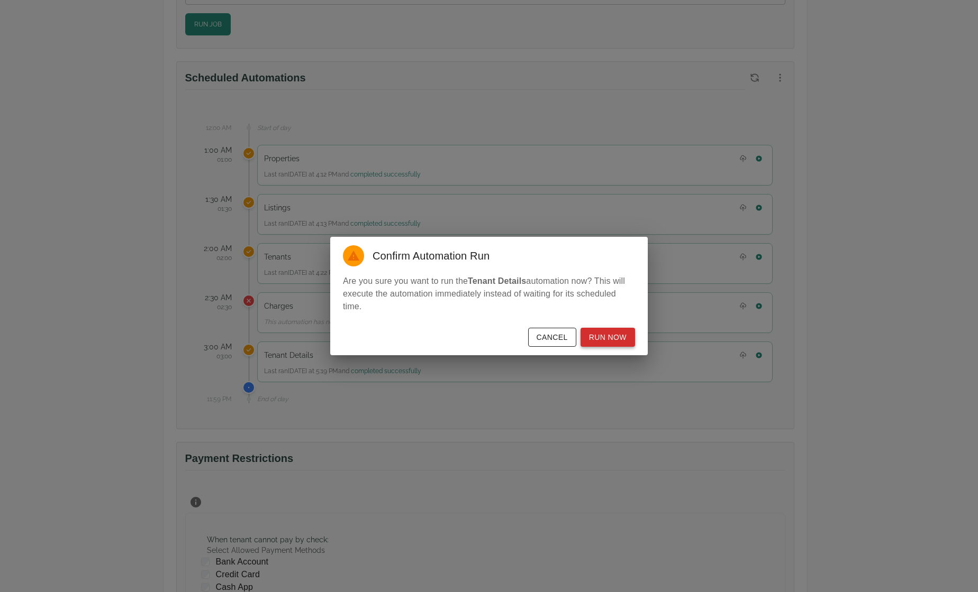
click at [621, 338] on button "Run Now" at bounding box center [607, 338] width 54 height 20
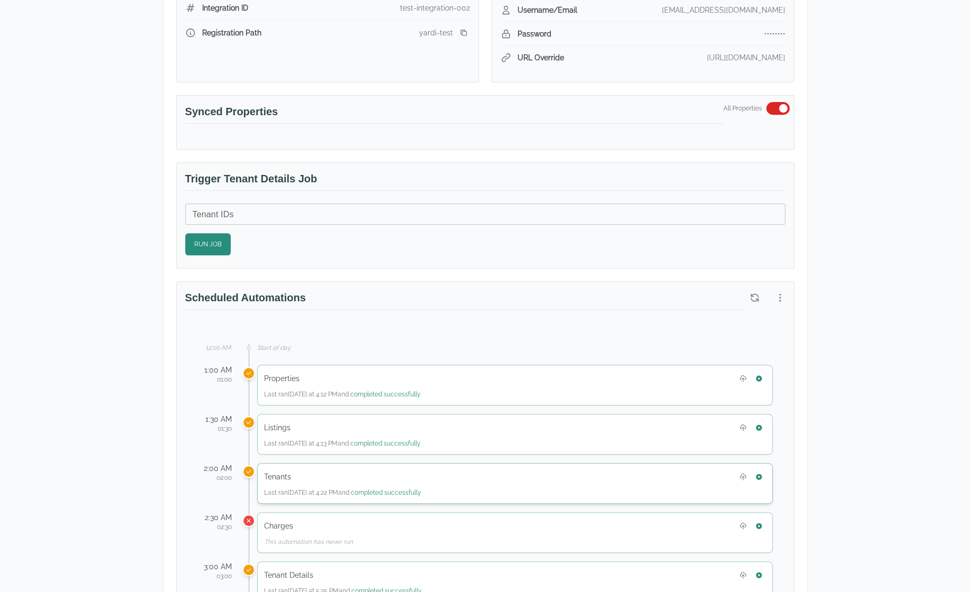
scroll to position [423, 0]
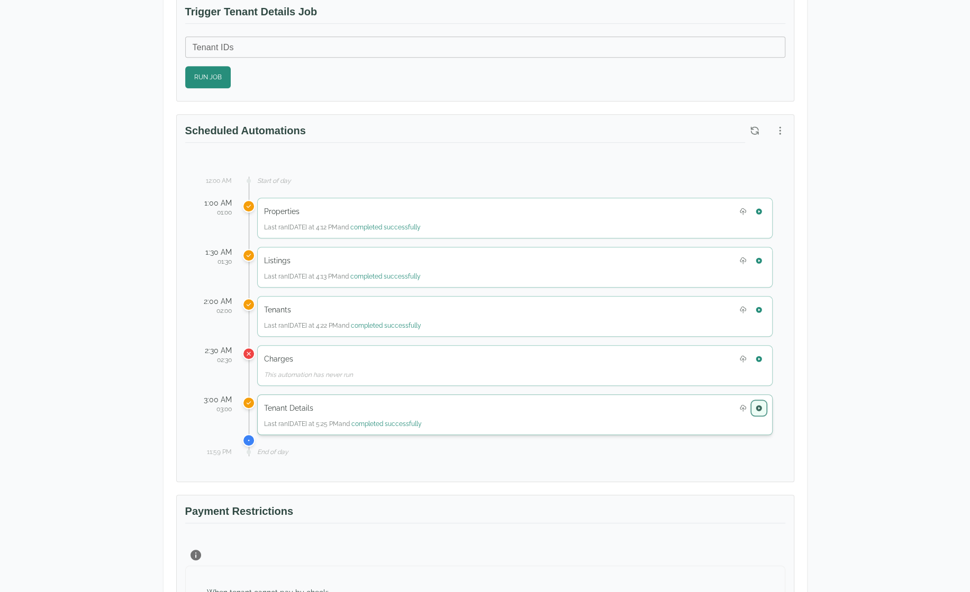
click at [765, 403] on button "button" at bounding box center [759, 409] width 14 height 14
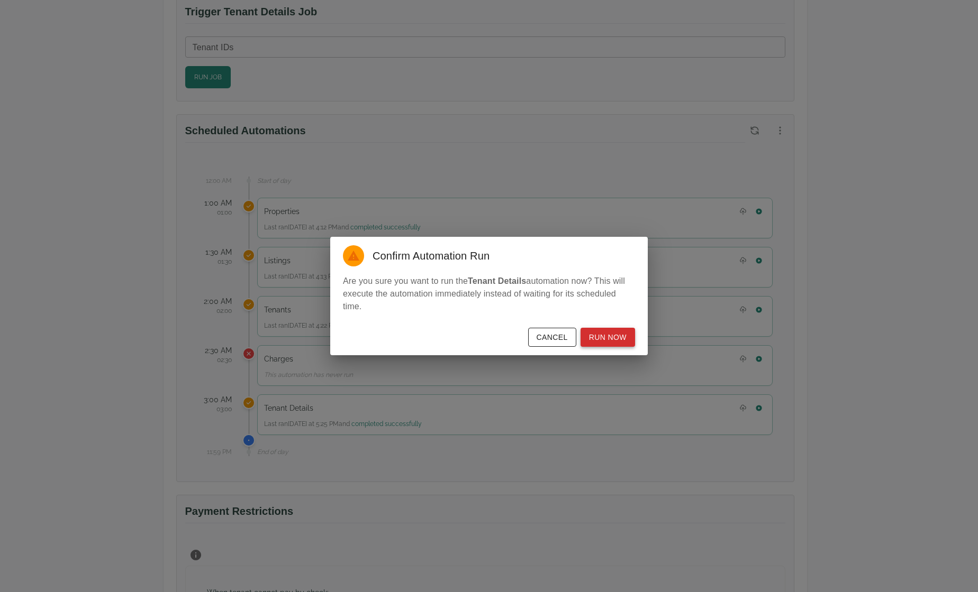
click at [618, 334] on button "Run Now" at bounding box center [607, 338] width 54 height 20
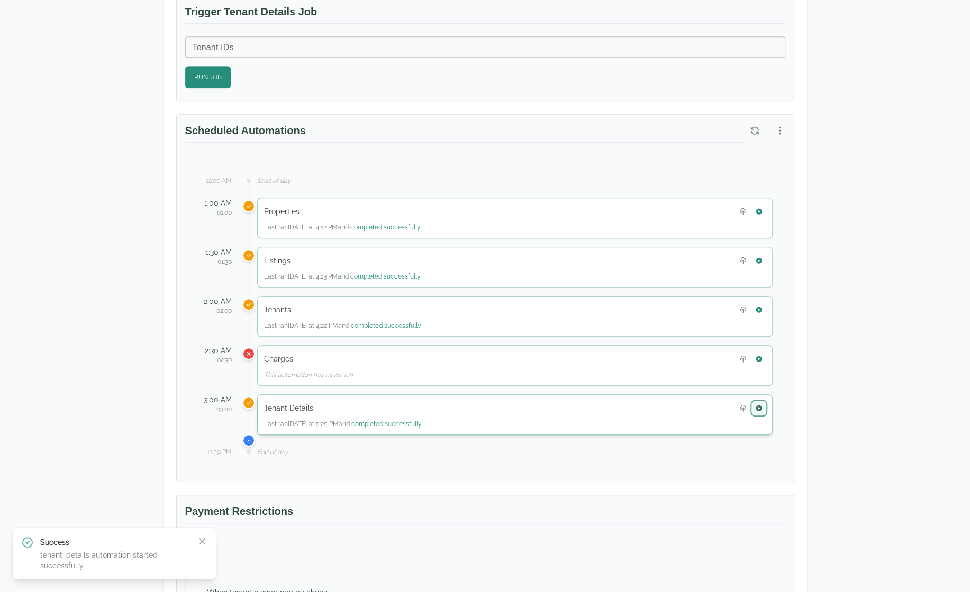
click at [755, 405] on icon "button" at bounding box center [758, 408] width 7 height 7
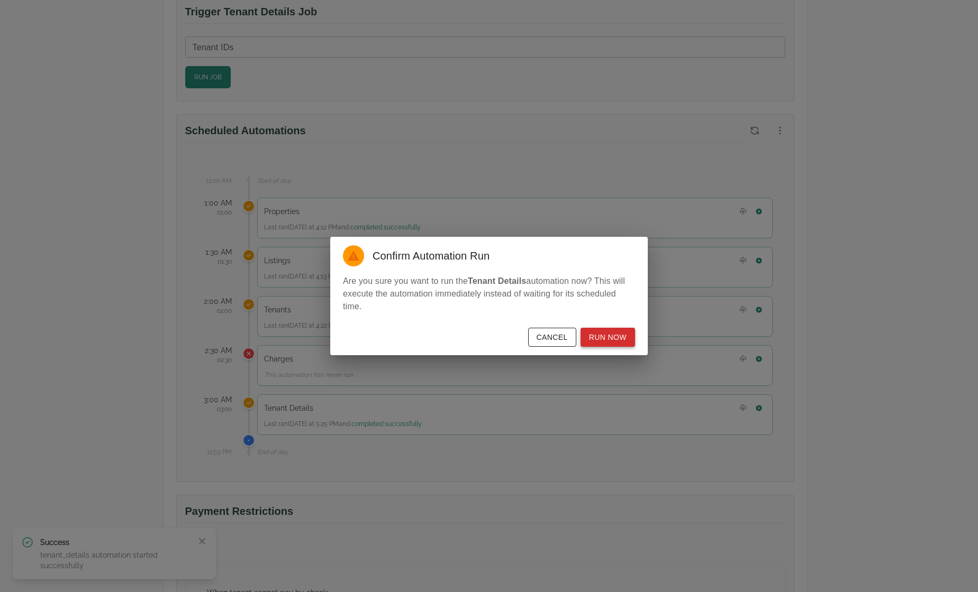
click at [619, 337] on button "Run Now" at bounding box center [607, 338] width 54 height 20
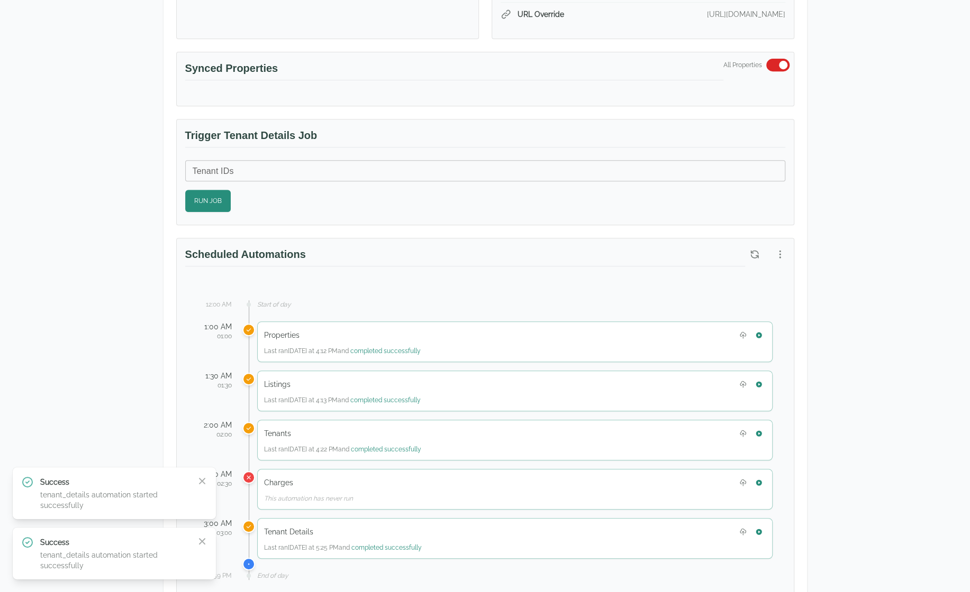
scroll to position [265, 0]
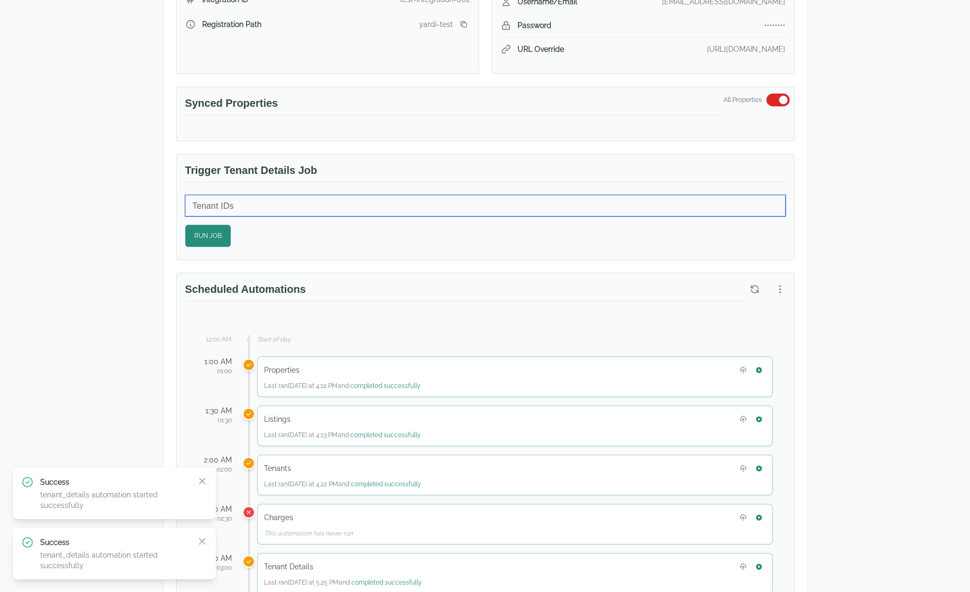
click at [221, 206] on input "Tenant IDs" at bounding box center [485, 205] width 600 height 21
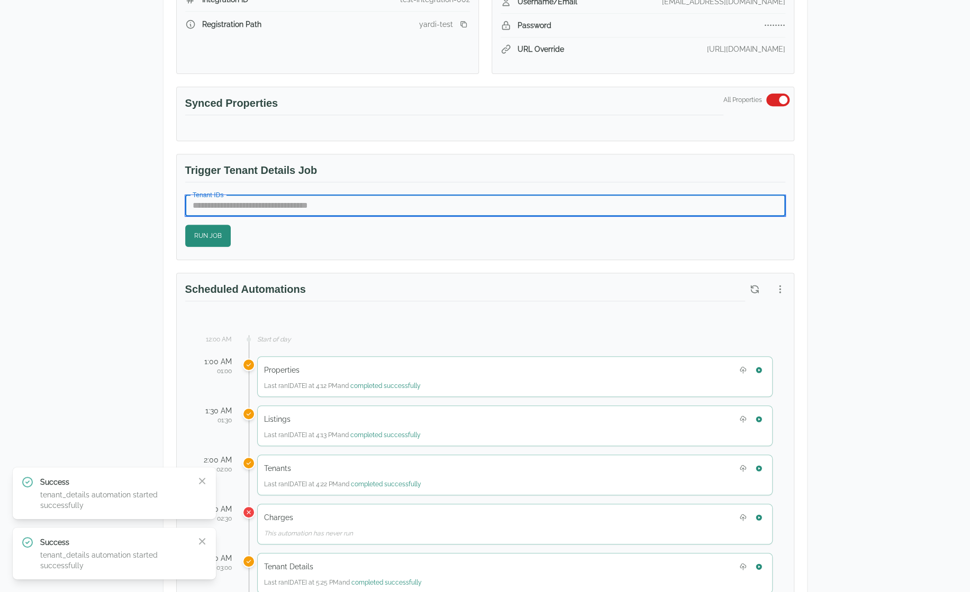
paste input "*****"
type input "*****"
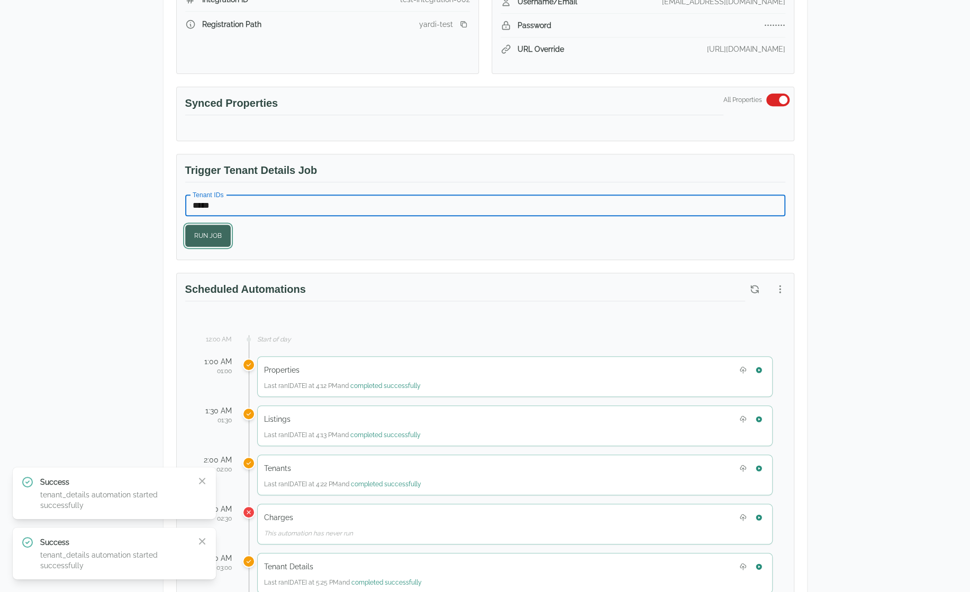
click at [217, 228] on button "Run Job" at bounding box center [207, 236] width 45 height 22
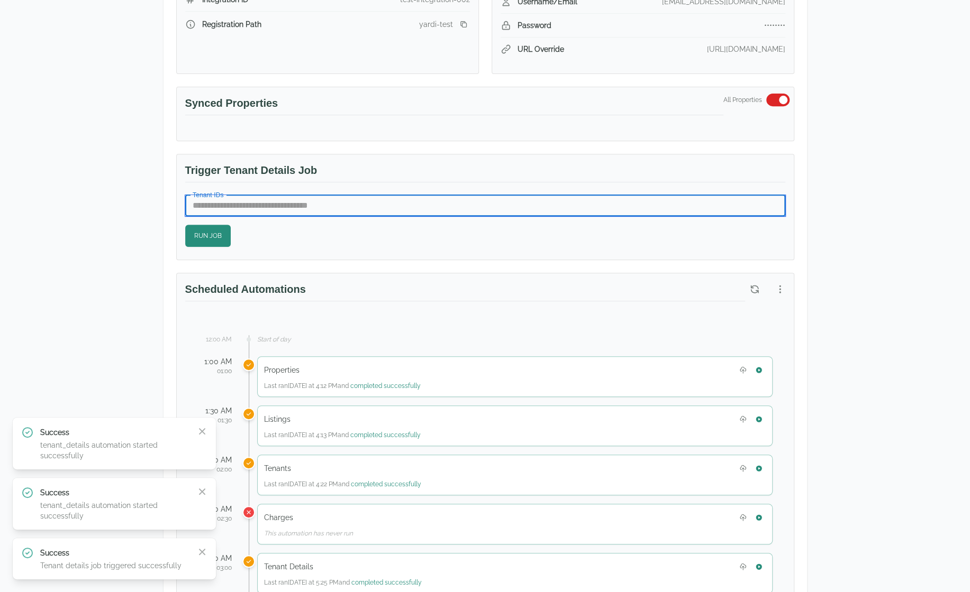
click at [236, 198] on input "Tenant IDs" at bounding box center [485, 205] width 600 height 21
paste input "*****"
type input "*****"
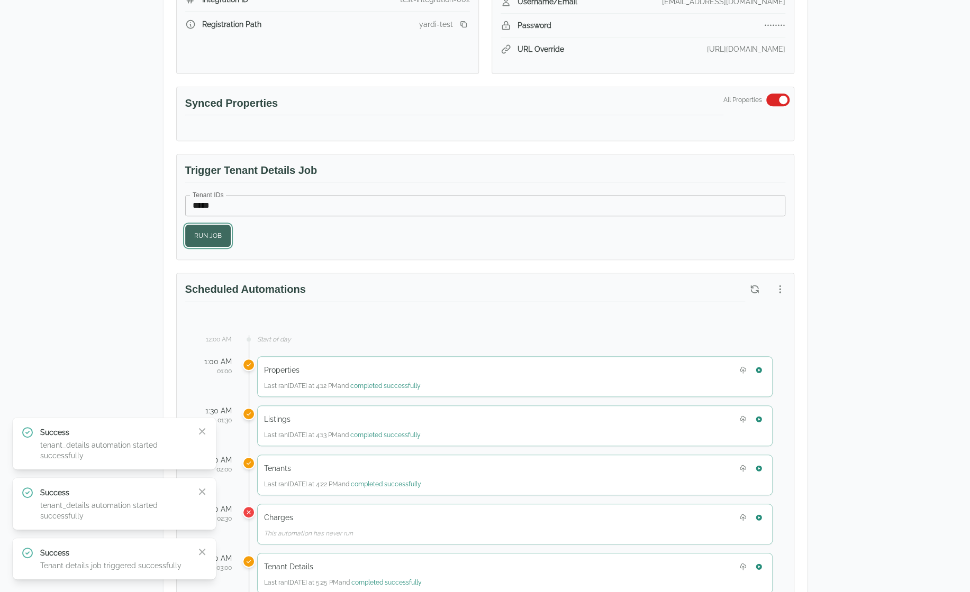
click at [214, 238] on button "Run Job" at bounding box center [207, 236] width 45 height 22
